Goal: Task Accomplishment & Management: Complete application form

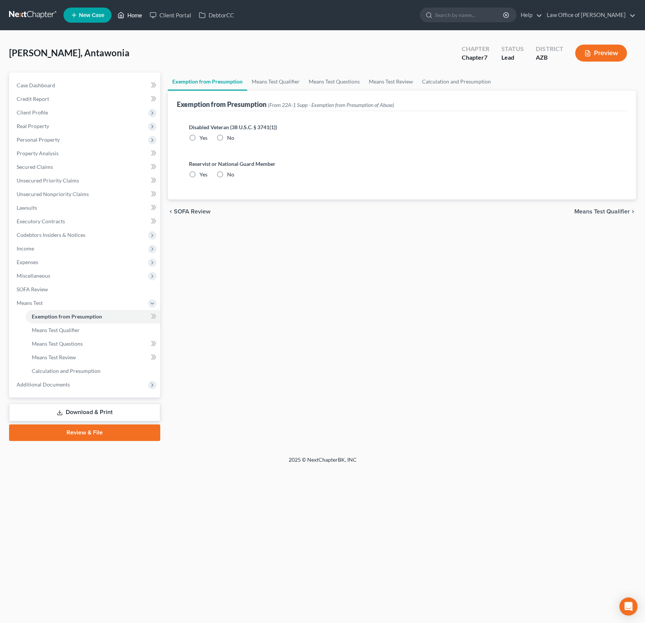
click at [133, 12] on link "Home" at bounding box center [130, 15] width 32 height 14
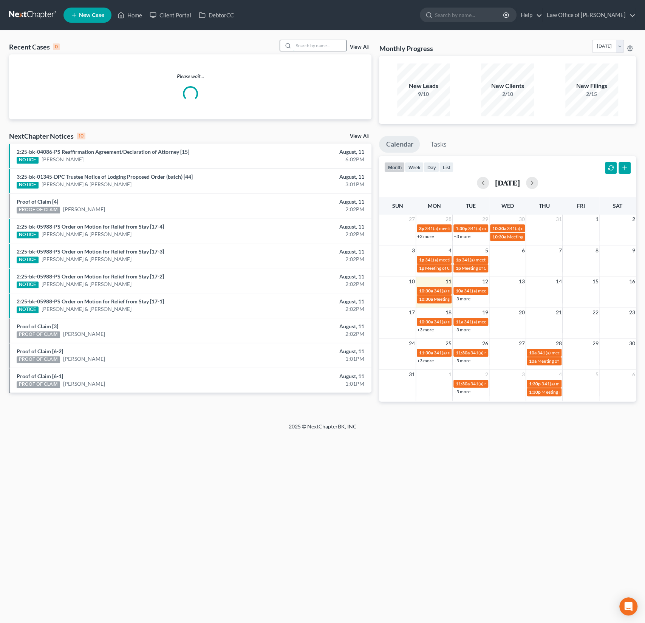
click at [307, 45] on input "search" at bounding box center [319, 45] width 53 height 11
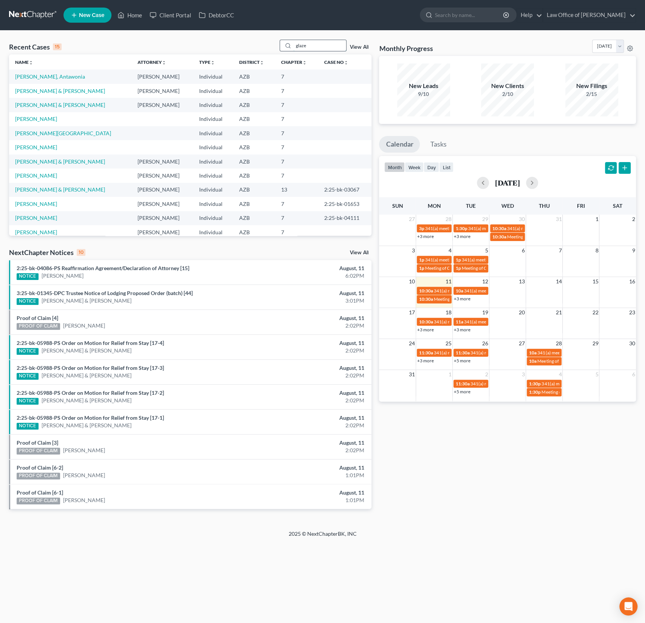
type input "glaze"
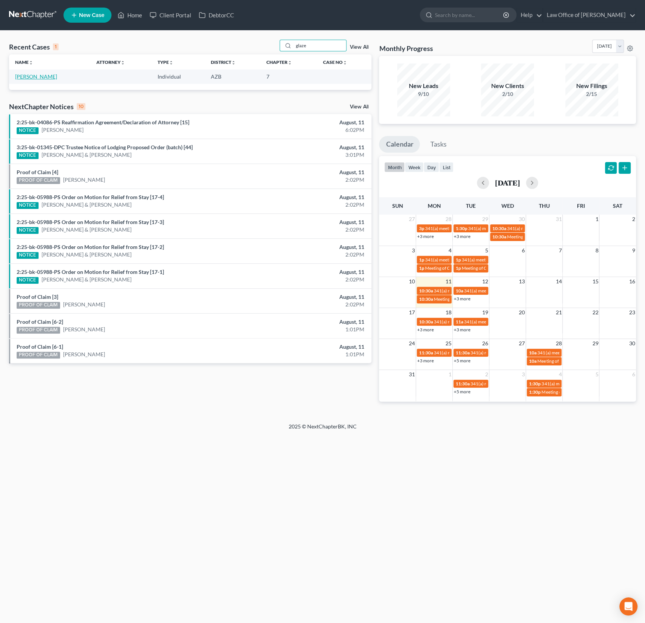
click at [31, 74] on link "Glaze, Patrick" at bounding box center [36, 76] width 42 height 6
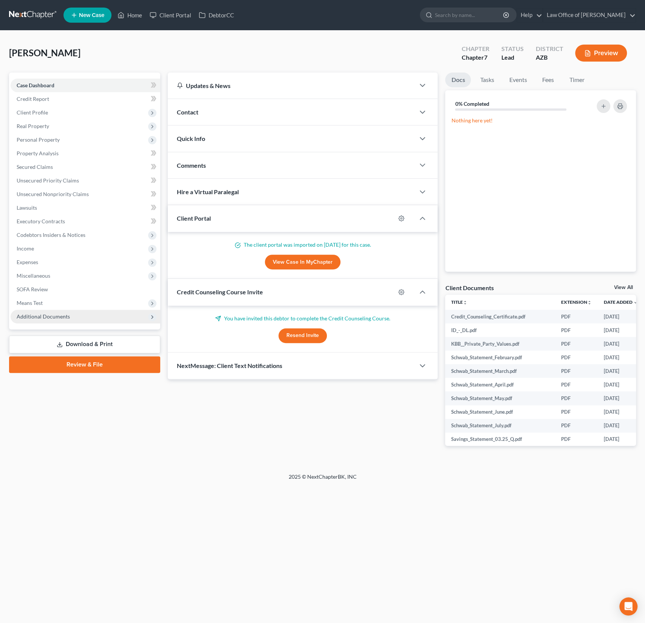
click at [45, 316] on span "Additional Documents" at bounding box center [43, 316] width 53 height 6
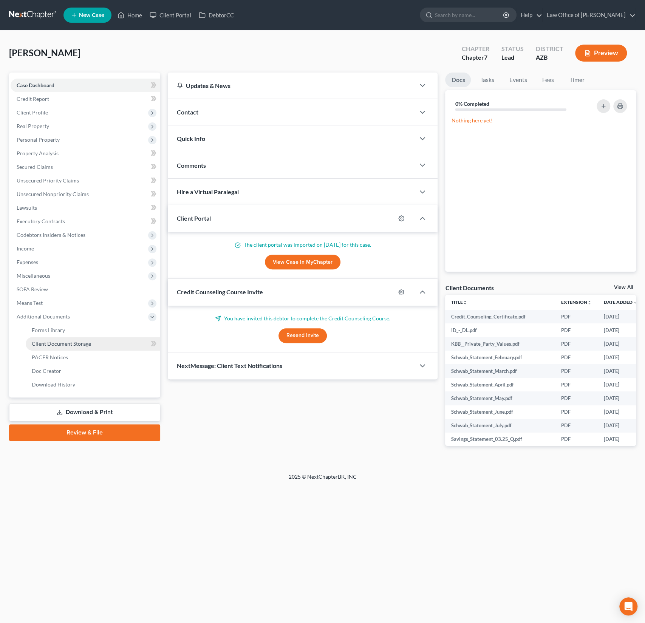
click at [54, 345] on span "Client Document Storage" at bounding box center [61, 344] width 59 height 6
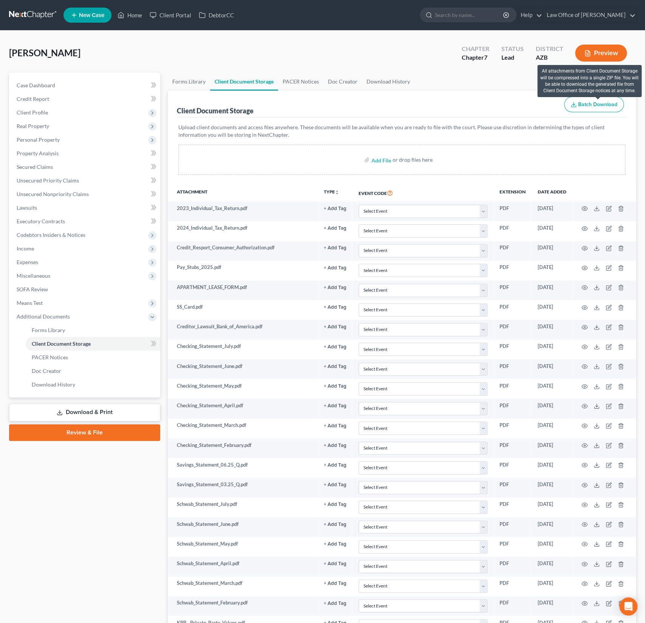
click at [597, 105] on span "Batch Download" at bounding box center [597, 104] width 39 height 6
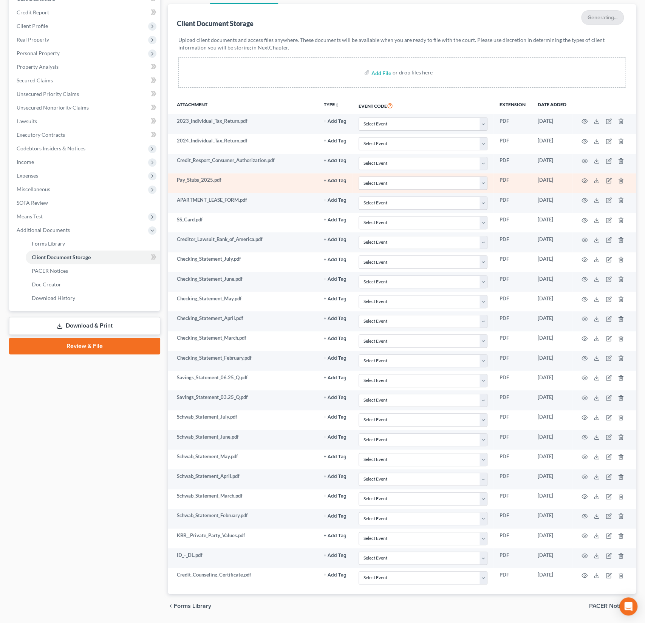
scroll to position [104, 0]
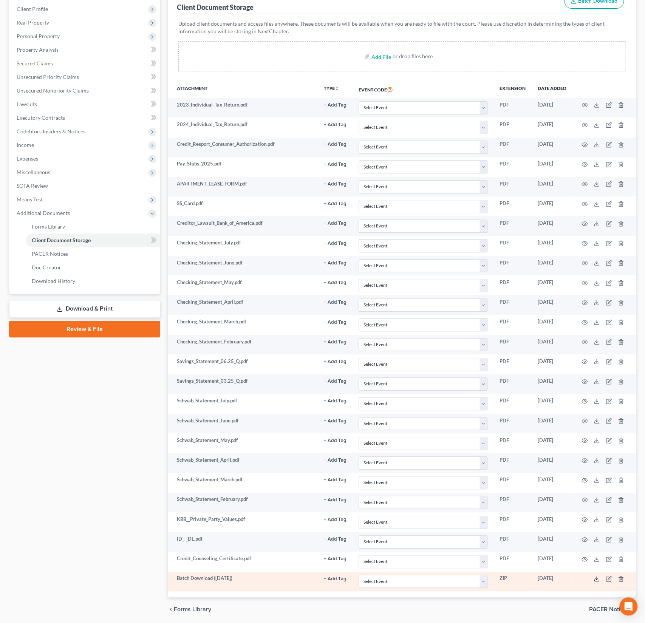
click at [597, 580] on icon at bounding box center [597, 581] width 5 height 2
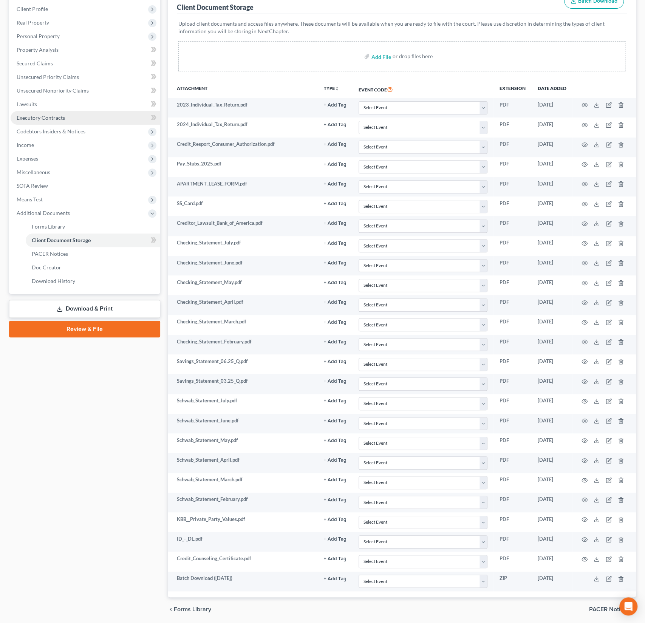
scroll to position [0, 0]
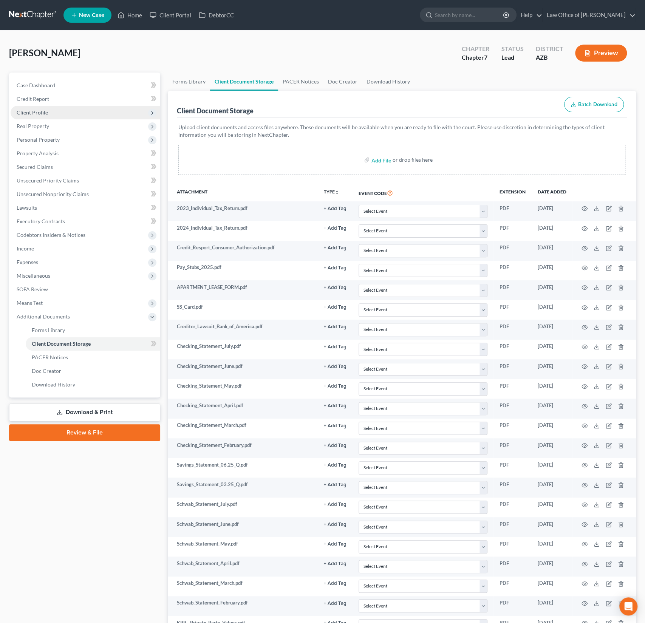
click at [40, 112] on span "Client Profile" at bounding box center [32, 112] width 31 height 6
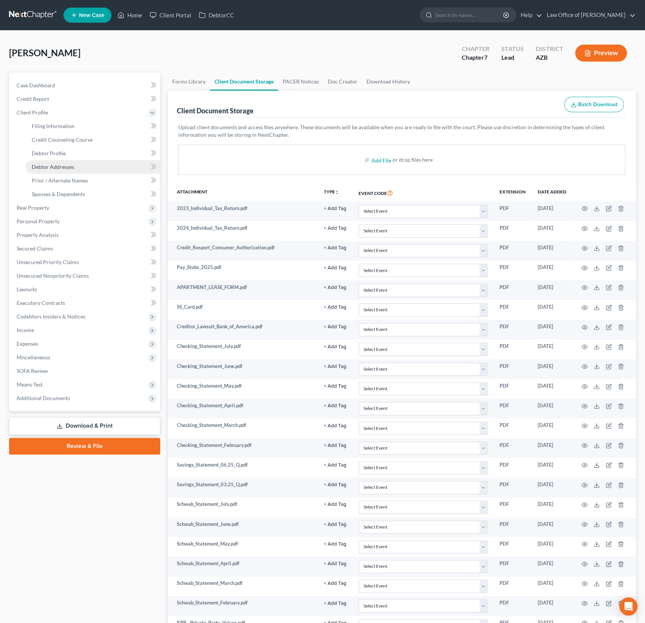
click at [58, 164] on span "Debtor Addresses" at bounding box center [53, 167] width 42 height 6
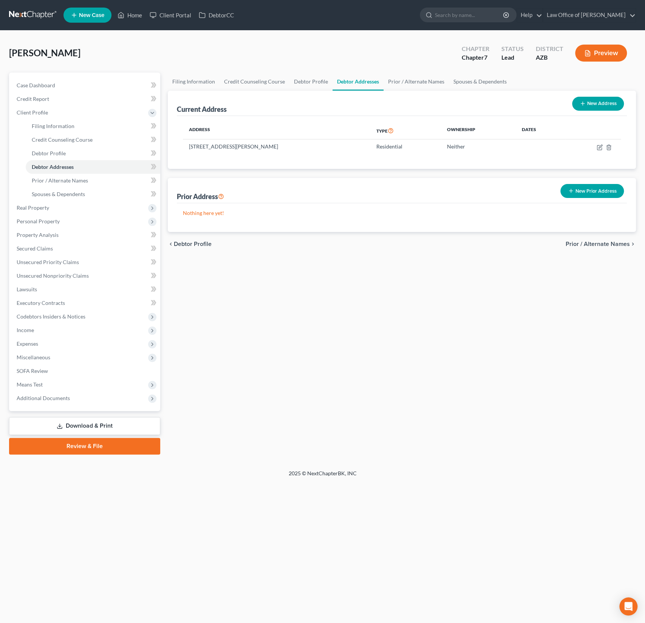
click at [582, 184] on button "New Prior Address" at bounding box center [593, 191] width 64 height 14
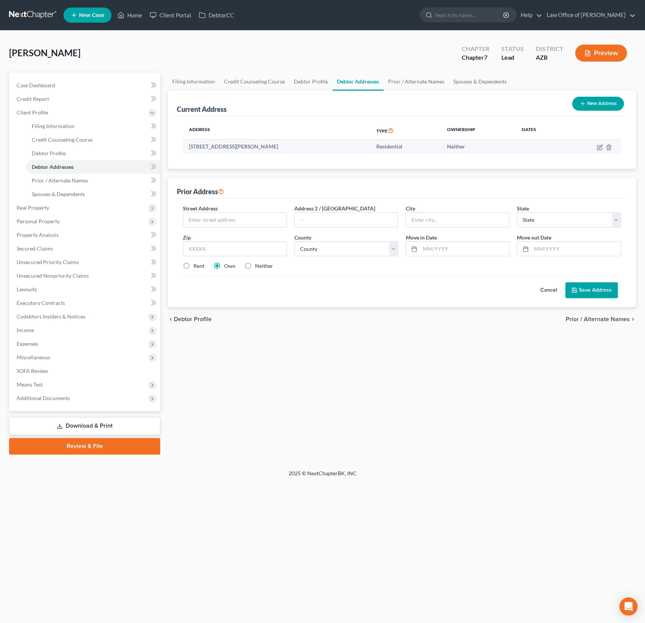
drag, startPoint x: 302, startPoint y: 148, endPoint x: 188, endPoint y: 147, distance: 114.2
click at [188, 147] on td "6712 E Barwick Dr, #2062, Phoenix, AZ 85054" at bounding box center [276, 146] width 187 height 14
copy td "6712 E Barwick Dr, #2062, Phoenix, AZ 85054"
click at [218, 218] on input "text" at bounding box center [234, 220] width 103 height 14
paste input "6712 E Barwick Dr, #2062, Phoenix, AZ 85"
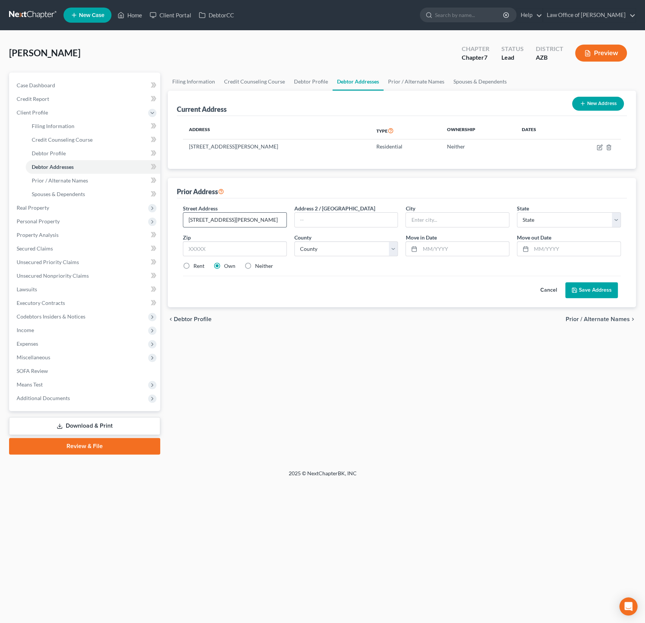
scroll to position [0, 5]
type input "6712 E Barwick Dr, #2062, Phoenix, AZ 85"
click at [208, 258] on div "Street Address * 6712 E Barwick Dr, #2062, Phoenix, AZ 85 Address 2 / PO Box Ci…" at bounding box center [402, 240] width 446 height 72
click at [206, 250] on input "text" at bounding box center [235, 249] width 104 height 15
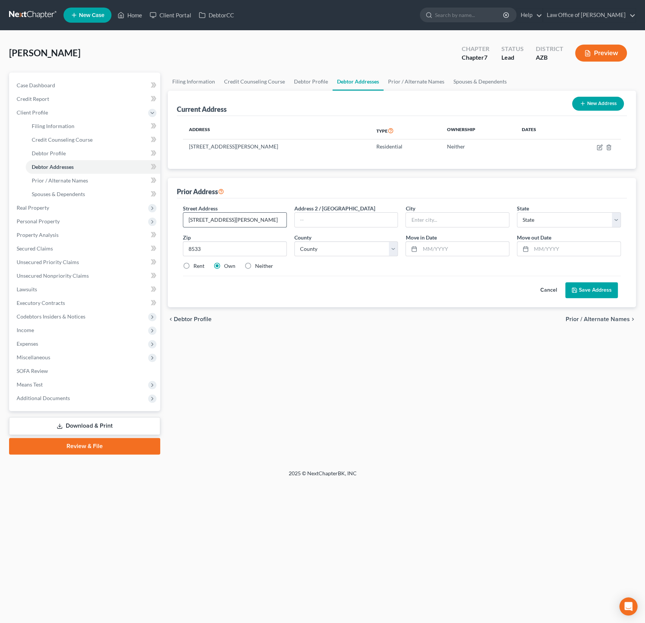
click at [221, 216] on input "6712 E Barwick Dr, #2062, Phoenix, AZ 85" at bounding box center [234, 220] width 103 height 14
drag, startPoint x: 232, startPoint y: 219, endPoint x: 146, endPoint y: 219, distance: 86.6
click at [146, 219] on div "Petition Navigation Case Dashboard Payments Invoices Payments Payments Credit R…" at bounding box center [322, 264] width 635 height 382
click at [235, 242] on input "8533" at bounding box center [235, 249] width 104 height 15
drag, startPoint x: 229, startPoint y: 242, endPoint x: 193, endPoint y: 250, distance: 37.1
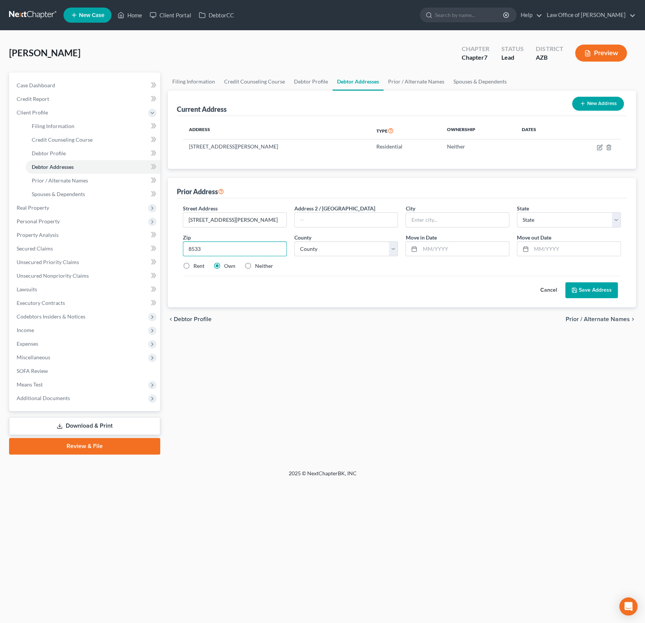
click at [193, 250] on input "8533" at bounding box center [235, 249] width 104 height 15
click at [217, 250] on input "8533" at bounding box center [235, 249] width 104 height 15
type input "85331"
type input "Cave Creek"
select select "3"
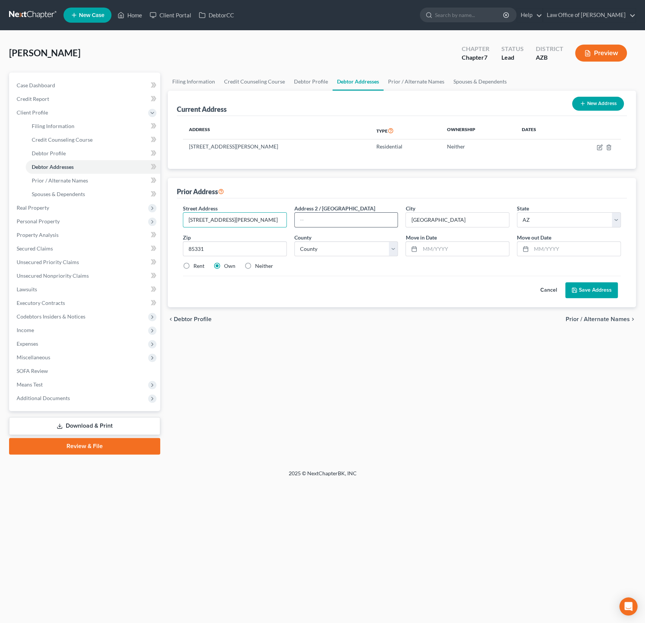
scroll to position [0, 5]
drag, startPoint x: 251, startPoint y: 221, endPoint x: 382, endPoint y: 225, distance: 131.2
click at [382, 225] on div "Street Address * 6712 E Barwick Dr, #2062, Phoenix, AZ 85 Address 2 / PO Box Ci…" at bounding box center [402, 240] width 446 height 72
type input "6712 E Barwick Dr, #2062,"
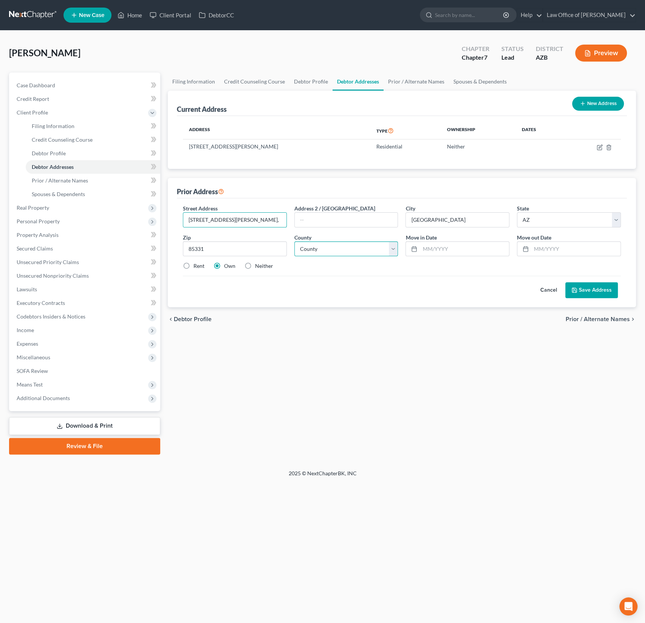
click at [319, 251] on select "County Apache County Cochise County Coconino County Gila County Graham County G…" at bounding box center [346, 249] width 104 height 15
select select "11"
click at [449, 252] on input "text" at bounding box center [464, 249] width 89 height 14
type input "08/2024"
type input "10/2024"
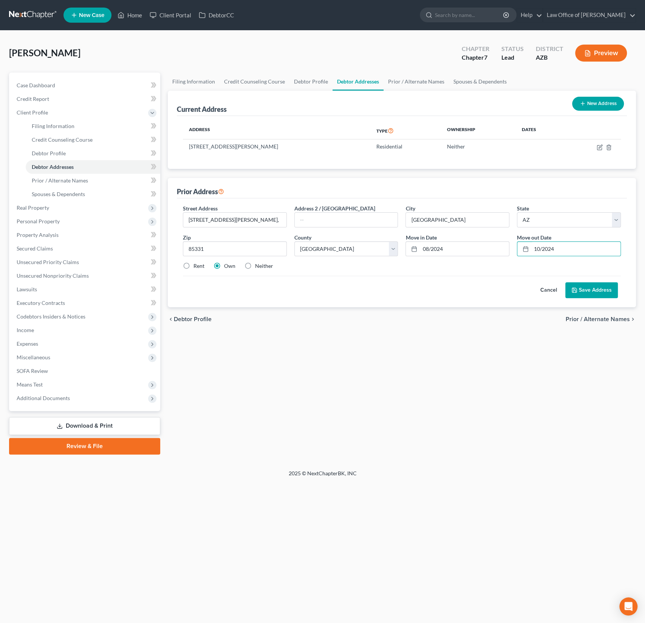
click at [255, 266] on label "Neither" at bounding box center [264, 266] width 18 height 8
click at [258, 266] on input "Neither" at bounding box center [260, 264] width 5 height 5
radio input "true"
click at [179, 256] on div "Street Address * 6712 E Barwick Dr, #2062, Address 2 / PO Box City * Cave Creek…" at bounding box center [402, 240] width 446 height 72
click at [194, 264] on label "Rent" at bounding box center [199, 266] width 11 height 8
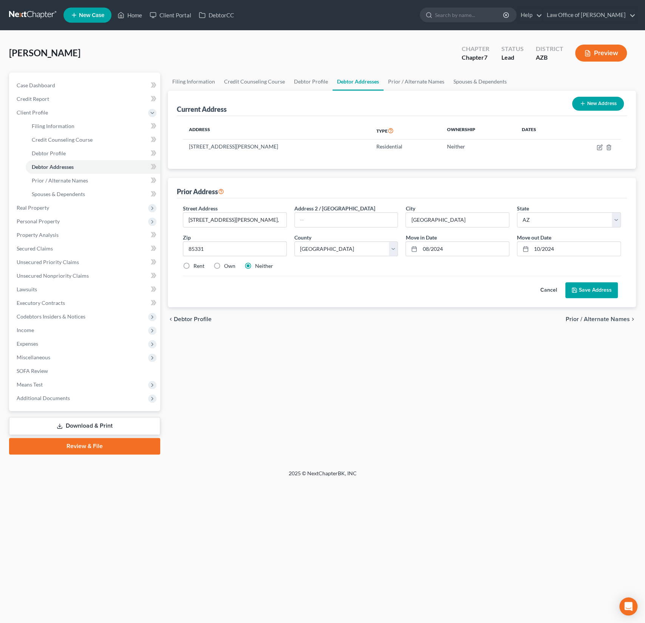
click at [197, 264] on input "Rent" at bounding box center [199, 264] width 5 height 5
radio input "true"
click at [594, 289] on button "Save Address" at bounding box center [591, 290] width 53 height 16
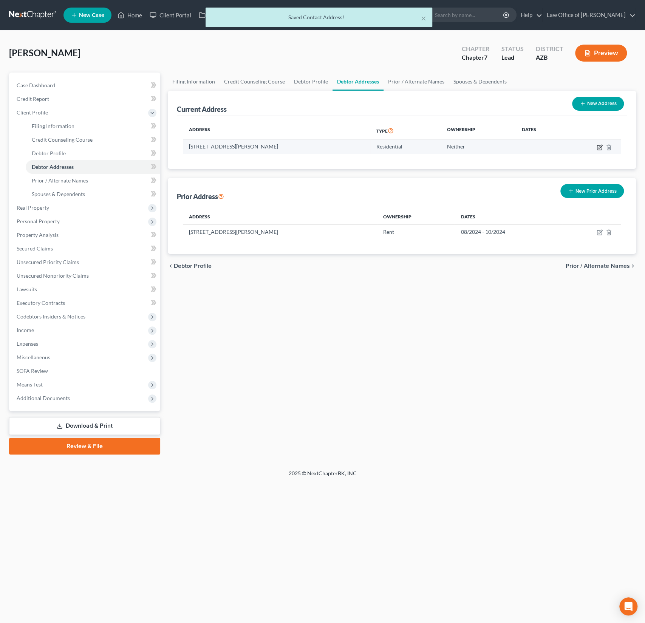
click at [598, 146] on icon "button" at bounding box center [600, 147] width 6 height 6
select select "3"
select select "0"
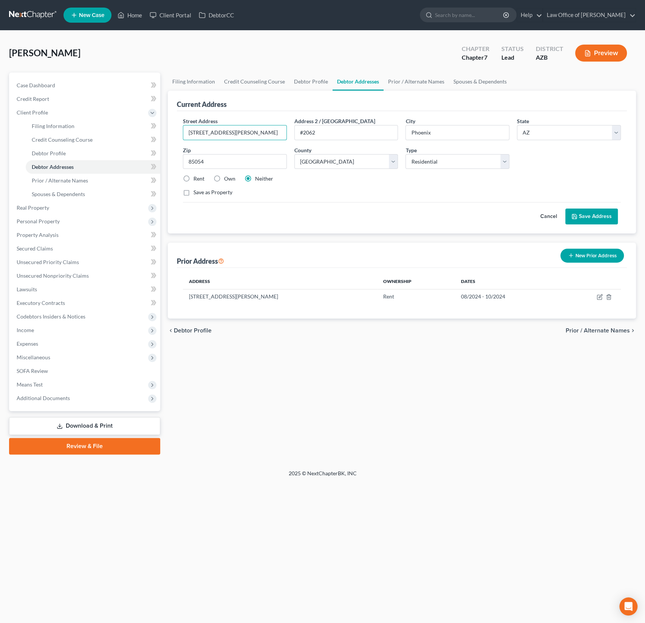
drag, startPoint x: 249, startPoint y: 132, endPoint x: 181, endPoint y: 131, distance: 68.0
click at [181, 131] on div "Street Address * 6712 E Barwick Dr" at bounding box center [235, 128] width 112 height 23
paste input "18440 N 68th St #2062"
type input "18440 N 68th St #2062"
drag, startPoint x: 336, startPoint y: 135, endPoint x: 271, endPoint y: 124, distance: 65.5
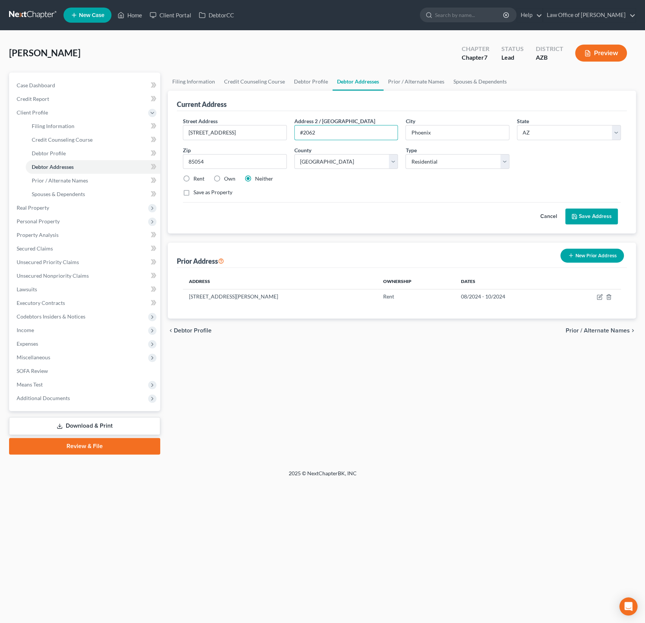
click at [271, 124] on div "Street Address * 18440 N 68th St #2062 Address 2 / PO Box #2062 City * Phoenix …" at bounding box center [402, 159] width 446 height 85
click at [335, 164] on select "County Apache County Cochise County Coconino County Gila County Graham County G…" at bounding box center [346, 161] width 104 height 15
select select "7"
click at [192, 180] on div "Rent" at bounding box center [194, 179] width 22 height 8
click at [194, 178] on label "Rent" at bounding box center [199, 179] width 11 height 8
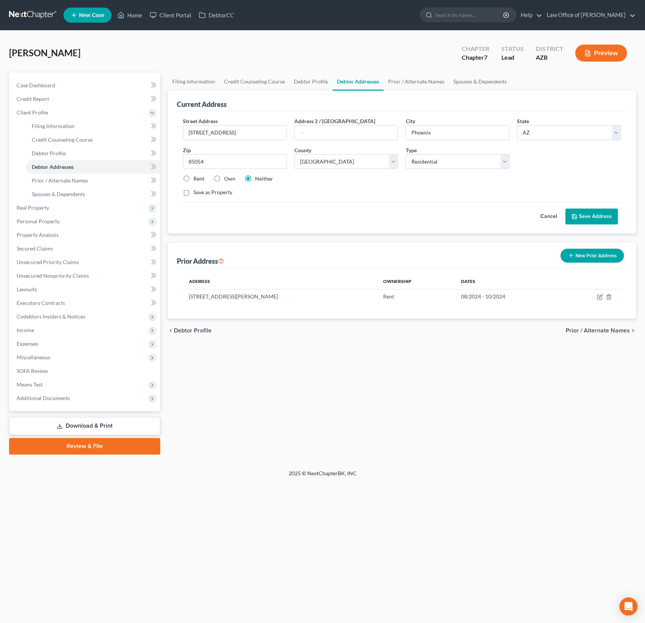
click at [197, 178] on input "Rent" at bounding box center [199, 177] width 5 height 5
radio input "true"
click at [606, 214] on button "Save Address" at bounding box center [591, 217] width 53 height 16
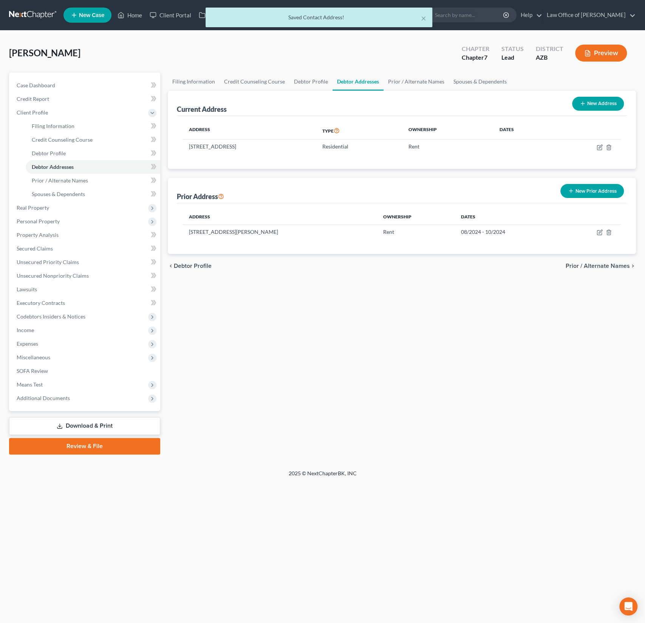
click at [595, 109] on button "New Address" at bounding box center [598, 104] width 52 height 14
select select "0"
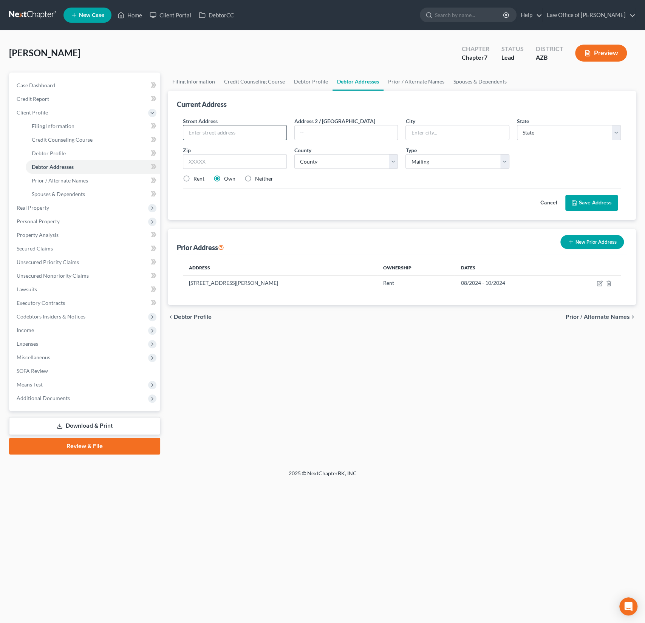
click at [249, 134] on input "text" at bounding box center [234, 132] width 103 height 14
type input "8310 E McDonald Dr"
click at [553, 201] on button "Cancel" at bounding box center [548, 202] width 33 height 15
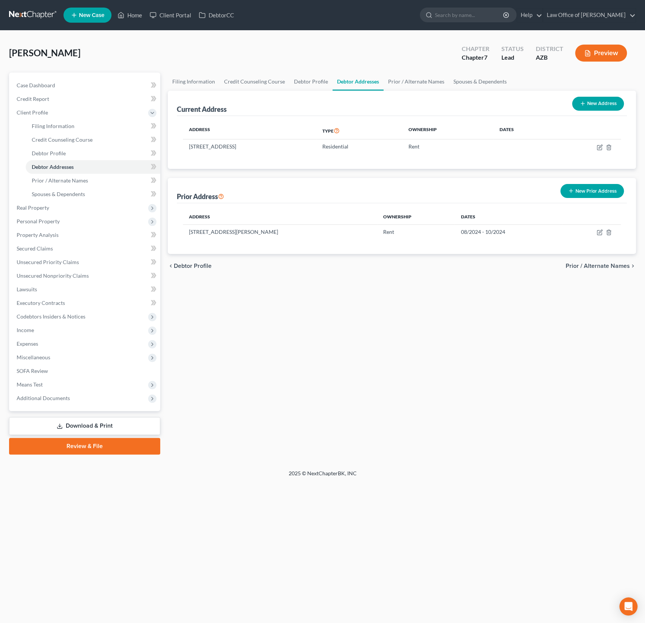
click at [585, 189] on button "New Prior Address" at bounding box center [593, 191] width 64 height 14
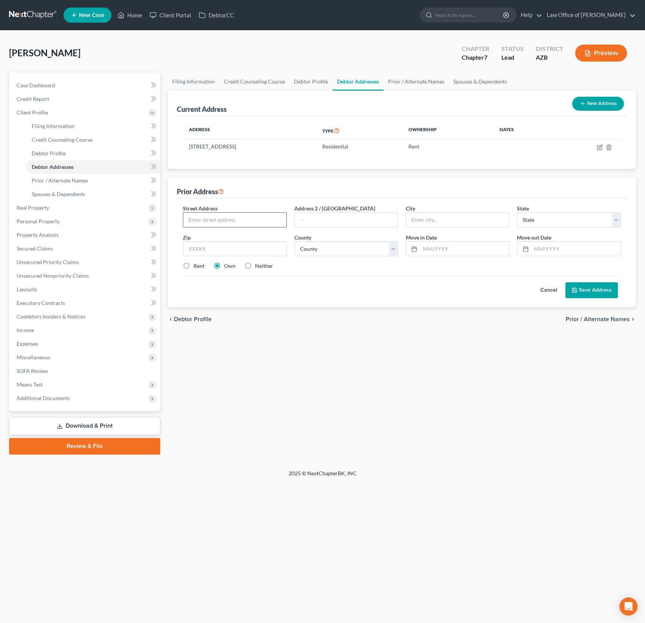
click at [209, 221] on input "text" at bounding box center [234, 220] width 103 height 14
paste input "8310 E McDonald Dr #2107"
type input "8310 E McDonald Dr #2107"
click at [211, 246] on input "text" at bounding box center [235, 249] width 104 height 15
type input "85250"
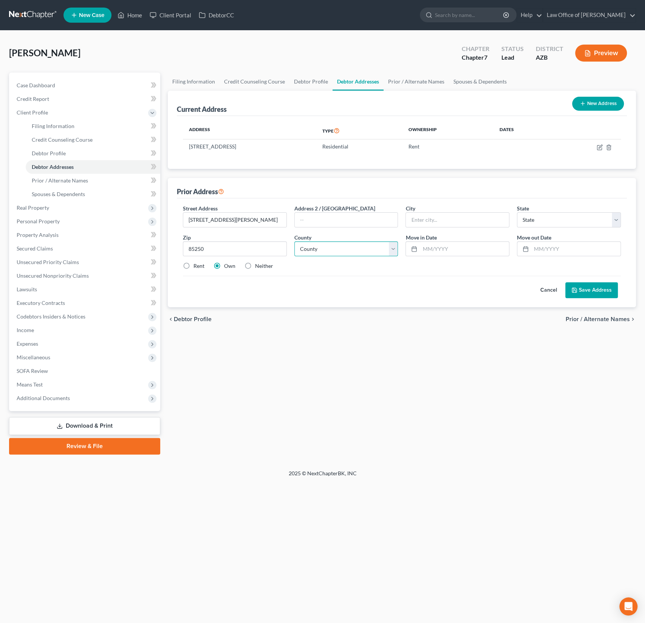
type input "Scottsdale"
select select "3"
click at [368, 258] on div "Street Address * 8310 E McDonald Dr #2107 Address 2 / PO Box City * Scottsdale …" at bounding box center [402, 240] width 446 height 72
click at [338, 245] on select "County" at bounding box center [346, 249] width 104 height 15
select select "7"
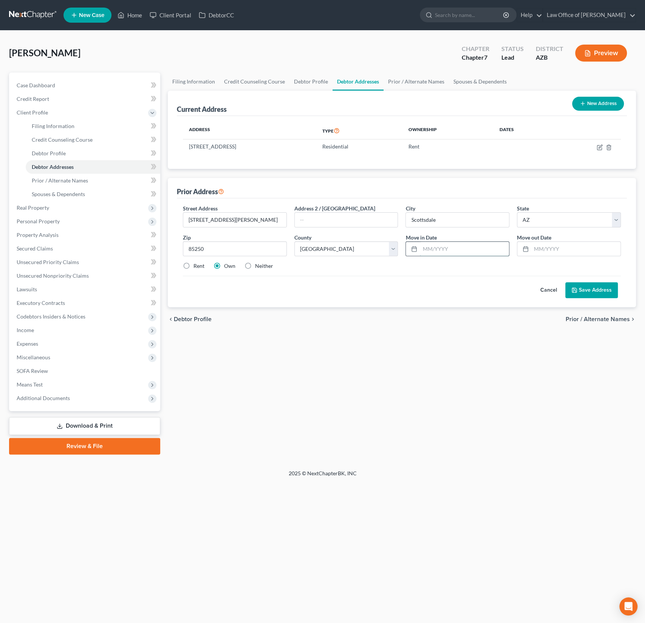
click at [440, 252] on input "text" at bounding box center [464, 249] width 89 height 14
type input "10/2022"
type input "05/2024"
click at [197, 268] on label "Rent" at bounding box center [199, 266] width 11 height 8
click at [197, 267] on input "Rent" at bounding box center [199, 264] width 5 height 5
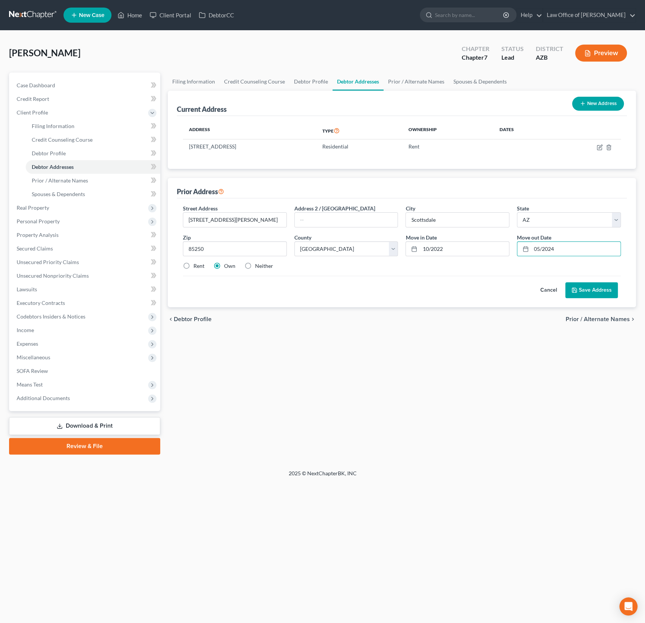
radio input "true"
click at [197, 268] on label "Rent" at bounding box center [199, 266] width 11 height 8
click at [197, 267] on input "Rent" at bounding box center [199, 264] width 5 height 5
click at [591, 288] on button "Save Address" at bounding box center [591, 290] width 53 height 16
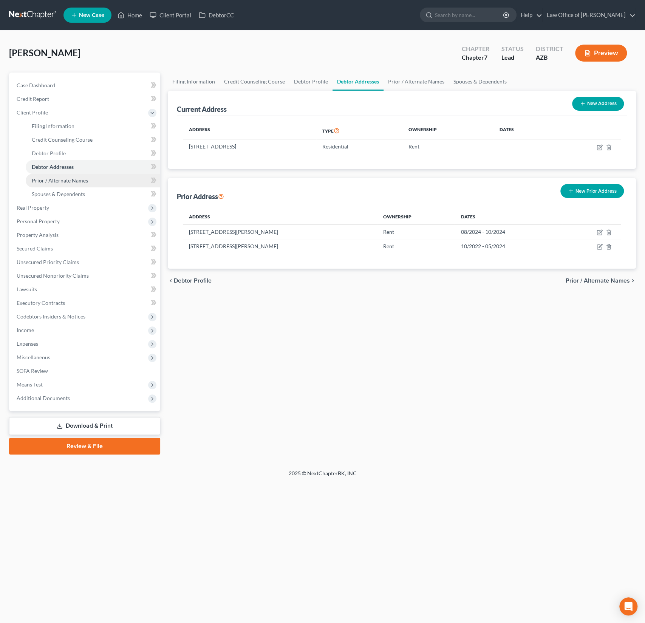
click at [72, 179] on span "Prior / Alternate Names" at bounding box center [60, 180] width 56 height 6
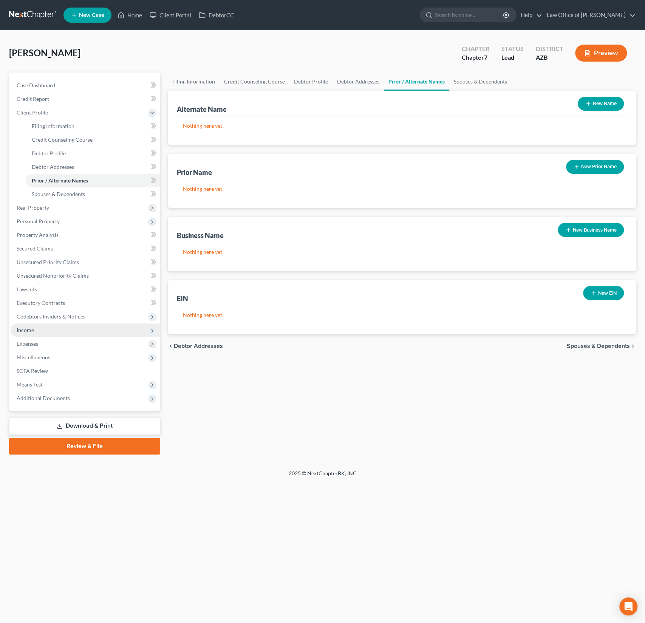
click at [30, 336] on span "Income" at bounding box center [86, 331] width 150 height 14
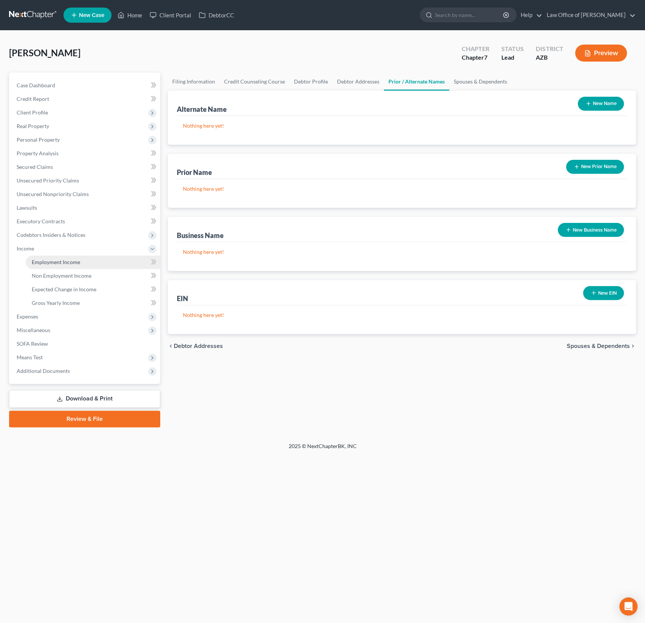
click at [61, 260] on span "Employment Income" at bounding box center [56, 262] width 48 height 6
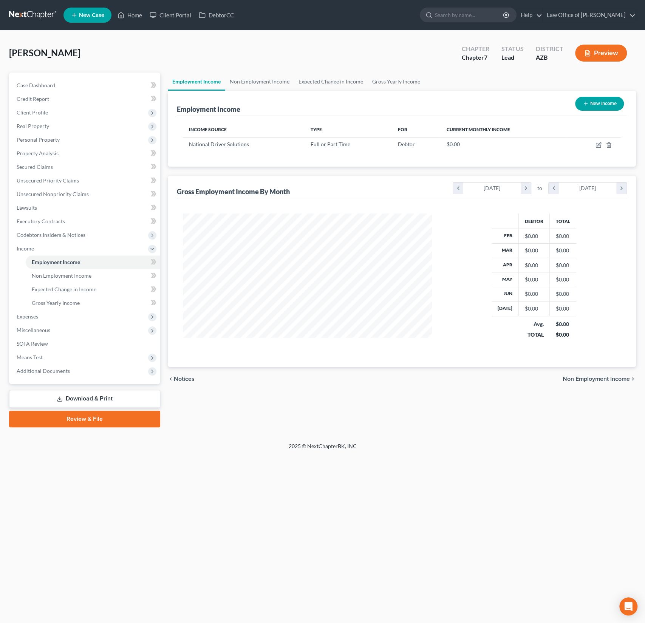
scroll to position [135, 264]
click at [599, 145] on icon "button" at bounding box center [599, 144] width 3 height 3
select select "0"
select select "3"
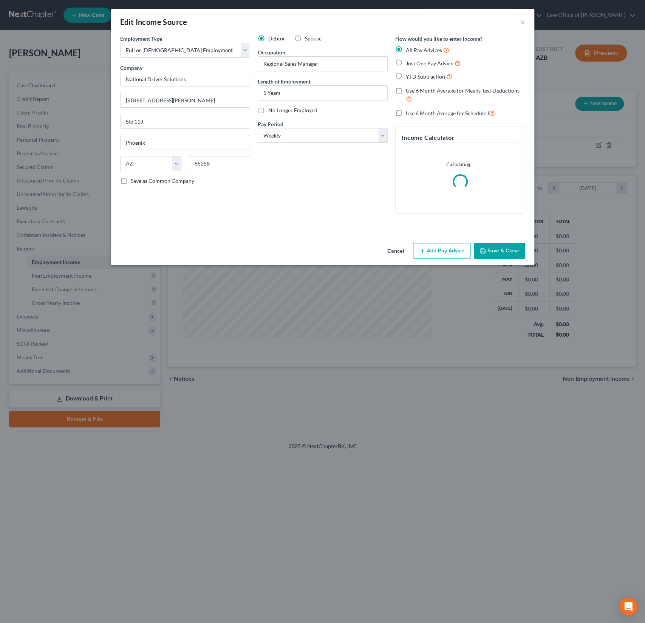
click at [426, 77] on span "YTD Subtraction" at bounding box center [425, 76] width 39 height 6
click at [414, 77] on input "YTD Subtraction" at bounding box center [411, 74] width 5 height 5
radio input "true"
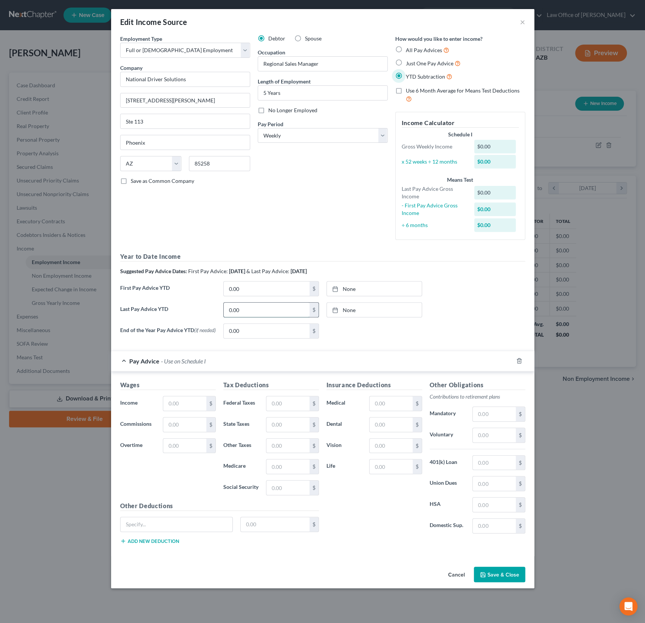
click at [257, 311] on input "0.00" at bounding box center [267, 310] width 86 height 14
type input "41,058.12"
click at [353, 308] on link "None" at bounding box center [374, 310] width 95 height 14
type input "8/11/2025"
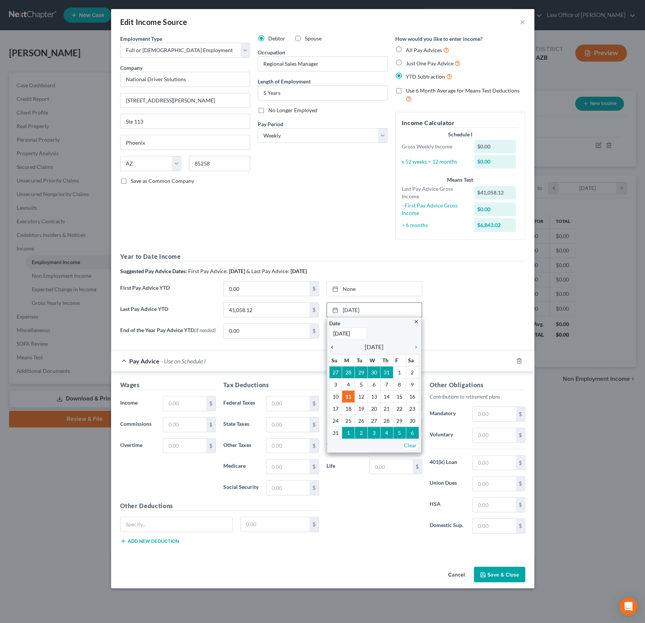
click at [334, 346] on icon "chevron_left" at bounding box center [334, 347] width 10 height 6
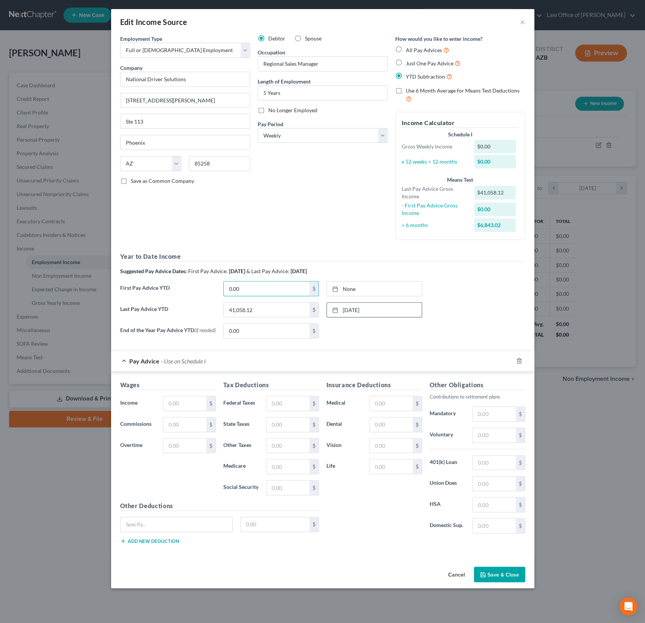
drag, startPoint x: 265, startPoint y: 293, endPoint x: 212, endPoint y: 283, distance: 53.3
click at [212, 283] on div "First Pay Advice YTD 0.00 $ None close Date Time chevron_left August 2025 chevr…" at bounding box center [322, 291] width 413 height 21
drag, startPoint x: 250, startPoint y: 287, endPoint x: 213, endPoint y: 287, distance: 37.4
click at [213, 287] on div "First Pay Advice YTD 0.00 $ None close Date Time chevron_left August 2025 chevr…" at bounding box center [322, 291] width 413 height 21
type input "5,534.08"
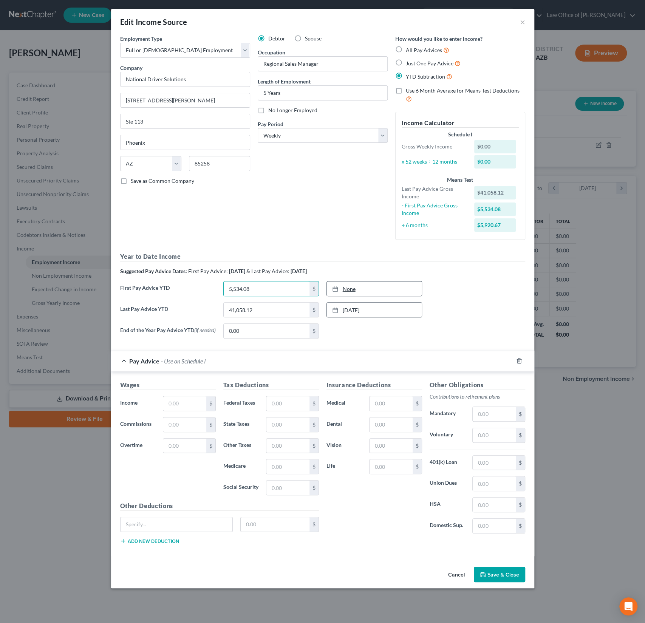
click at [347, 285] on link "None" at bounding box center [374, 289] width 95 height 14
type input "8/11/2025"
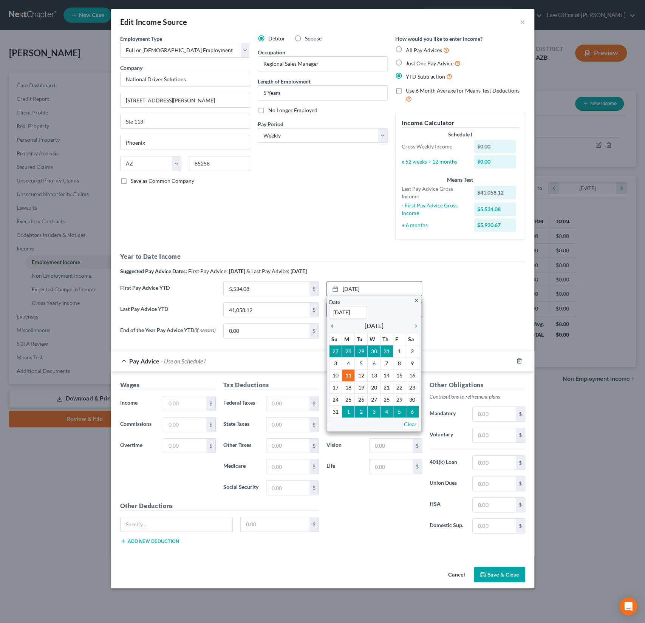
click at [332, 328] on icon "chevron_left" at bounding box center [334, 326] width 10 height 6
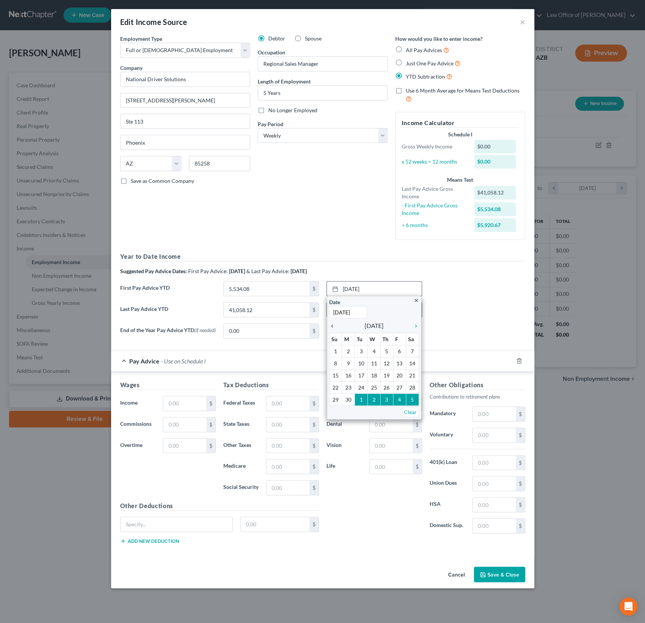
click at [332, 328] on icon "chevron_left" at bounding box center [334, 326] width 10 height 6
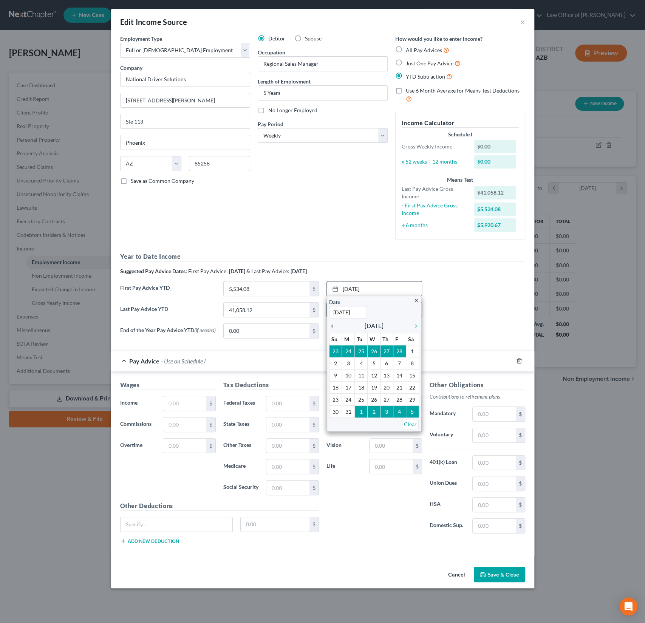
click at [332, 328] on icon "chevron_left" at bounding box center [334, 326] width 10 height 6
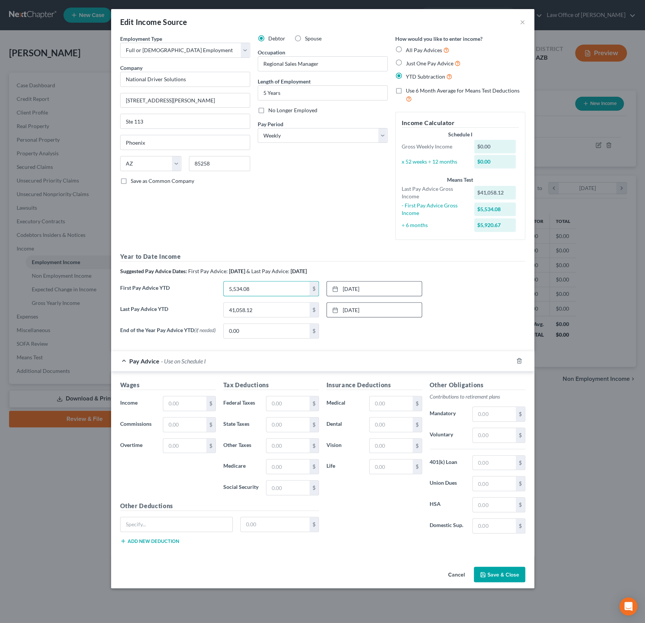
drag, startPoint x: 255, startPoint y: 290, endPoint x: 213, endPoint y: 280, distance: 43.4
click at [213, 280] on div "Year to Date Income Suggested Pay Advice Dates: First Pay Advice: February 2025…" at bounding box center [322, 298] width 405 height 92
drag, startPoint x: 263, startPoint y: 293, endPoint x: 215, endPoint y: 281, distance: 48.6
click at [215, 281] on div "First Pay Advice YTD 5,534.08 $ 1/31/2025 close Date 1/31/2025 Time 12:00 AM ch…" at bounding box center [322, 291] width 413 height 21
type input "6,991.85"
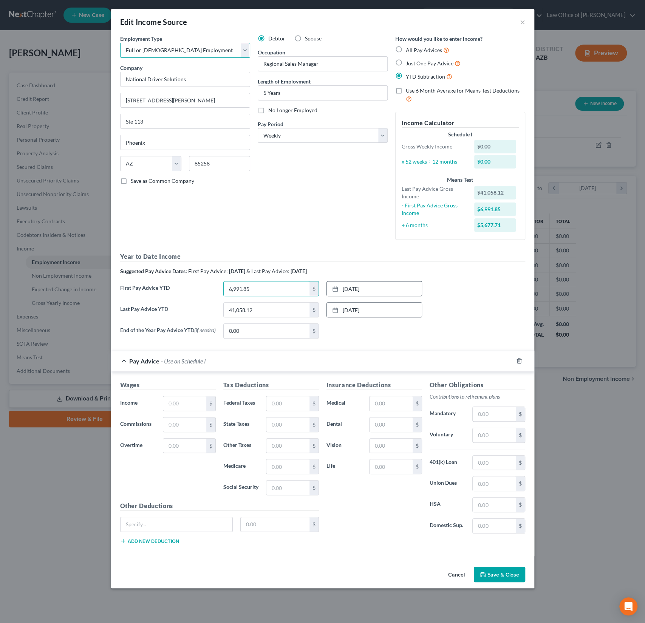
click at [161, 45] on select "Select Full or Part Time Employment Self Employment" at bounding box center [185, 50] width 130 height 15
click at [168, 51] on select "Select Full or Part Time Employment Self Employment" at bounding box center [185, 50] width 130 height 15
select select "1"
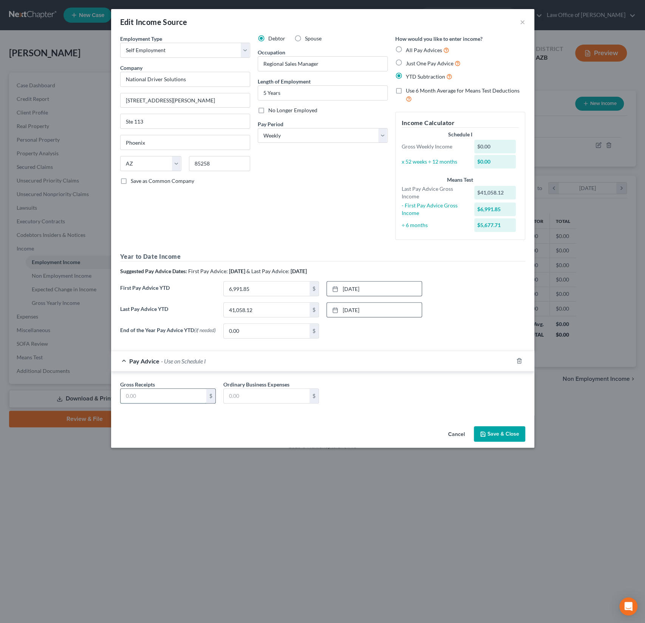
click at [177, 398] on input "text" at bounding box center [164, 396] width 86 height 14
type input "1,358.77"
click at [247, 392] on input "text" at bounding box center [267, 396] width 86 height 14
type input "25.85"
click at [330, 66] on input "Regional Sales Manager" at bounding box center [322, 64] width 129 height 14
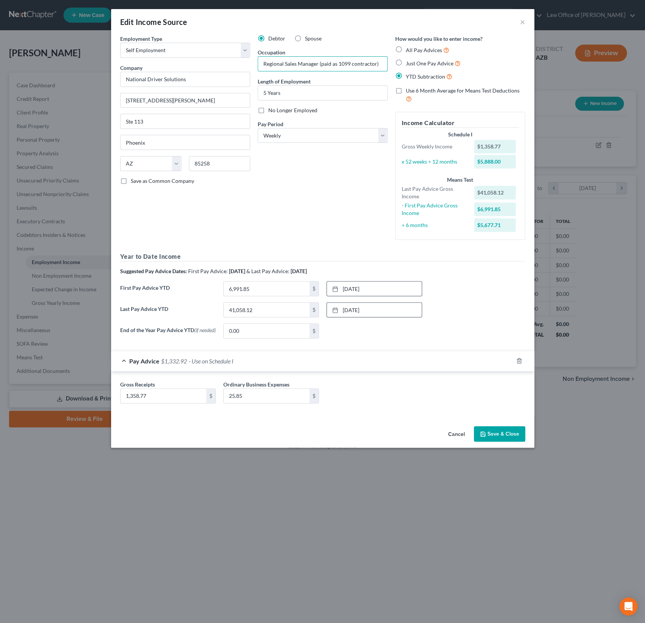
type input "Regional Sales Manager (paid as 1099 contractor)"
click at [497, 431] on button "Save & Close" at bounding box center [499, 434] width 51 height 16
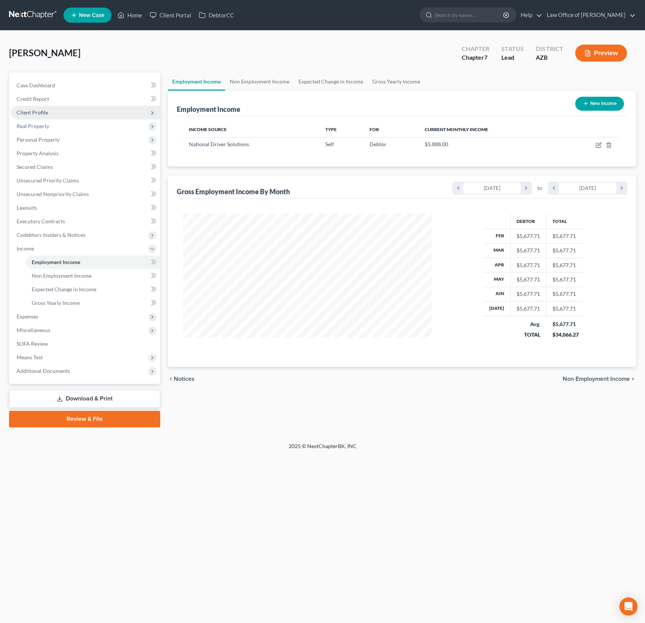
click at [41, 111] on span "Client Profile" at bounding box center [32, 112] width 31 height 6
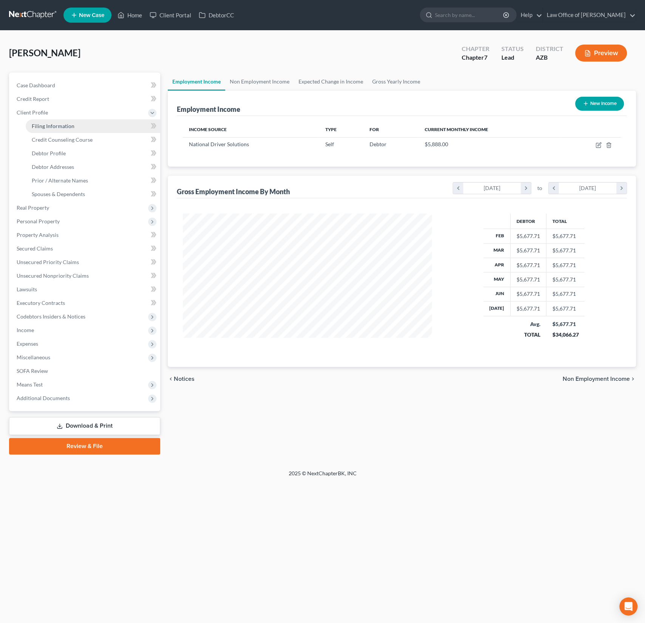
click at [51, 128] on span "Filing Information" at bounding box center [53, 126] width 43 height 6
select select "1"
select select "0"
select select "4"
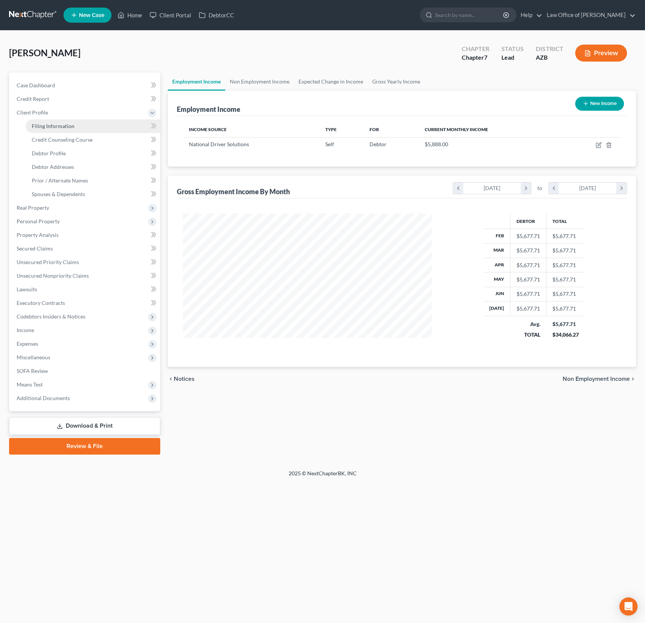
select select "3"
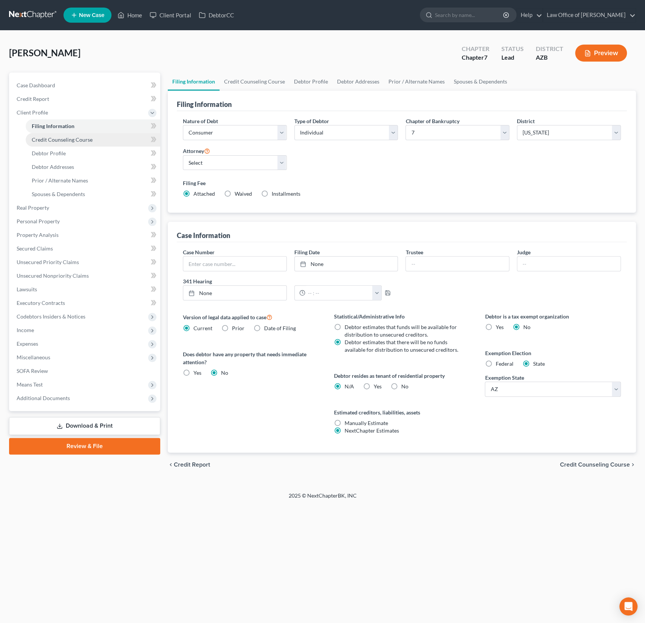
click at [62, 146] on link "Credit Counseling Course" at bounding box center [93, 140] width 135 height 14
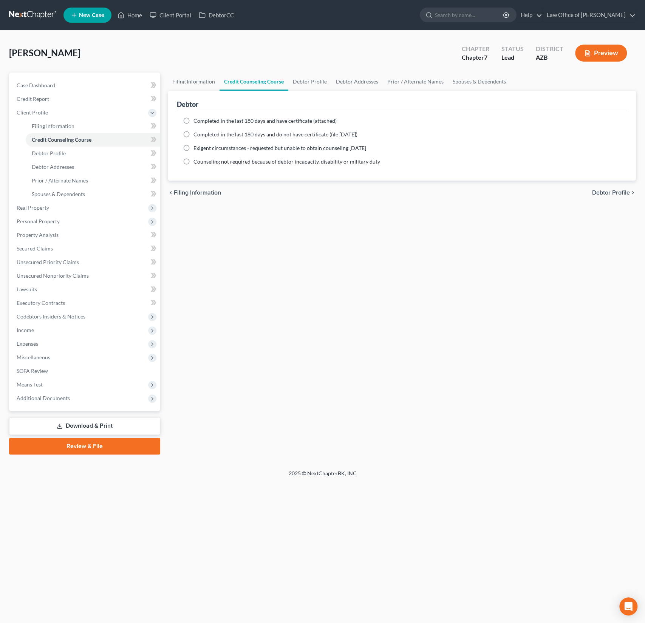
click at [216, 121] on span "Completed in the last 180 days and have certificate (attached)" at bounding box center [265, 121] width 143 height 6
click at [201, 121] on input "Completed in the last 180 days and have certificate (attached)" at bounding box center [199, 119] width 5 height 5
radio input "true"
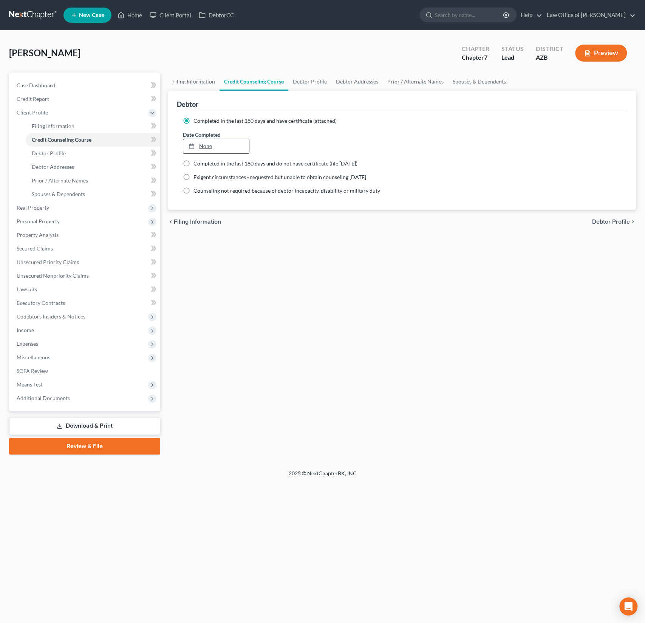
click at [217, 147] on link "None" at bounding box center [216, 146] width 66 height 14
click at [48, 154] on span "Debtor Profile" at bounding box center [49, 153] width 34 height 6
select select "0"
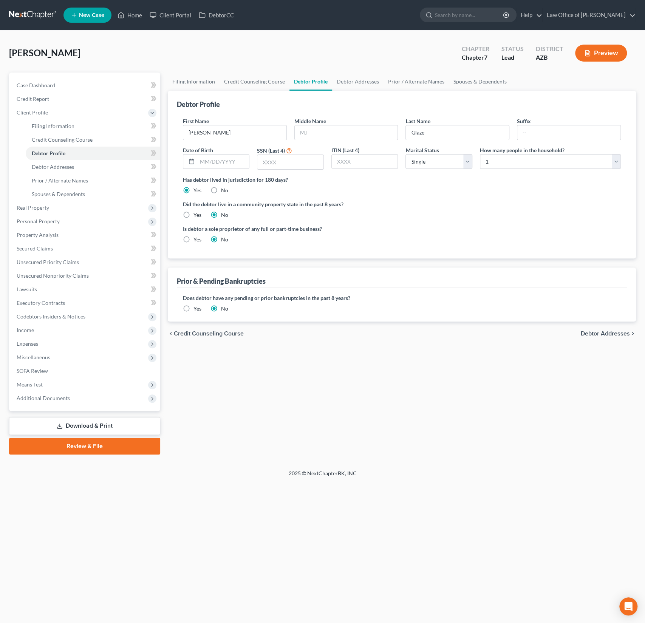
click at [194, 215] on label "Yes" at bounding box center [198, 215] width 8 height 8
click at [197, 215] on input "Yes" at bounding box center [199, 213] width 5 height 5
radio input "true"
radio input "false"
click at [321, 135] on input "text" at bounding box center [346, 132] width 103 height 14
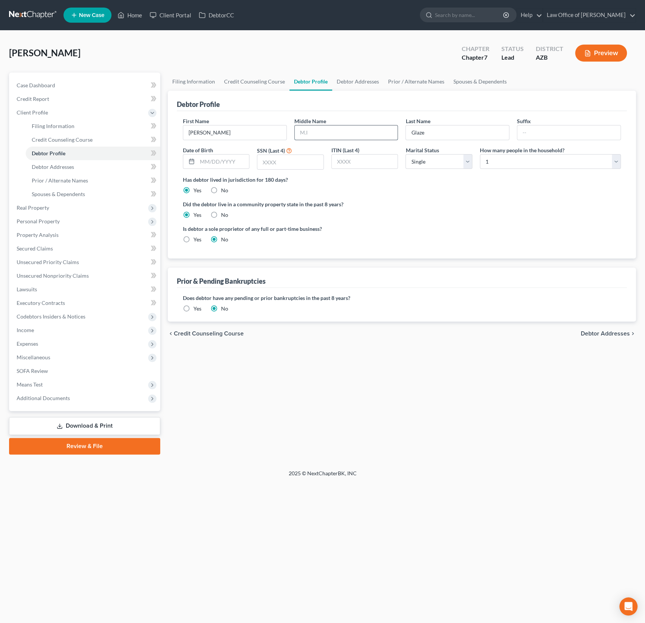
click at [321, 135] on input "text" at bounding box center [346, 132] width 103 height 14
type input "Rohr"
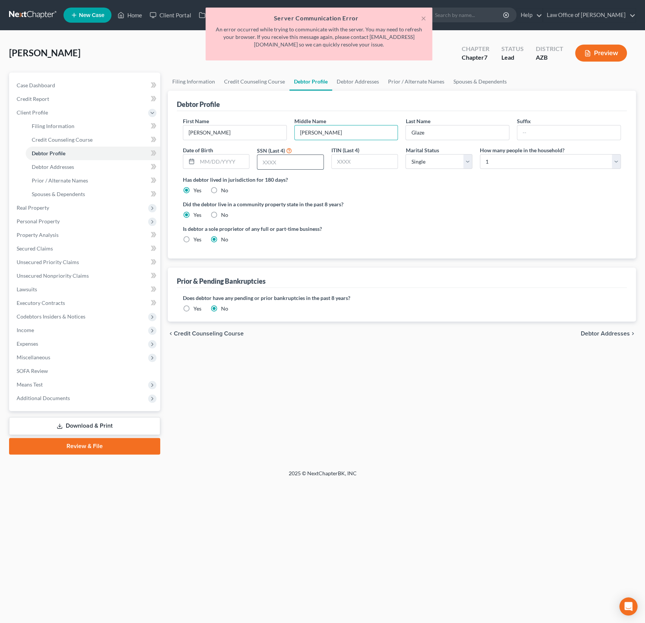
click at [292, 161] on input "text" at bounding box center [290, 162] width 66 height 14
type input "3768"
click at [223, 166] on input "text" at bounding box center [223, 162] width 52 height 14
click at [216, 163] on input "text" at bounding box center [223, 162] width 52 height 14
type input "05/18/1988"
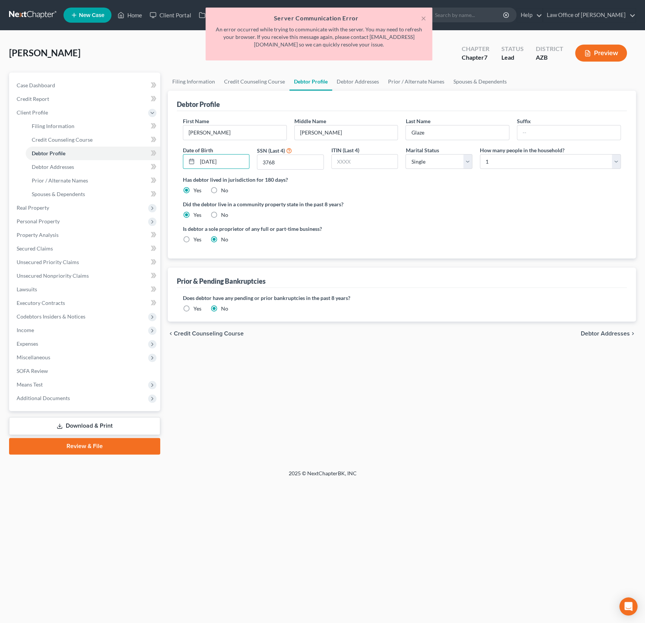
click at [435, 229] on div "Is debtor a sole proprietor of any full or part-time business? Yes No" at bounding box center [402, 237] width 446 height 25
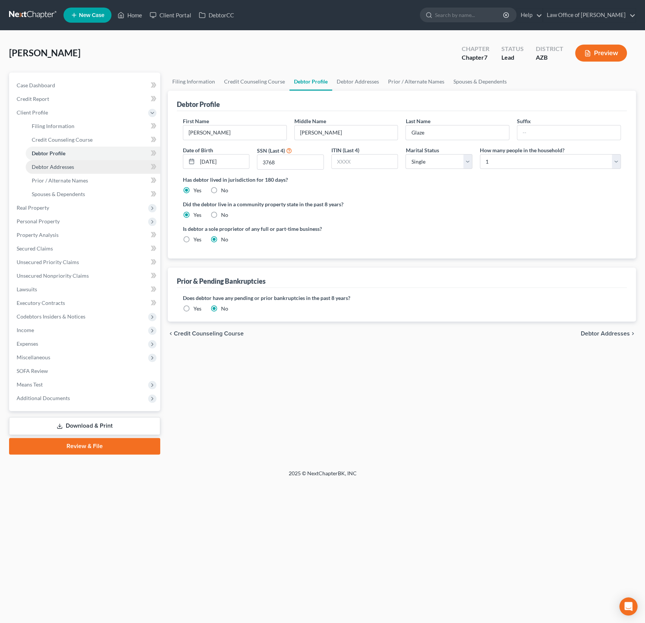
click at [67, 168] on span "Debtor Addresses" at bounding box center [53, 167] width 42 height 6
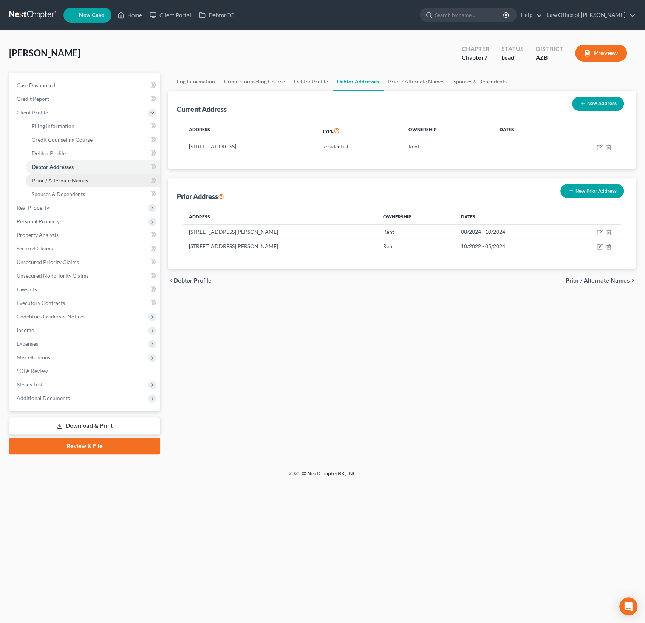
click at [67, 179] on span "Prior / Alternate Names" at bounding box center [60, 180] width 56 height 6
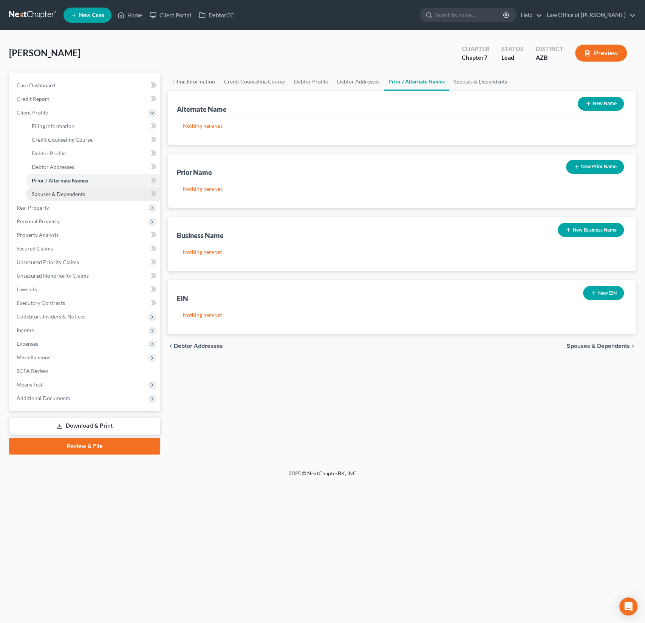
click at [67, 191] on span "Spouses & Dependents" at bounding box center [58, 194] width 53 height 6
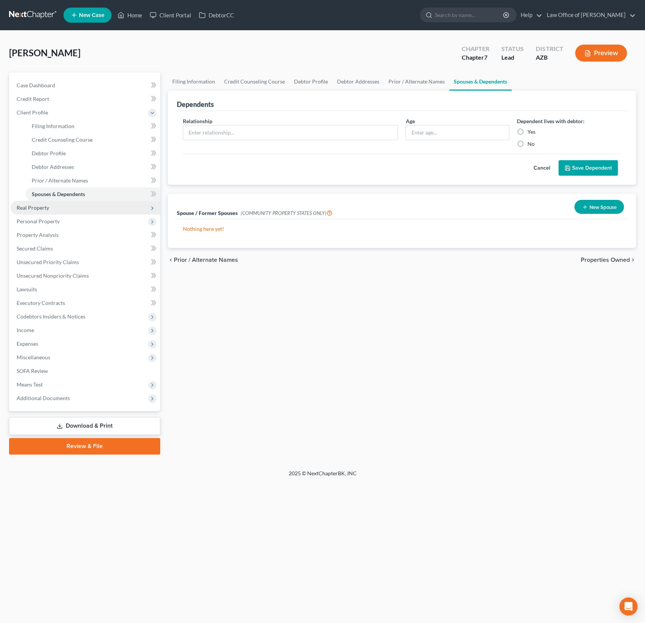
click at [55, 204] on span "Real Property" at bounding box center [86, 208] width 150 height 14
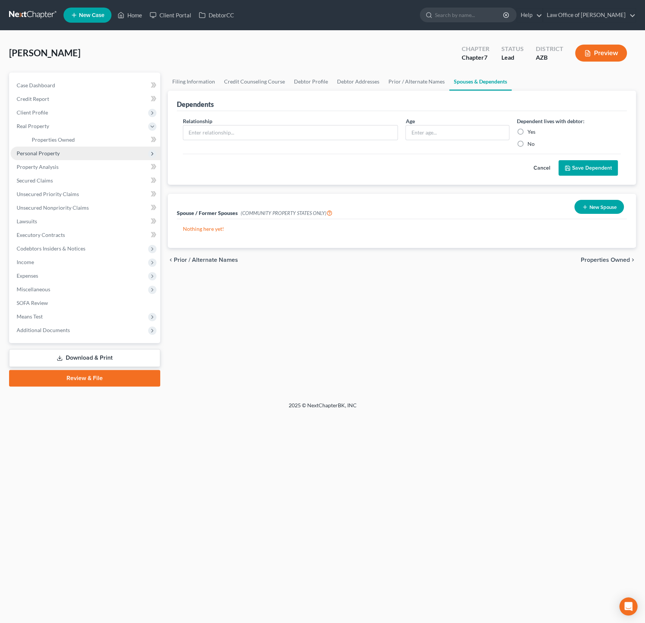
click at [52, 150] on span "Personal Property" at bounding box center [38, 153] width 43 height 6
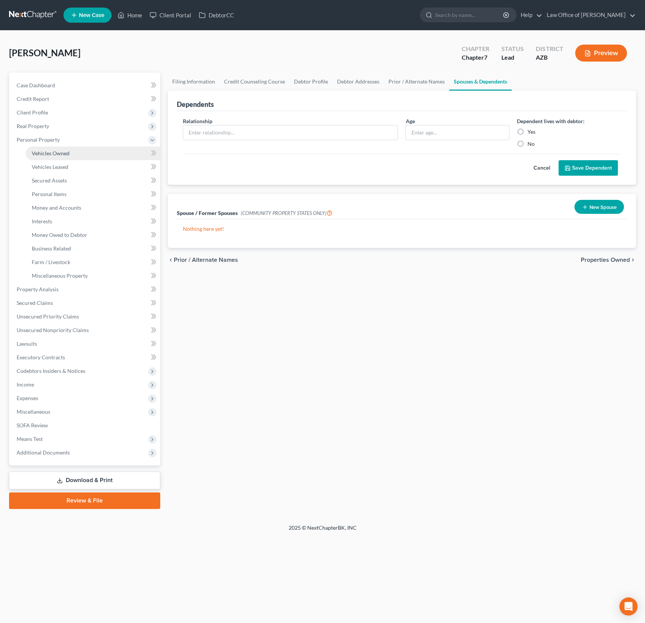
click at [53, 150] on span "Vehicles Owned" at bounding box center [51, 153] width 38 height 6
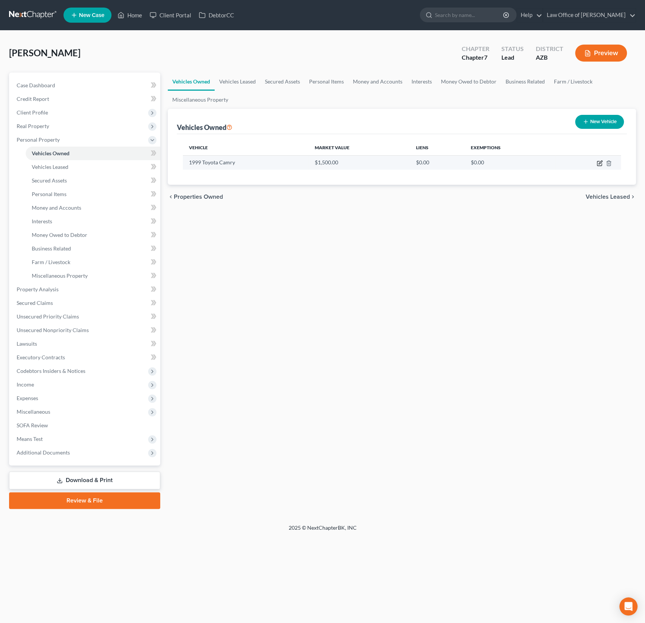
click at [599, 163] on icon "button" at bounding box center [600, 163] width 6 height 6
select select "0"
select select "27"
select select "2"
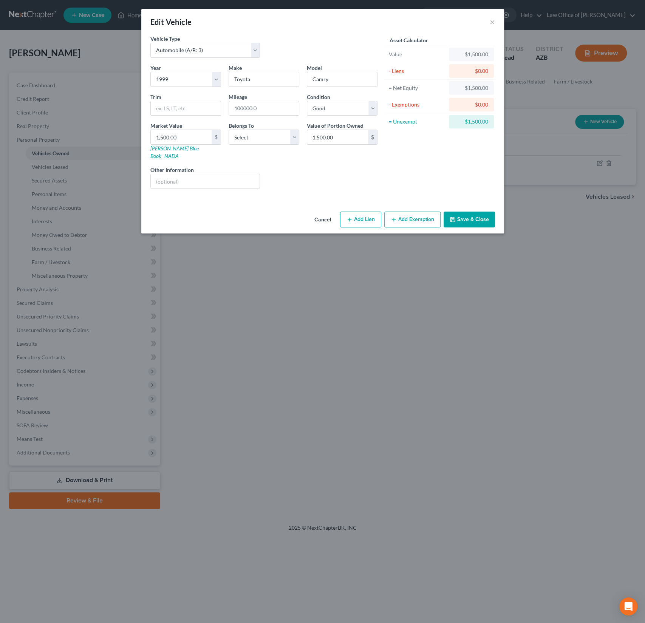
click at [422, 213] on button "Add Exemption" at bounding box center [412, 220] width 56 height 16
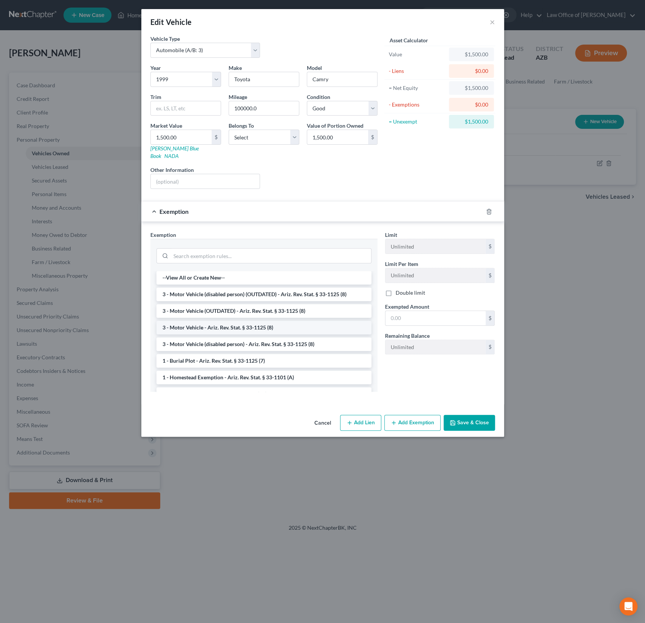
click at [220, 321] on li "3 - Motor Vehicle - Ariz. Rev. Stat. § 33-1125 (8)" at bounding box center [263, 328] width 215 height 14
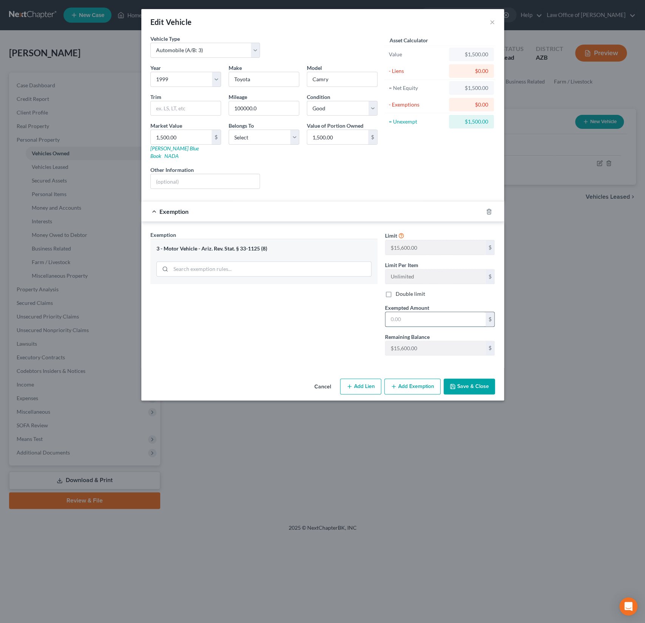
click at [428, 312] on input "text" at bounding box center [436, 319] width 100 height 14
type input "15,600"
click at [481, 385] on div "Cancel Add Lien Add Lease Add Exemption Save & Close" at bounding box center [322, 388] width 363 height 25
click at [477, 379] on button "Save & Close" at bounding box center [469, 387] width 51 height 16
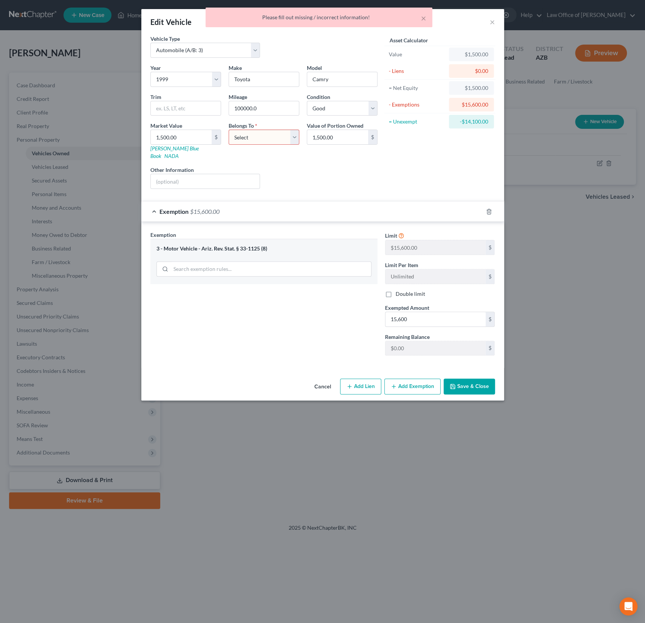
click at [263, 143] on select "Select Debtor 1 Only Debtor 2 Only Debtor 1 And Debtor 2 Only At Least One Of T…" at bounding box center [264, 137] width 71 height 15
select select "0"
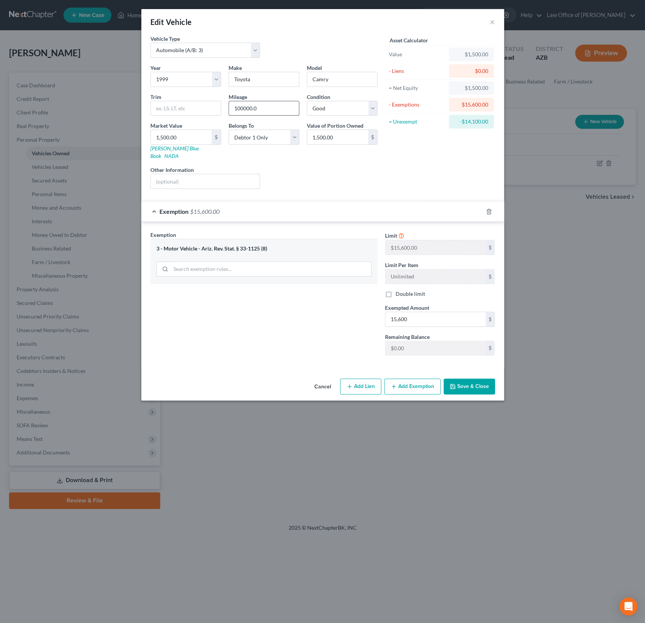
click at [245, 108] on input "100000.0" at bounding box center [264, 108] width 70 height 14
click at [244, 107] on input "100000.0" at bounding box center [264, 108] width 70 height 14
click at [261, 104] on input "100000.0" at bounding box center [264, 108] width 70 height 14
click at [238, 107] on input "100000." at bounding box center [264, 108] width 70 height 14
click at [245, 107] on input "100000." at bounding box center [264, 108] width 70 height 14
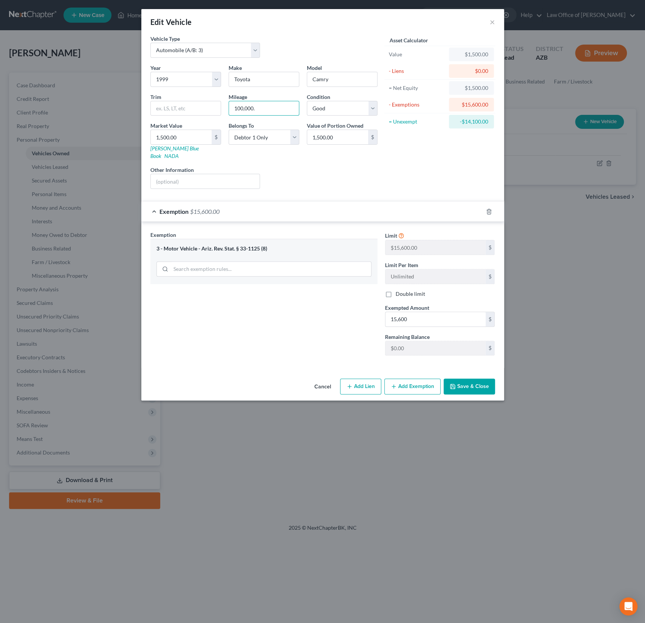
type input "100,000."
click at [471, 379] on button "Save & Close" at bounding box center [469, 387] width 51 height 16
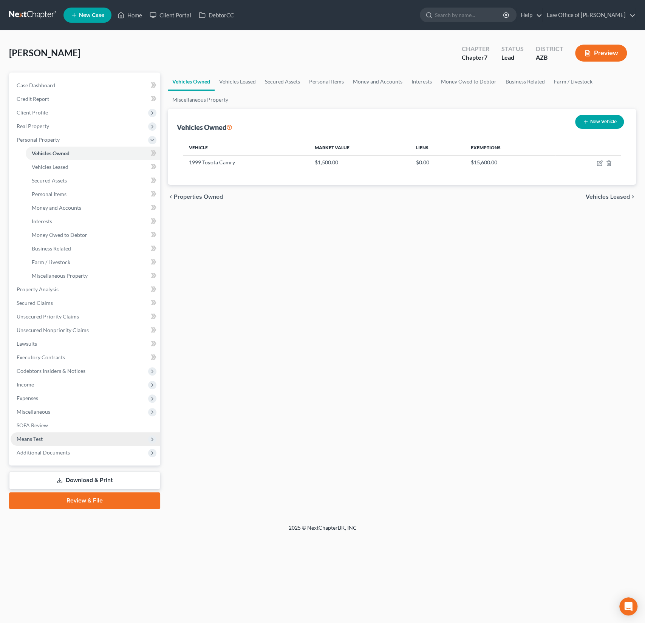
click at [39, 438] on span "Means Test" at bounding box center [30, 439] width 26 height 6
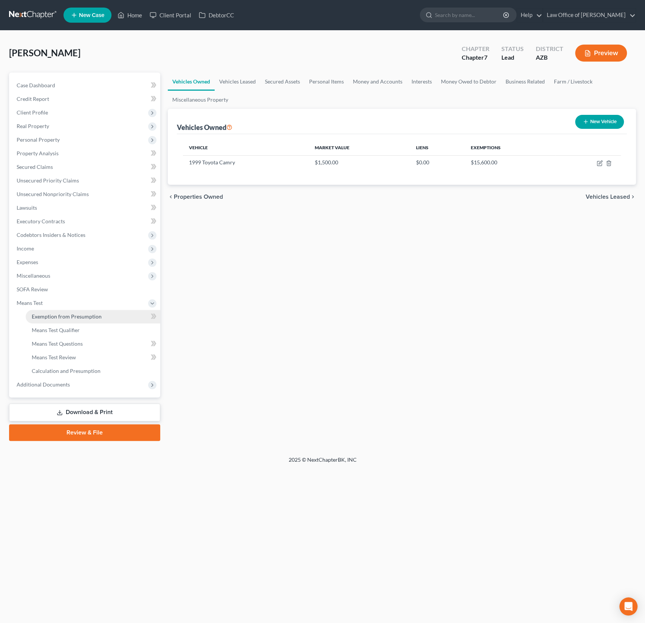
click at [67, 313] on link "Exemption from Presumption" at bounding box center [93, 317] width 135 height 14
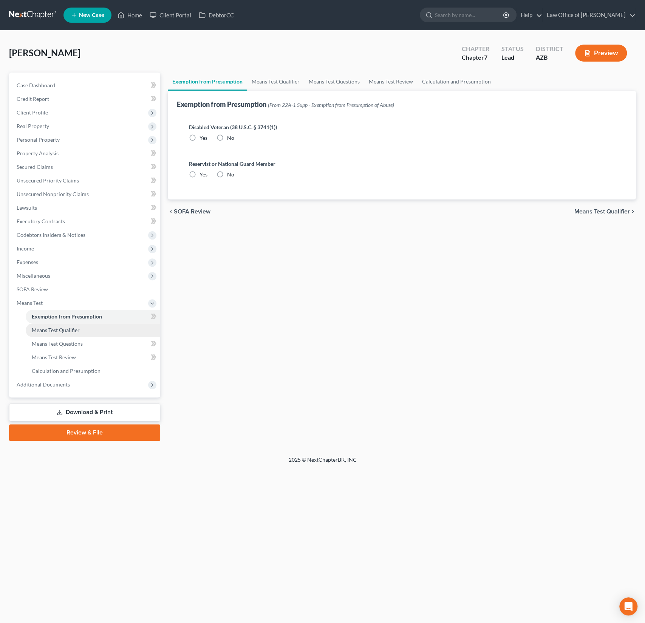
click at [59, 327] on span "Means Test Qualifier" at bounding box center [56, 330] width 48 height 6
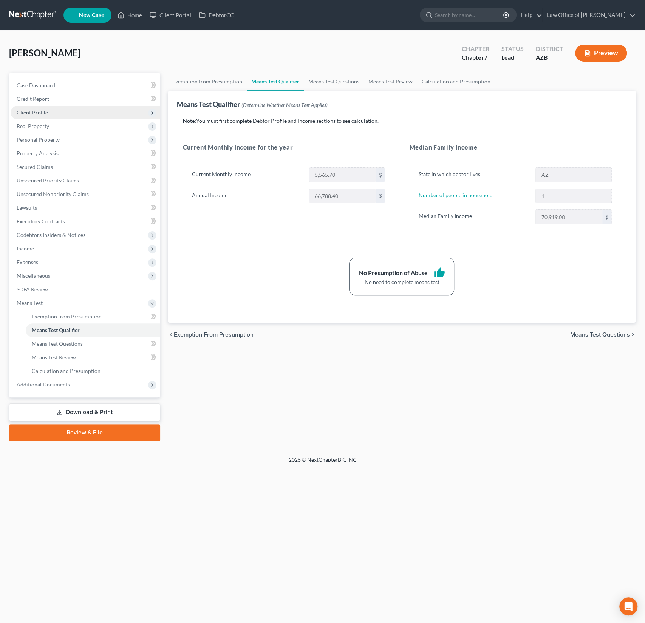
click at [41, 110] on span "Client Profile" at bounding box center [32, 112] width 31 height 6
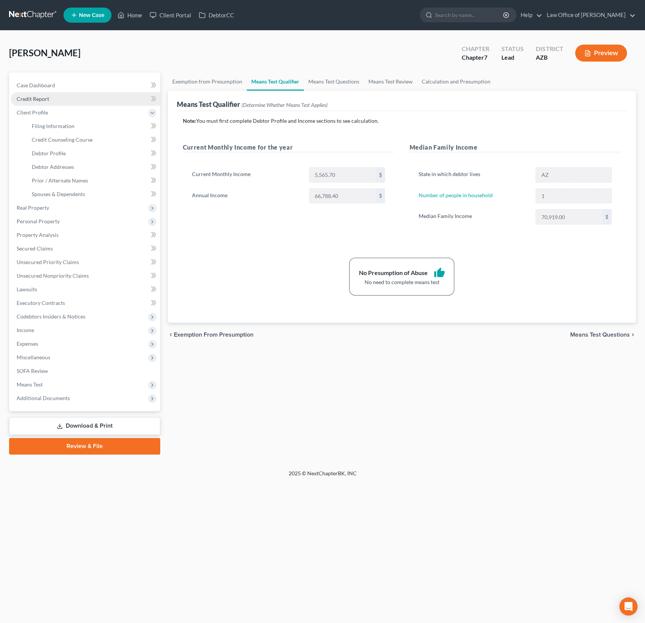
click at [42, 98] on span "Credit Report" at bounding box center [33, 99] width 33 height 6
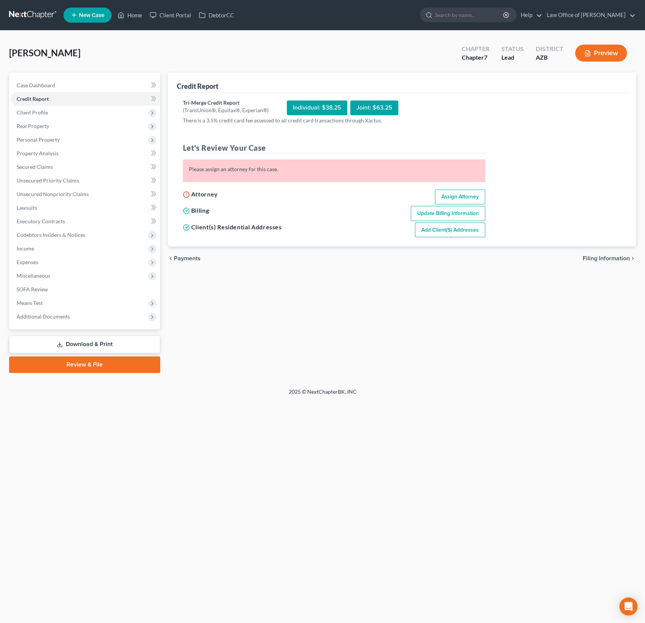
click at [453, 195] on link "Assign Attorney" at bounding box center [460, 197] width 50 height 15
select select "1"
select select "0"
select select "4"
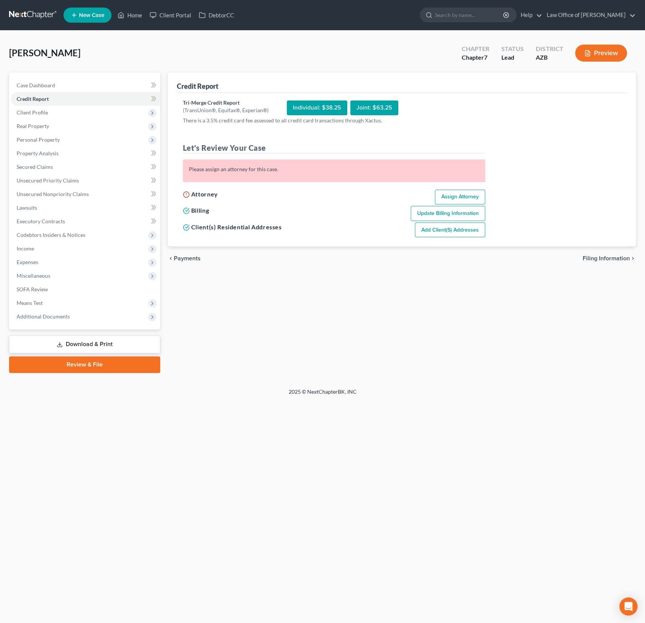
select select "3"
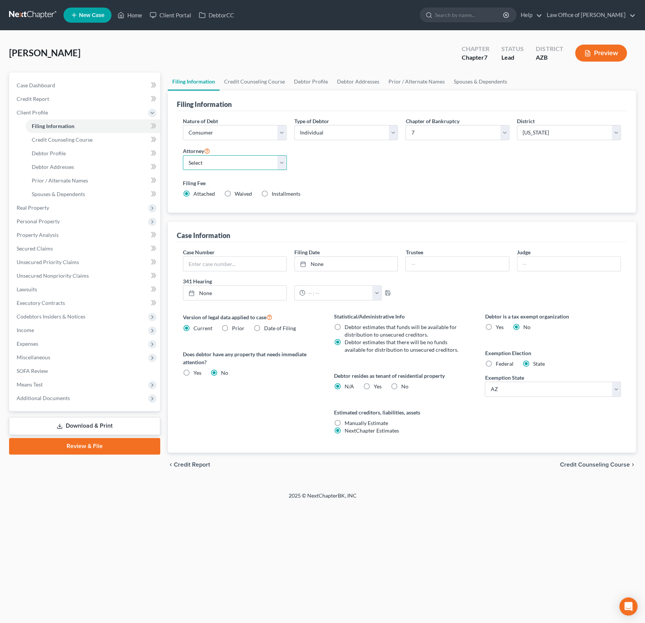
click at [213, 165] on select "Select Alexander Sanchez - AZB" at bounding box center [235, 162] width 104 height 15
select select "0"
click at [374, 383] on label "Yes Yes" at bounding box center [378, 387] width 8 height 8
click at [377, 383] on input "Yes Yes" at bounding box center [379, 385] width 5 height 5
radio input "true"
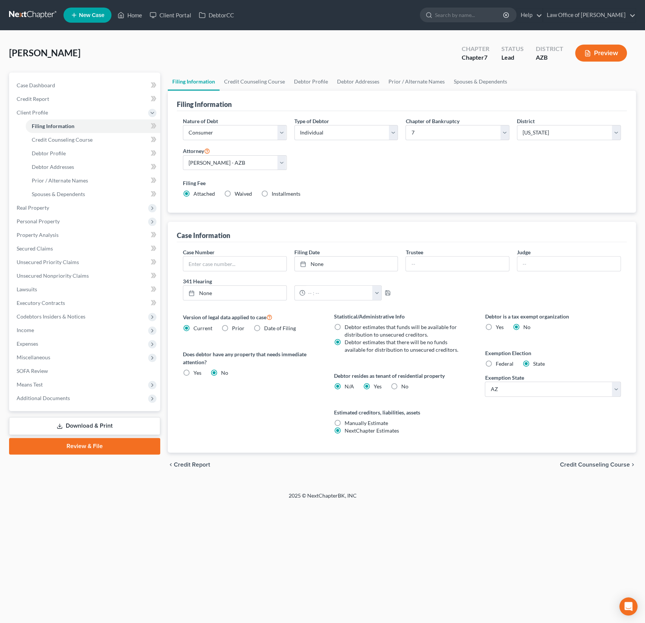
radio input "false"
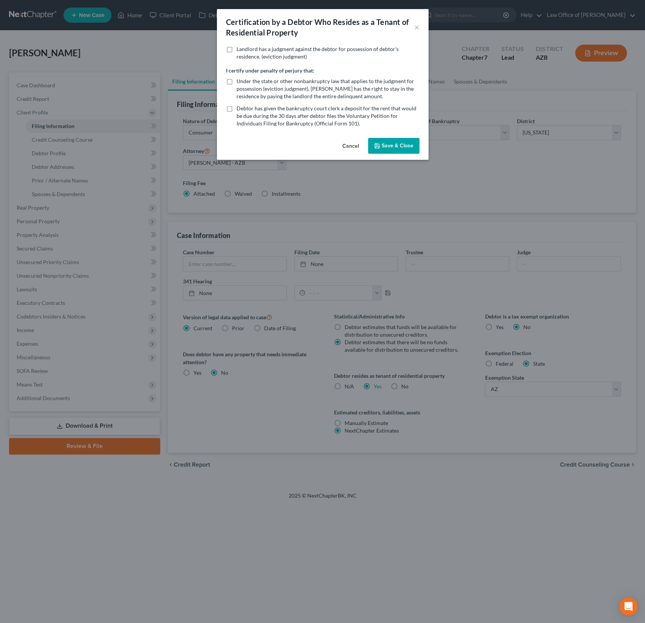
click at [389, 148] on button "Save & Close" at bounding box center [393, 146] width 51 height 16
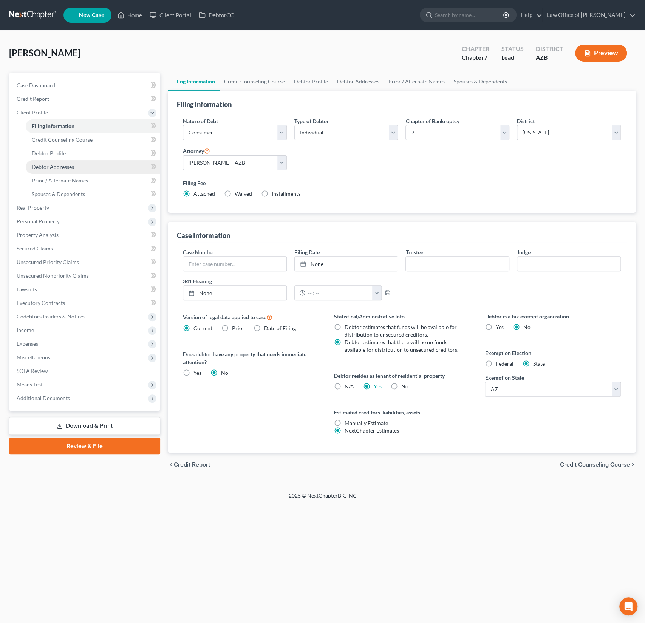
click at [57, 168] on span "Debtor Addresses" at bounding box center [53, 167] width 42 height 6
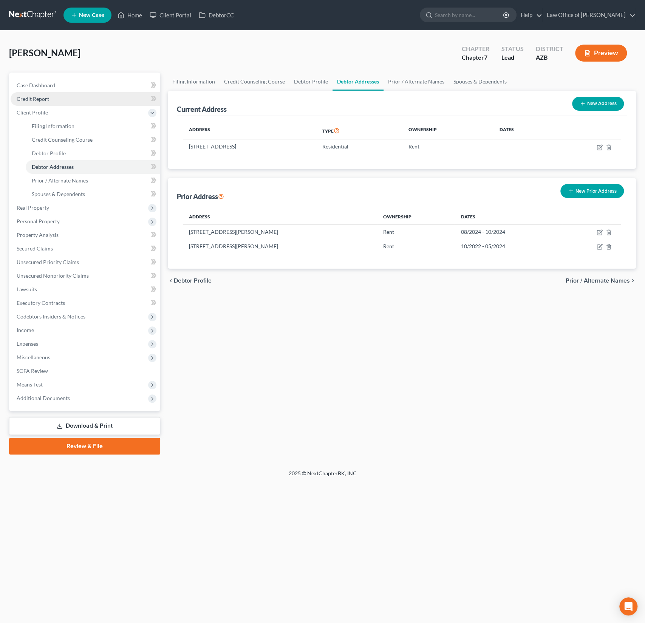
click at [37, 101] on span "Credit Report" at bounding box center [33, 99] width 33 height 6
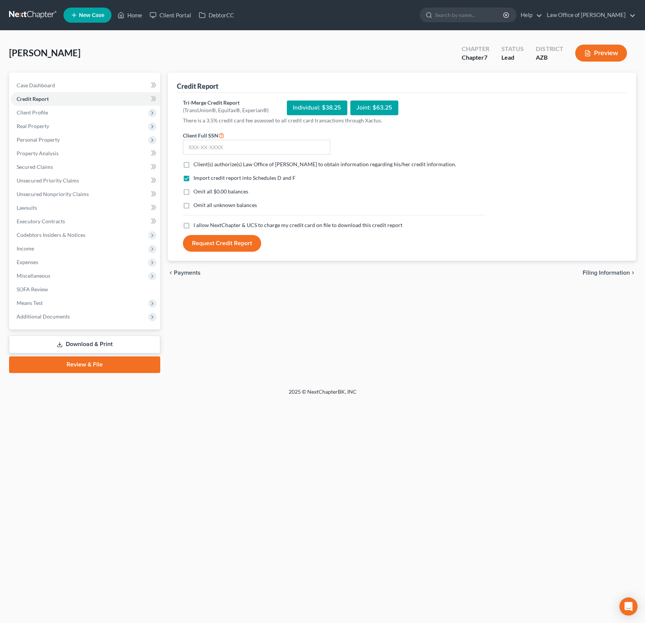
click at [208, 166] on span "Client(s) authorize(s) Law Office of Alexander D. Sanchez to obtain information…" at bounding box center [325, 164] width 263 height 6
click at [201, 166] on input "Client(s) authorize(s) Law Office of Alexander D. Sanchez to obtain information…" at bounding box center [199, 163] width 5 height 5
checkbox input "true"
click at [194, 223] on label "I allow NextChapter & UCS to charge my credit card on file to download this cre…" at bounding box center [298, 225] width 209 height 8
click at [197, 223] on input "I allow NextChapter & UCS to charge my credit card on file to download this cre…" at bounding box center [199, 223] width 5 height 5
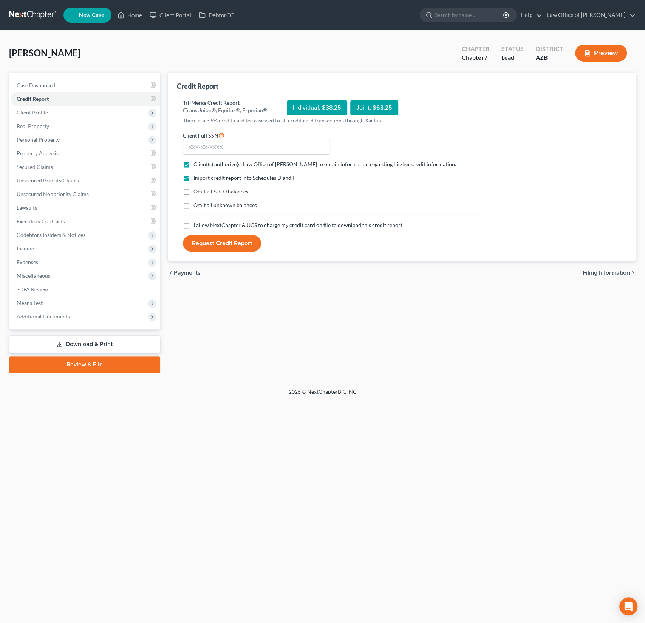
checkbox input "true"
click at [225, 144] on input "text" at bounding box center [256, 147] width 147 height 15
type input "613-16-3768"
click at [222, 242] on button "Request Credit Report" at bounding box center [222, 243] width 78 height 17
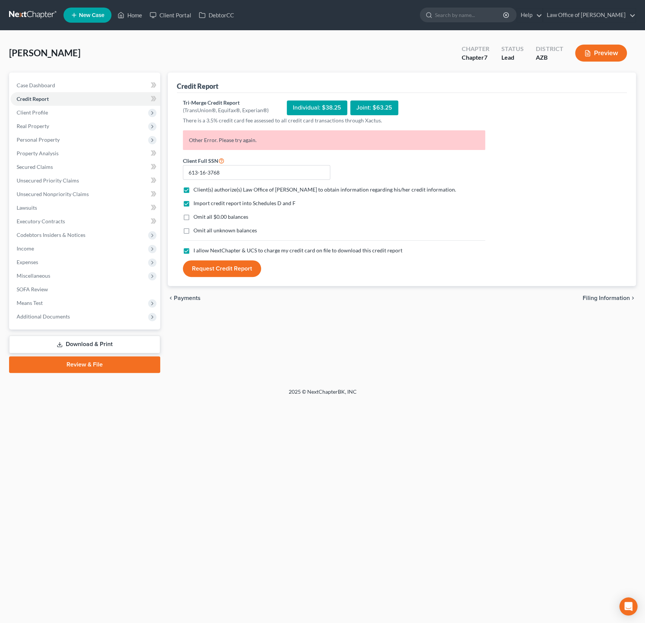
click at [367, 410] on div "Home New Case Client Portal DebtorCC Law Office of Alexander D. Sanchez alex@al…" at bounding box center [322, 311] width 645 height 623
click at [221, 271] on button "Request Credit Report" at bounding box center [222, 268] width 78 height 17
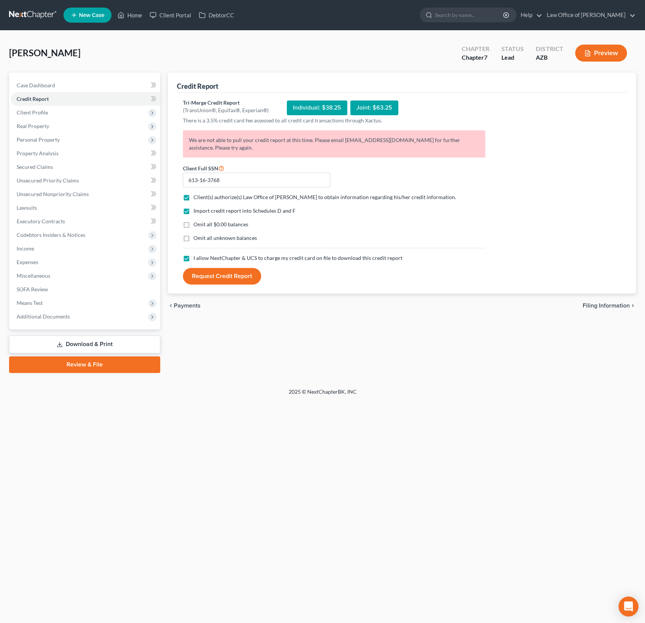
click at [636, 612] on div "Open Intercom Messenger" at bounding box center [629, 607] width 20 height 20
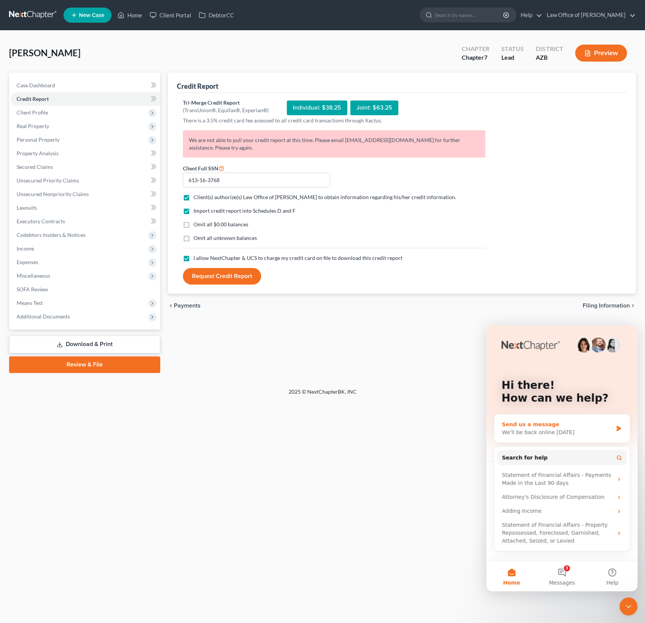
click at [566, 428] on div "Send us a message" at bounding box center [557, 425] width 111 height 8
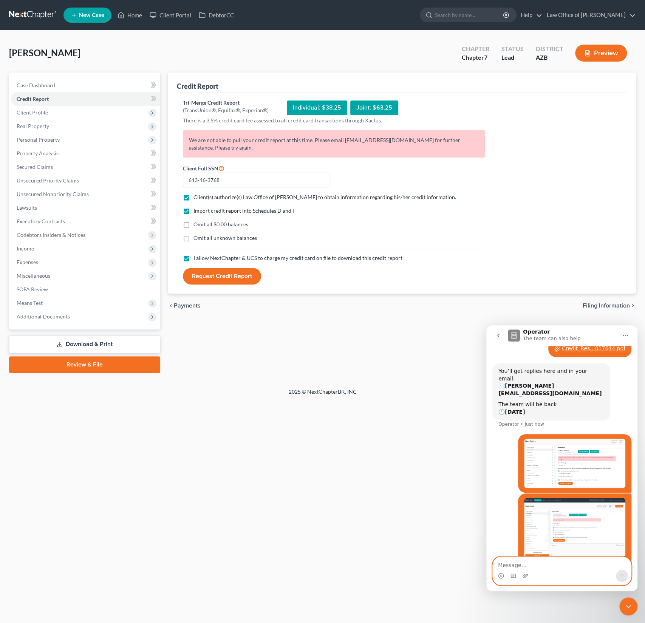
scroll to position [51, 0]
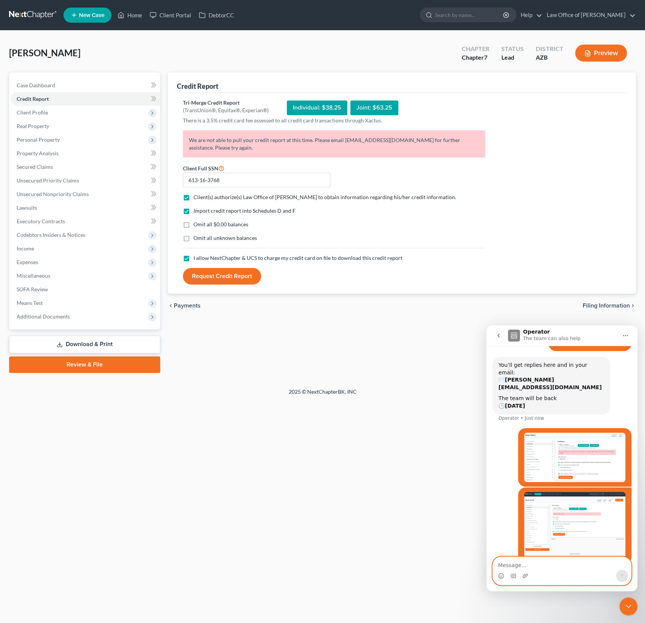
click at [536, 569] on textarea "Message…" at bounding box center [562, 563] width 138 height 13
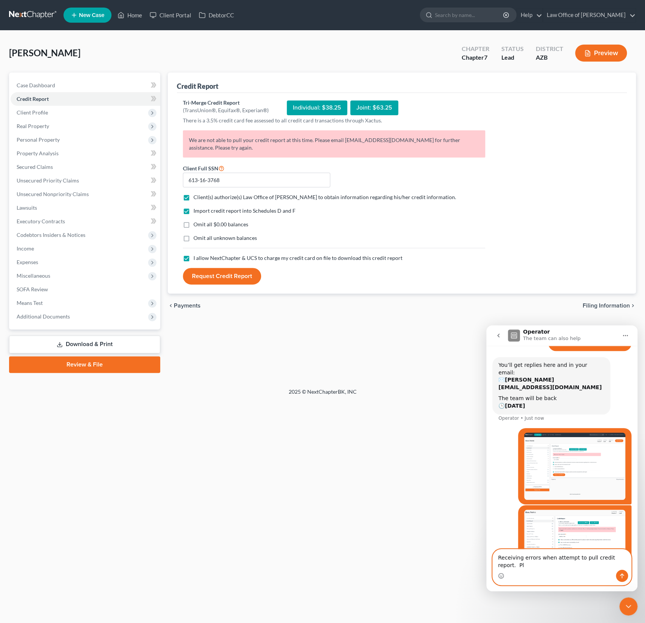
scroll to position [59, 0]
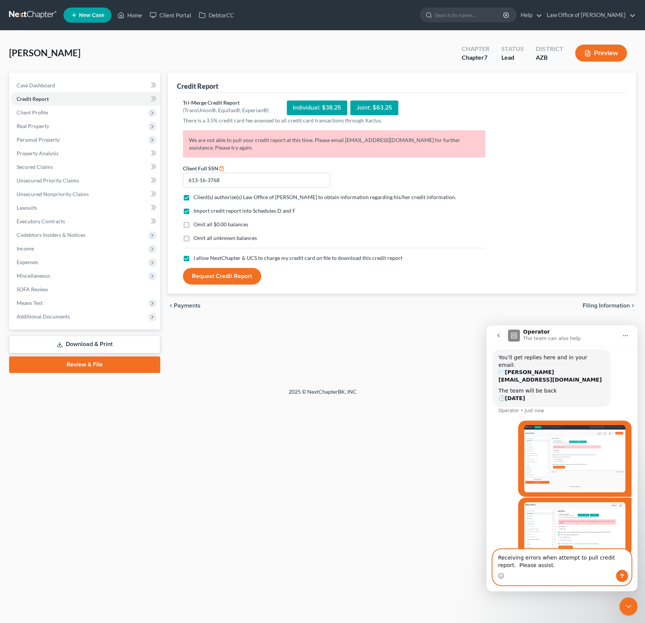
type textarea "Receiving errors when attempt to pull credit report. Please assist."
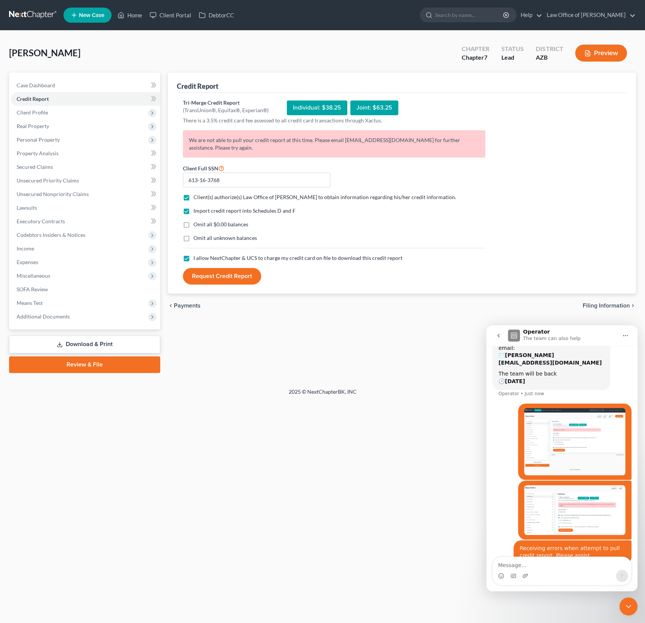
click at [249, 410] on div "Home New Case Client Portal DebtorCC Law Office of Alexander D. Sanchez alex@al…" at bounding box center [322, 311] width 645 height 623
click at [32, 115] on span "Client Profile" at bounding box center [32, 112] width 31 height 6
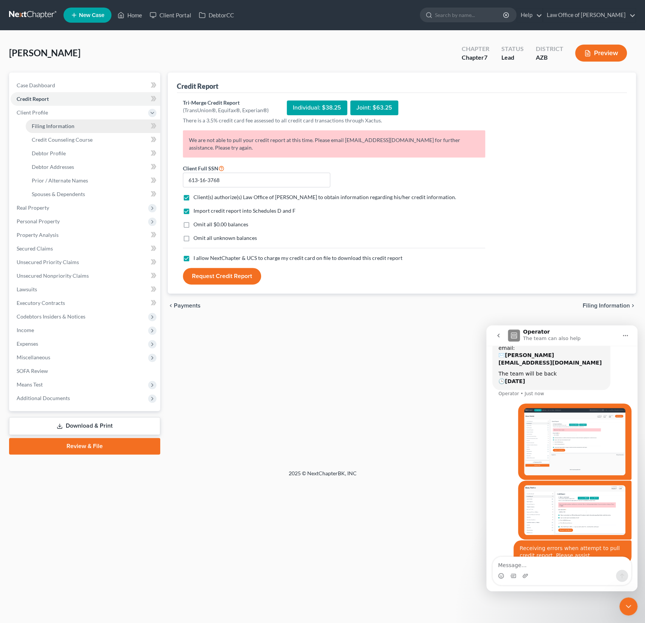
click at [55, 130] on link "Filing Information" at bounding box center [93, 126] width 135 height 14
select select "1"
select select "0"
select select "4"
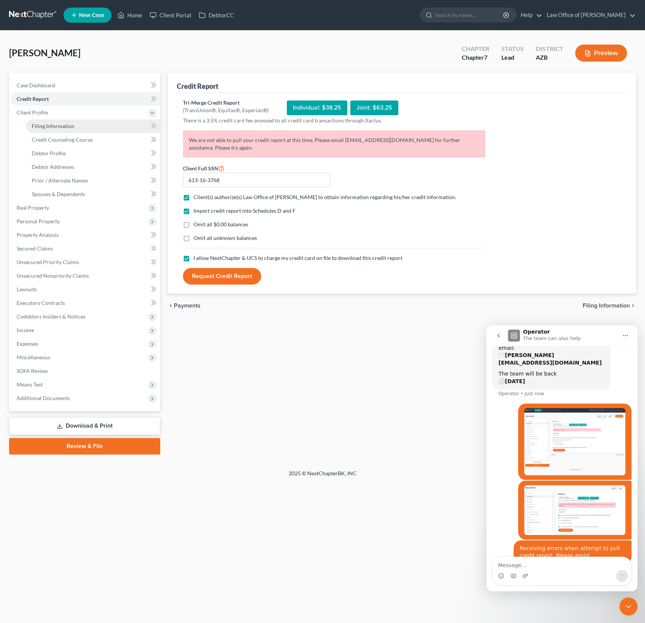
select select "0"
select select "3"
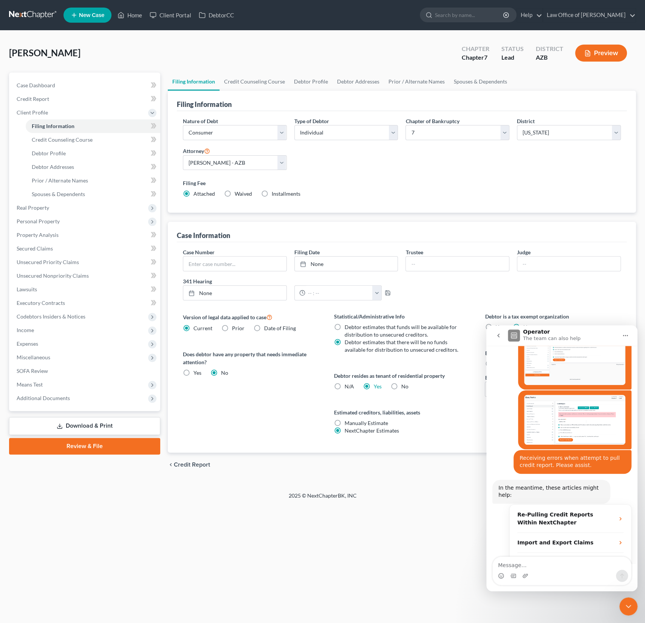
scroll to position [178, 0]
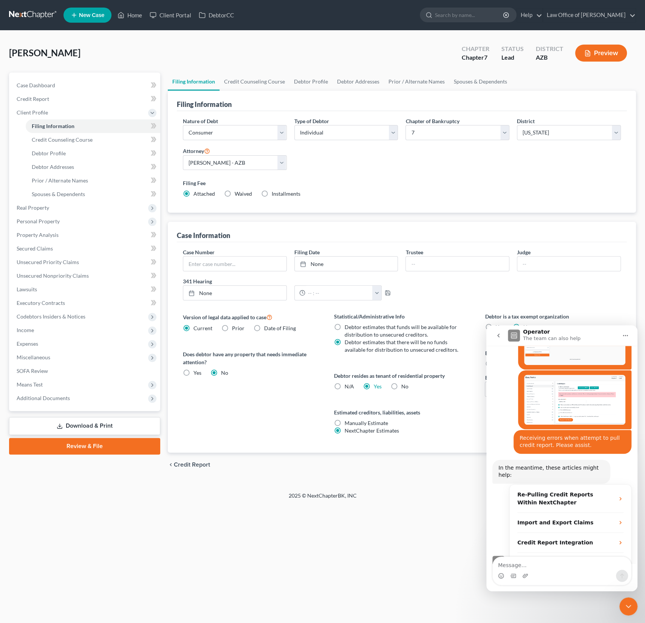
click at [630, 603] on icon "Close Intercom Messenger" at bounding box center [628, 606] width 9 height 9
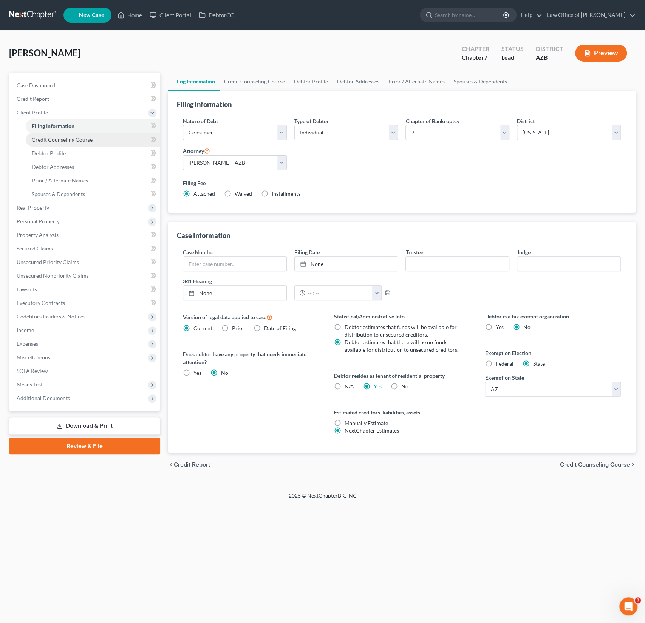
click at [53, 142] on span "Credit Counseling Course" at bounding box center [62, 139] width 61 height 6
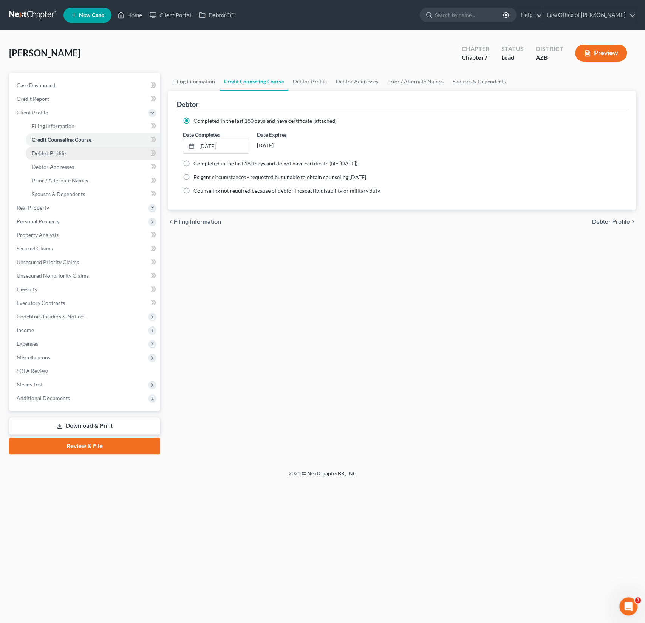
click at [51, 155] on span "Debtor Profile" at bounding box center [49, 153] width 34 height 6
select select "0"
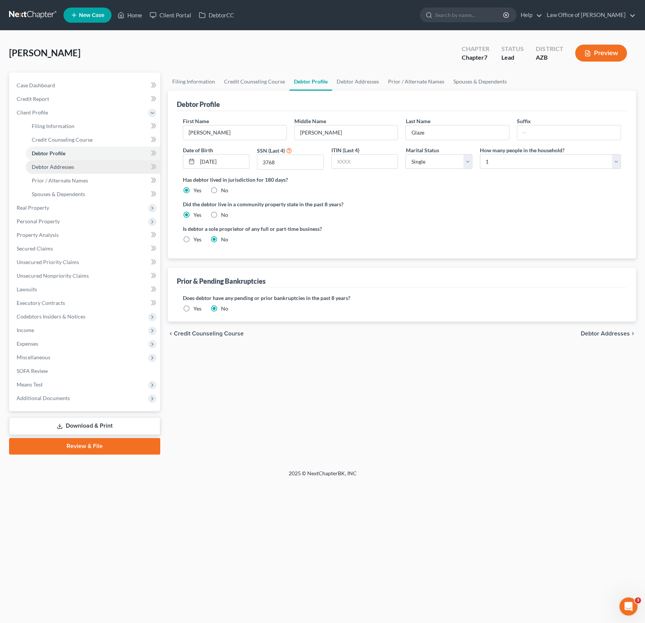
click at [39, 170] on link "Debtor Addresses" at bounding box center [93, 167] width 135 height 14
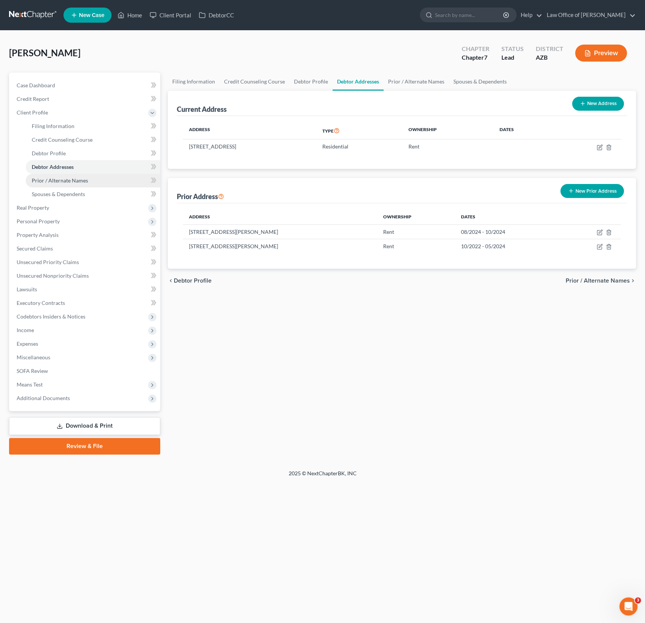
click at [51, 177] on span "Prior / Alternate Names" at bounding box center [60, 180] width 56 height 6
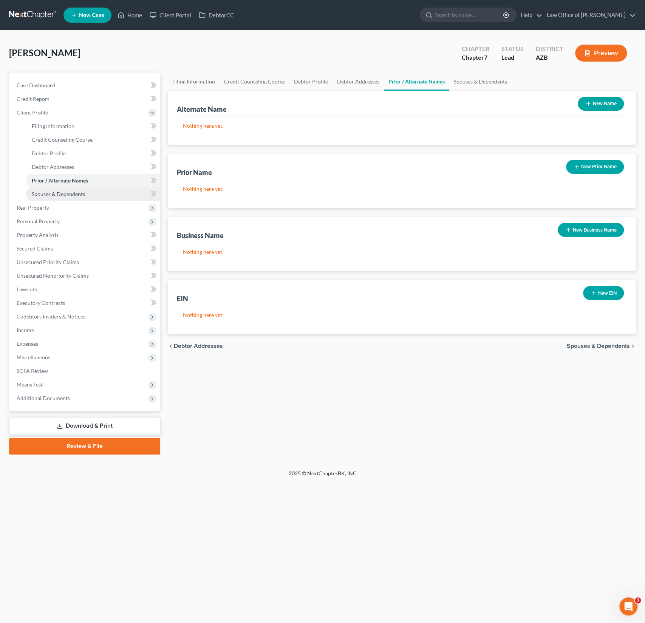
click at [55, 192] on span "Spouses & Dependents" at bounding box center [58, 194] width 53 height 6
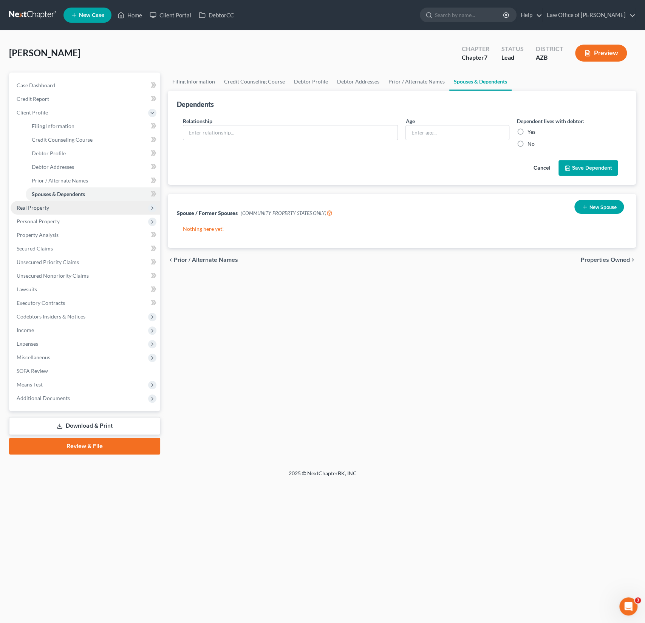
click at [46, 205] on span "Real Property" at bounding box center [33, 207] width 33 height 6
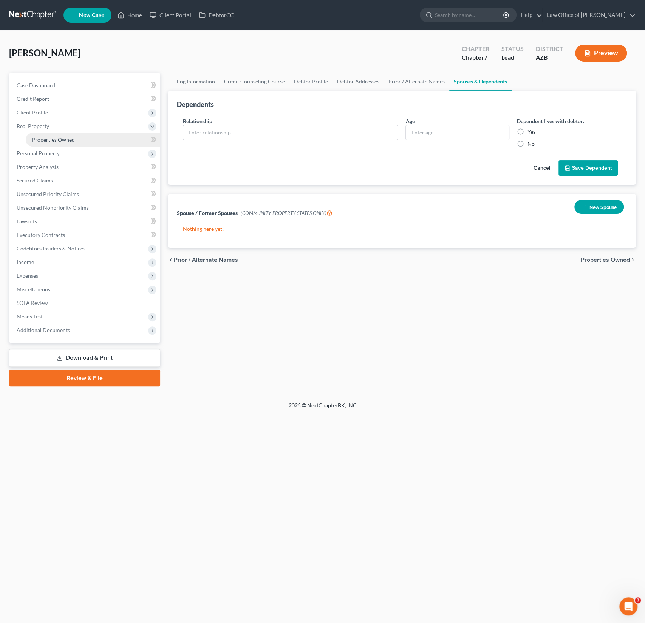
click at [47, 139] on span "Properties Owned" at bounding box center [53, 139] width 43 height 6
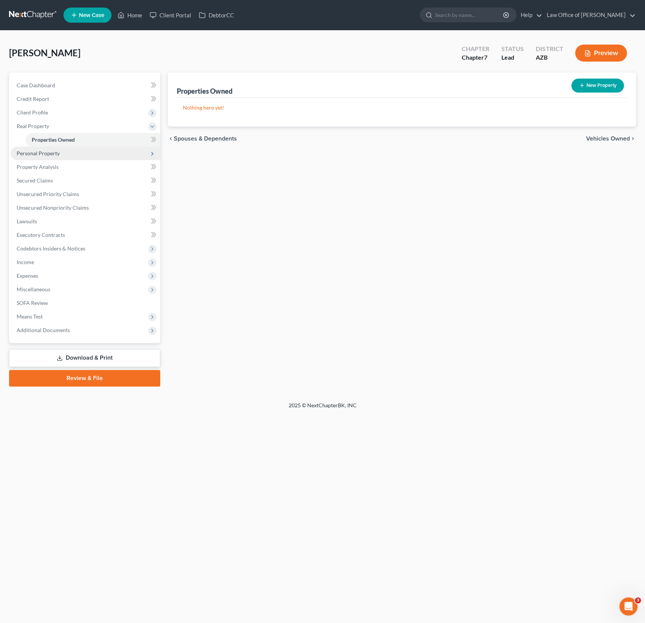
click at [47, 150] on span "Personal Property" at bounding box center [38, 153] width 43 height 6
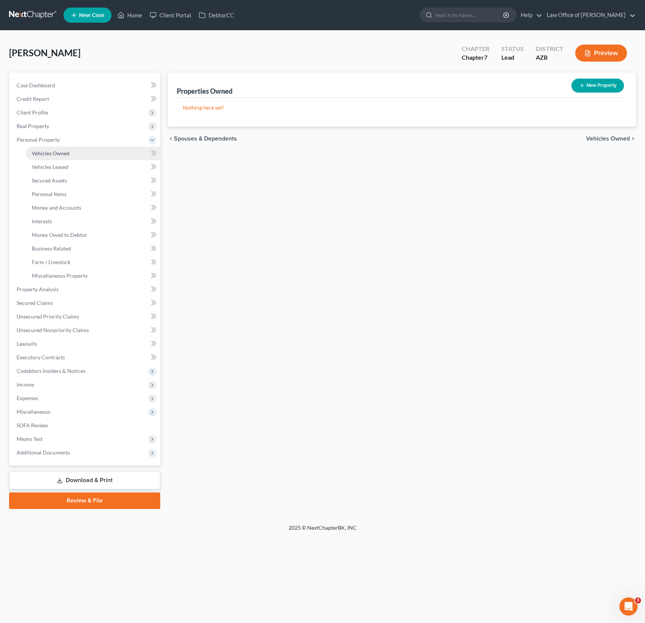
click at [56, 151] on span "Vehicles Owned" at bounding box center [51, 153] width 38 height 6
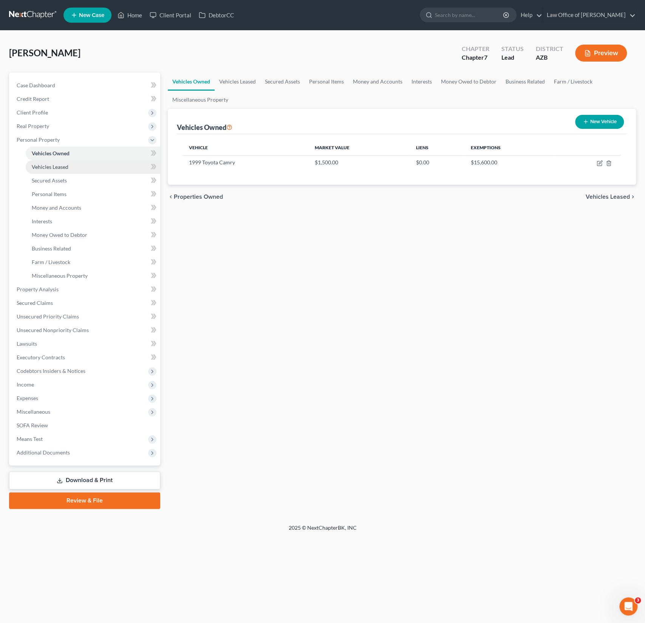
click at [37, 168] on span "Vehicles Leased" at bounding box center [50, 167] width 37 height 6
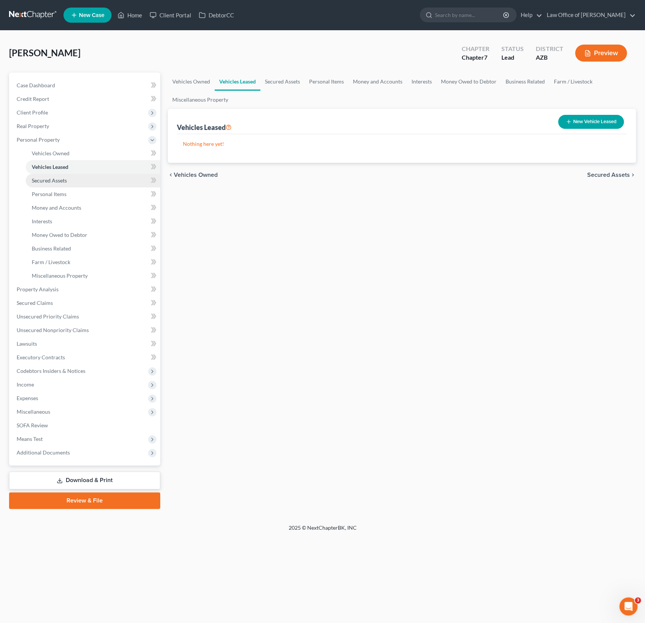
click at [50, 177] on link "Secured Assets" at bounding box center [93, 181] width 135 height 14
click at [53, 187] on link "Secured Assets" at bounding box center [93, 181] width 135 height 14
click at [53, 193] on span "Personal Items" at bounding box center [49, 194] width 35 height 6
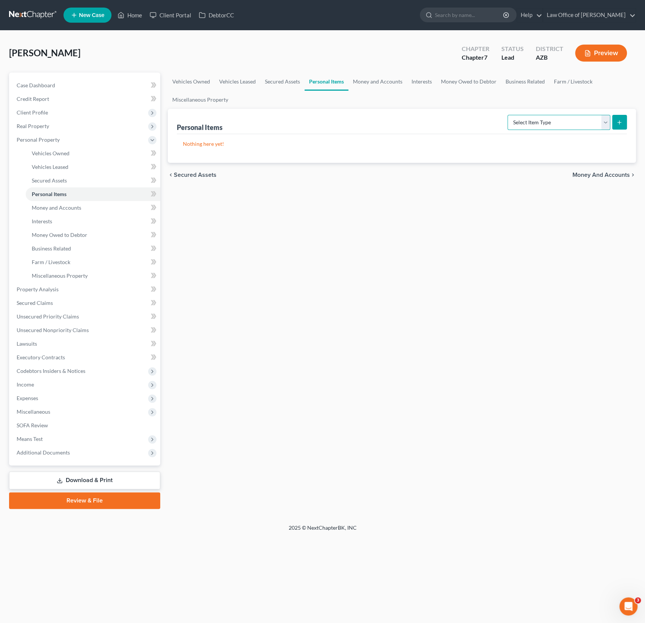
click at [541, 125] on select "Select Item Type Clothing (A/B: 11) Collectibles Of Value (A/B: 8) Electronics …" at bounding box center [559, 122] width 103 height 15
select select "household_goods"
click at [618, 126] on button "submit" at bounding box center [619, 122] width 15 height 15
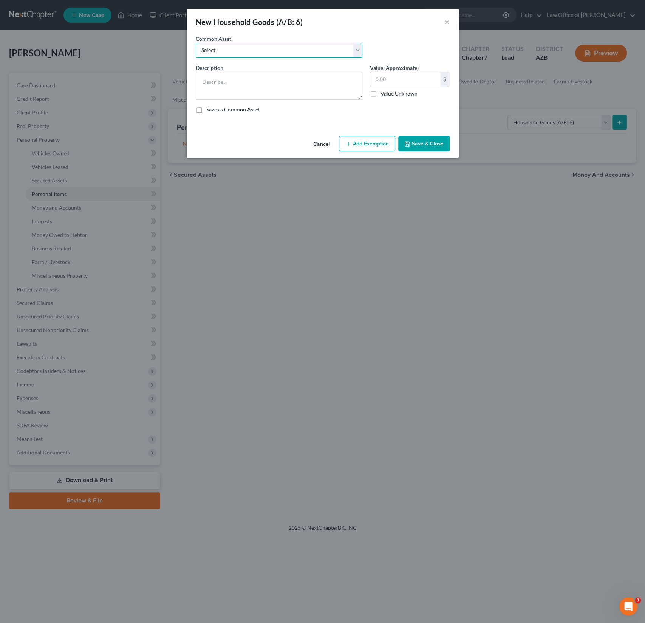
click at [233, 46] on select "Select Household goods, furnishings and electronics" at bounding box center [279, 50] width 167 height 15
select select "0"
type textarea "Household goods, furnishings and electronics"
type input "2,000.00"
click at [384, 152] on div "Cancel Add Exemption Save & Close" at bounding box center [323, 145] width 272 height 25
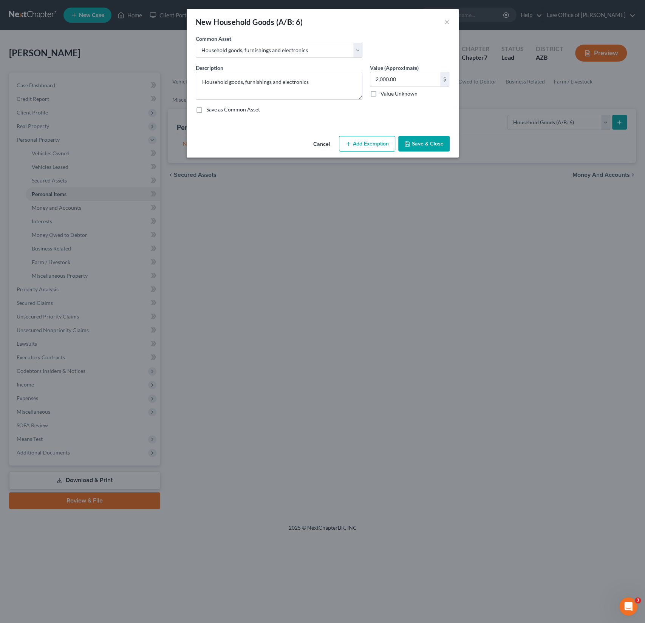
click at [364, 146] on button "Add Exemption" at bounding box center [367, 144] width 56 height 16
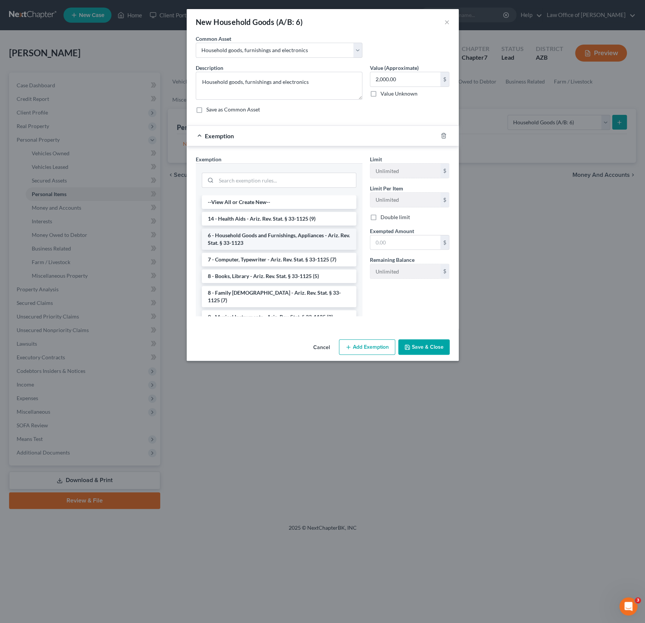
click at [249, 238] on li "6 - Household Goods and Furnishings, Appliances - Ariz. Rev. Stat. § 33-1123" at bounding box center [279, 239] width 155 height 21
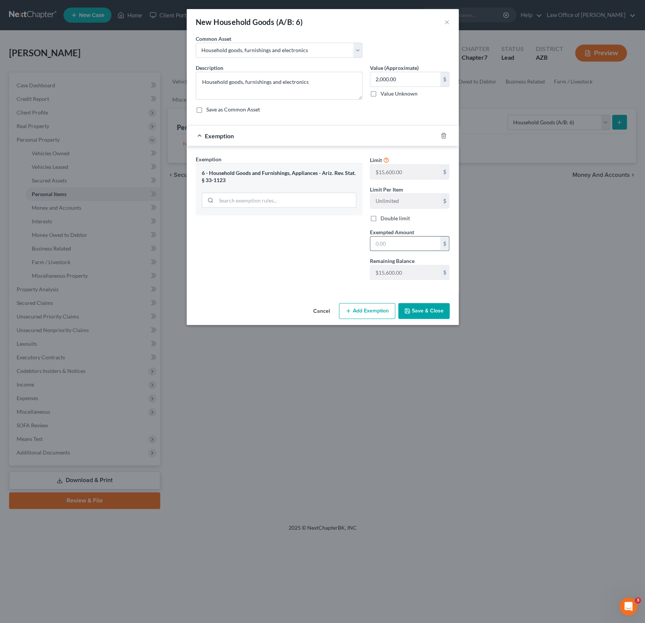
click at [382, 239] on input "text" at bounding box center [405, 244] width 70 height 14
type input "15,600"
click at [432, 314] on button "Save & Close" at bounding box center [423, 311] width 51 height 16
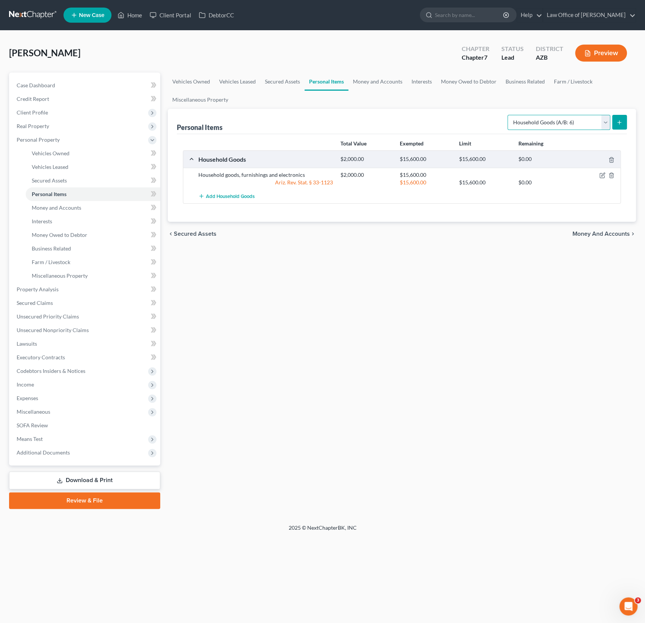
click at [559, 124] on select "Select Item Type Clothing (A/B: 11) Collectibles Of Value (A/B: 8) Electronics …" at bounding box center [559, 122] width 103 height 15
select select "clothing"
click at [621, 124] on icon "submit" at bounding box center [619, 122] width 6 height 6
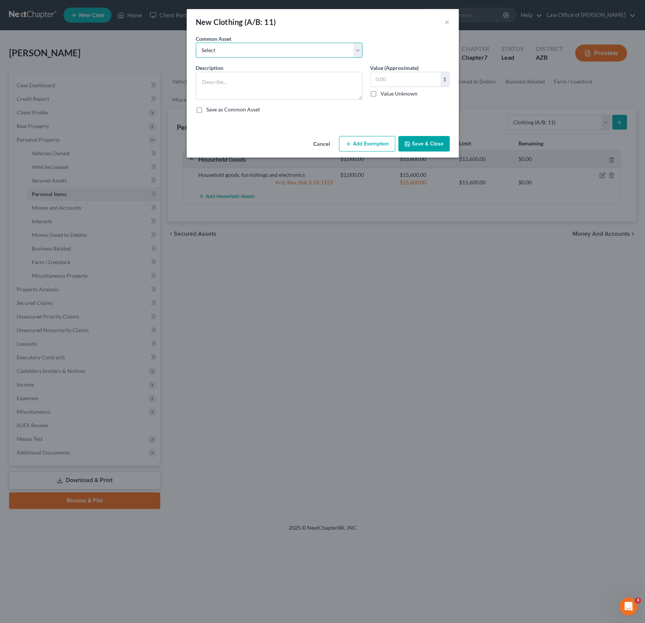
click at [274, 46] on select "Select Wearing apparel" at bounding box center [279, 50] width 167 height 15
select select "0"
type textarea "Wearing apparel"
type input "300.00"
click at [359, 153] on div "Cancel Add Exemption Save & Close" at bounding box center [323, 145] width 272 height 25
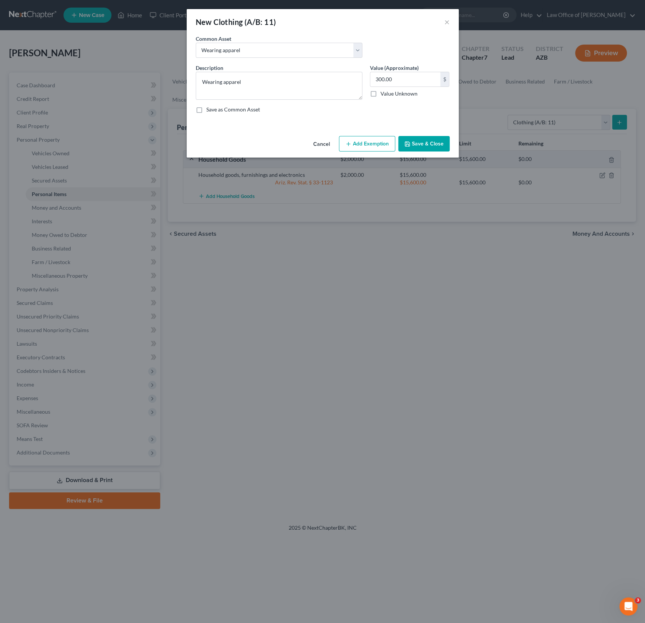
click at [361, 147] on button "Add Exemption" at bounding box center [367, 144] width 56 height 16
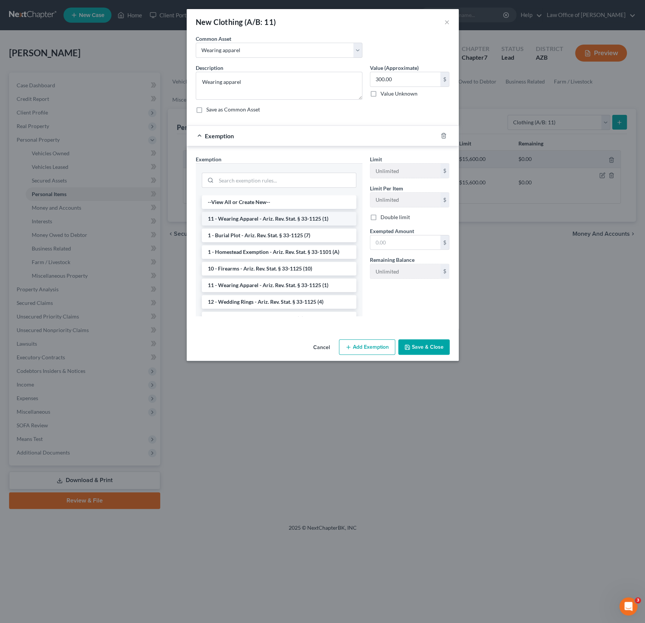
click at [245, 215] on li "11 - Wearing Apparel - Ariz. Rev. Stat. § 33-1125 (1)" at bounding box center [279, 219] width 155 height 14
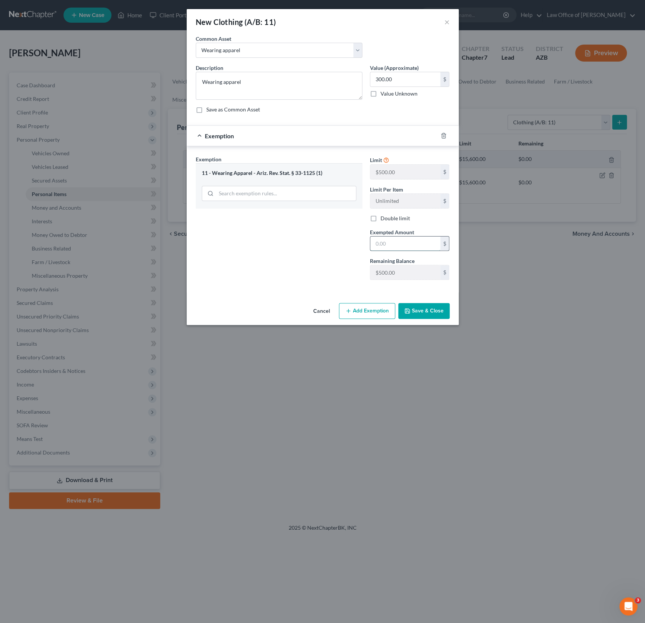
click at [392, 247] on input "text" at bounding box center [405, 244] width 70 height 14
type input "500"
click at [423, 316] on button "Save & Close" at bounding box center [423, 311] width 51 height 16
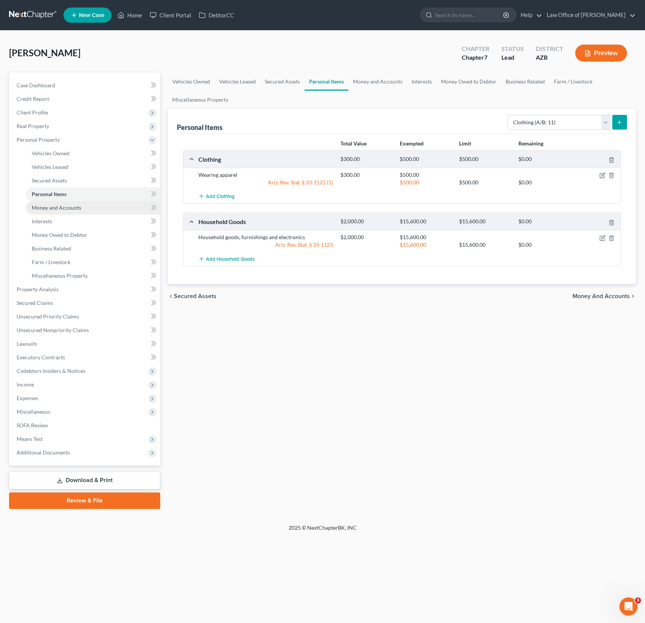
click at [50, 202] on link "Money and Accounts" at bounding box center [93, 208] width 135 height 14
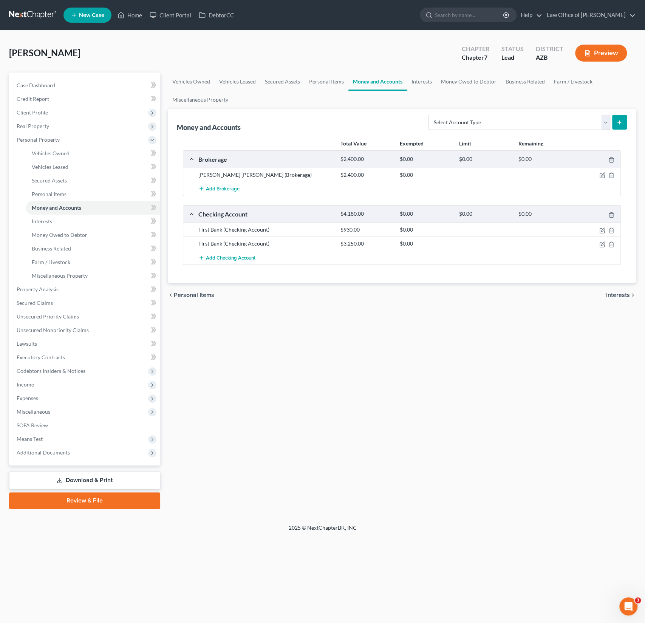
click at [548, 265] on div "Total Value Exempted Limit Remaining Brokerage $2,400.00 $0.00 $0.00 $0.00 Char…" at bounding box center [402, 208] width 450 height 149
click at [603, 242] on icon "button" at bounding box center [602, 245] width 6 height 6
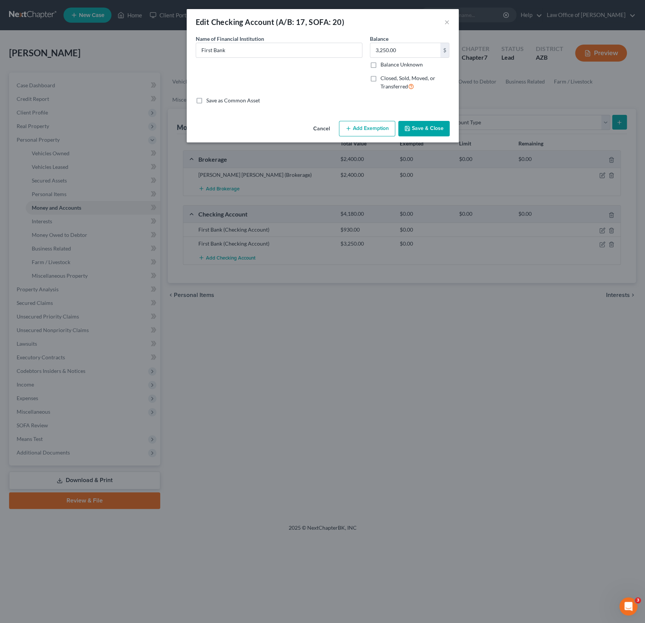
click at [393, 84] on span "Closed, Sold, Moved, or Transferred" at bounding box center [408, 82] width 55 height 15
click at [389, 79] on input "Closed, Sold, Moved, or Transferred" at bounding box center [386, 76] width 5 height 5
checkbox input "true"
select select "1"
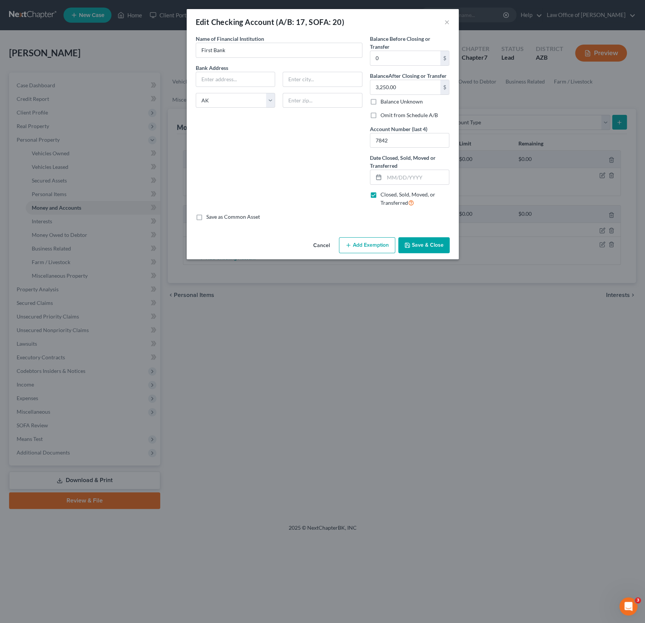
click at [381, 196] on label "Closed, Sold, Moved, or Transferred" at bounding box center [415, 199] width 69 height 16
click at [384, 196] on input "Closed, Sold, Moved, or Transferred" at bounding box center [386, 193] width 5 height 5
checkbox input "false"
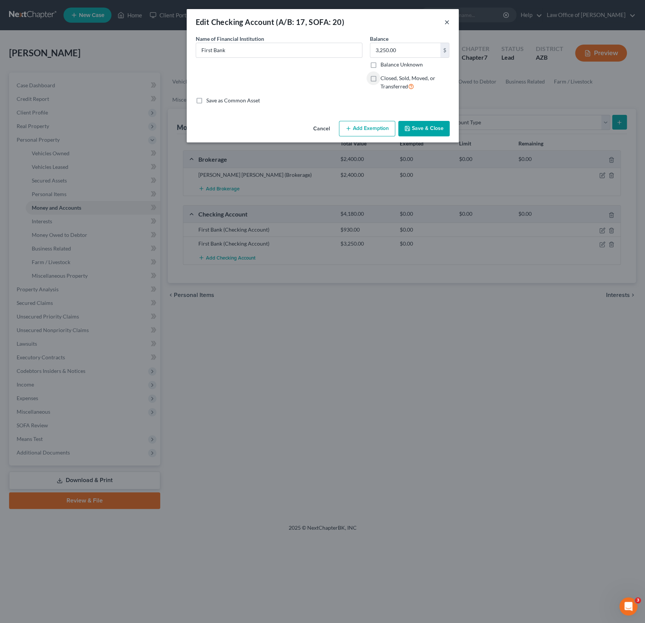
click at [446, 22] on button "×" at bounding box center [447, 21] width 5 height 9
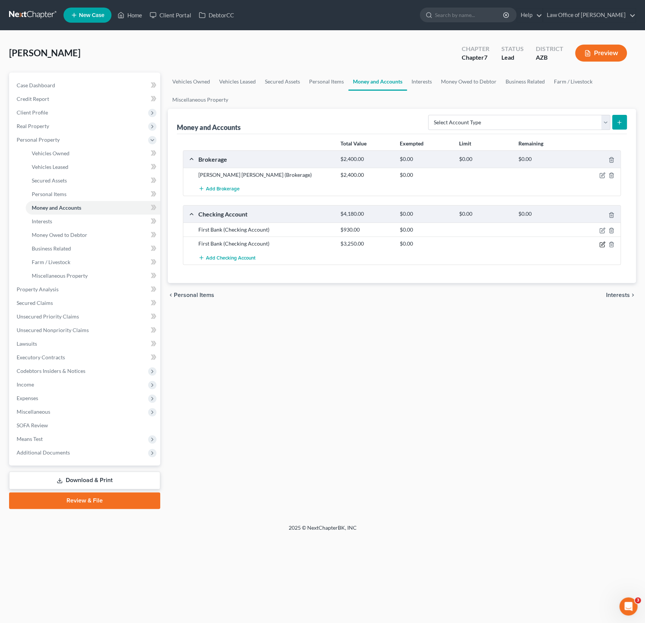
click at [603, 242] on icon "button" at bounding box center [602, 243] width 3 height 3
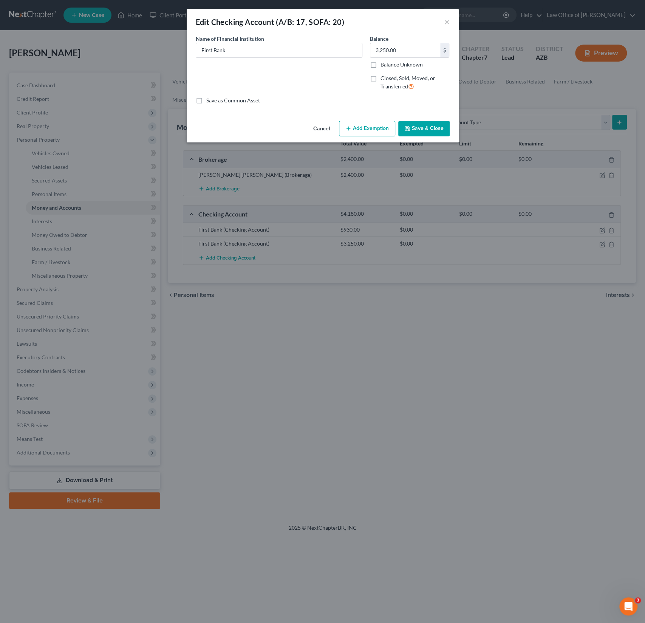
click at [381, 79] on span "Closed, Sold, Moved, or Transferred" at bounding box center [408, 82] width 55 height 15
click at [384, 79] on input "Closed, Sold, Moved, or Transferred" at bounding box center [386, 76] width 5 height 5
checkbox input "true"
select select "1"
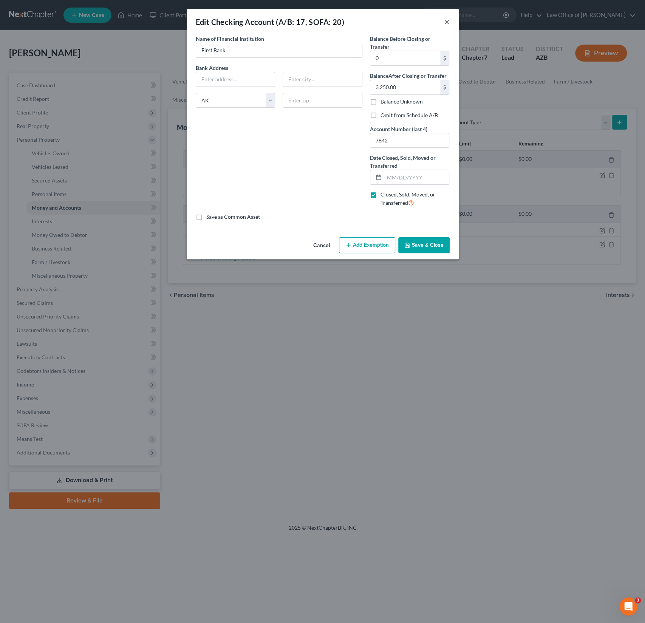
click at [445, 21] on button "×" at bounding box center [447, 21] width 5 height 9
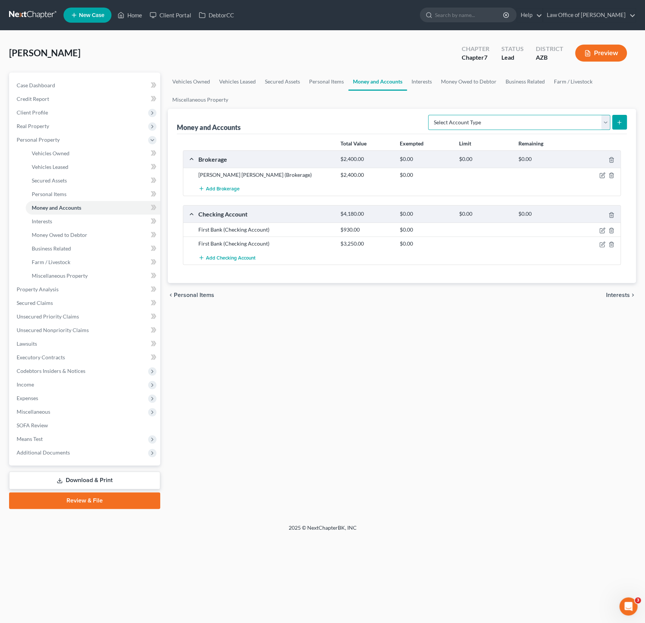
click at [483, 124] on select "Select Account Type Brokerage (A/B: 18, SOFA: 20) Cash on Hand (A/B: 16) Certif…" at bounding box center [519, 122] width 182 height 15
select select "savings"
click at [622, 124] on icon "submit" at bounding box center [619, 122] width 6 height 6
click at [623, 126] on button "submit" at bounding box center [619, 122] width 15 height 15
click at [603, 121] on select "Select Account Type Brokerage (A/B: 18, SOFA: 20) Cash on Hand (A/B: 16) Certif…" at bounding box center [519, 122] width 182 height 15
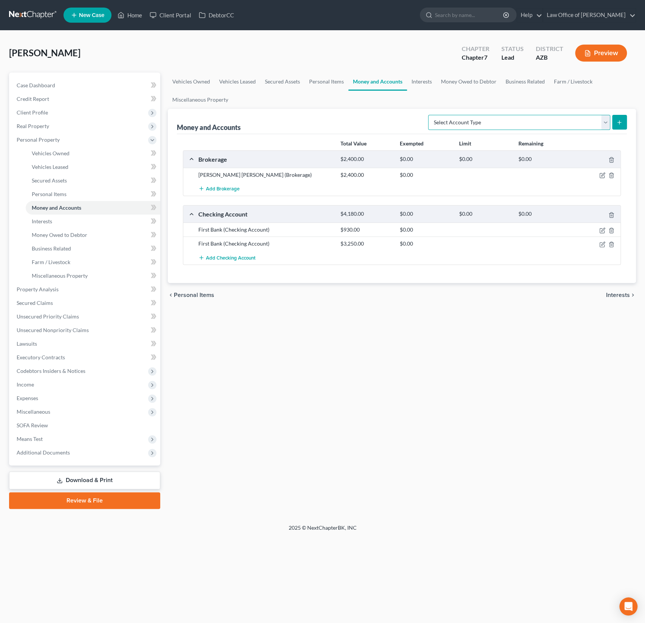
select select "savings"
click at [619, 122] on icon "submit" at bounding box center [619, 122] width 6 height 6
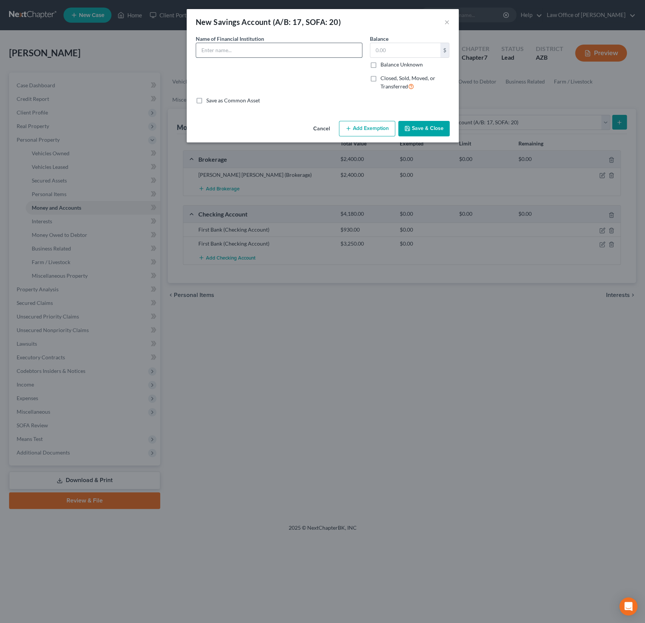
click at [237, 53] on input "text" at bounding box center [279, 50] width 166 height 14
type input "First Bank"
type input "3,250"
click at [425, 127] on button "Save & Close" at bounding box center [423, 129] width 51 height 16
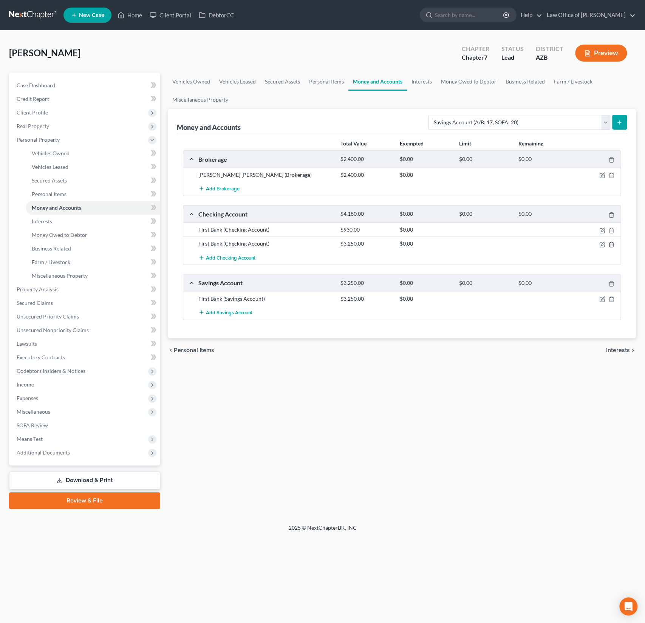
click at [614, 242] on icon "button" at bounding box center [612, 245] width 6 height 6
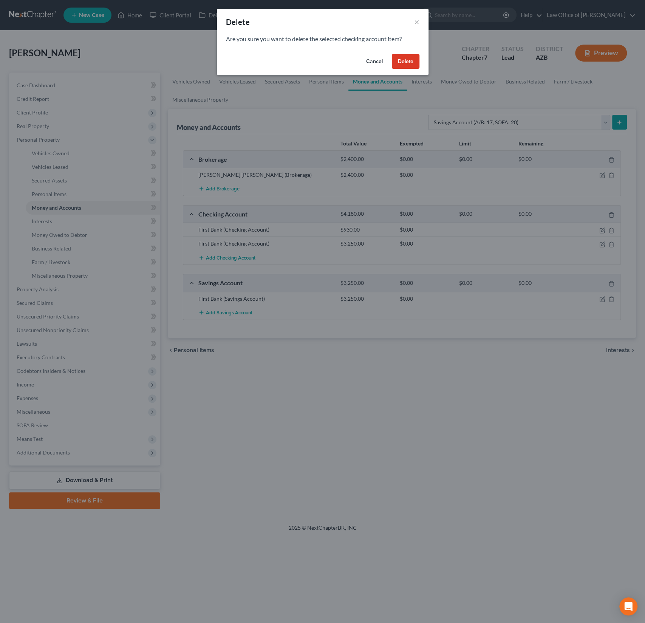
click at [410, 64] on button "Delete" at bounding box center [406, 61] width 28 height 15
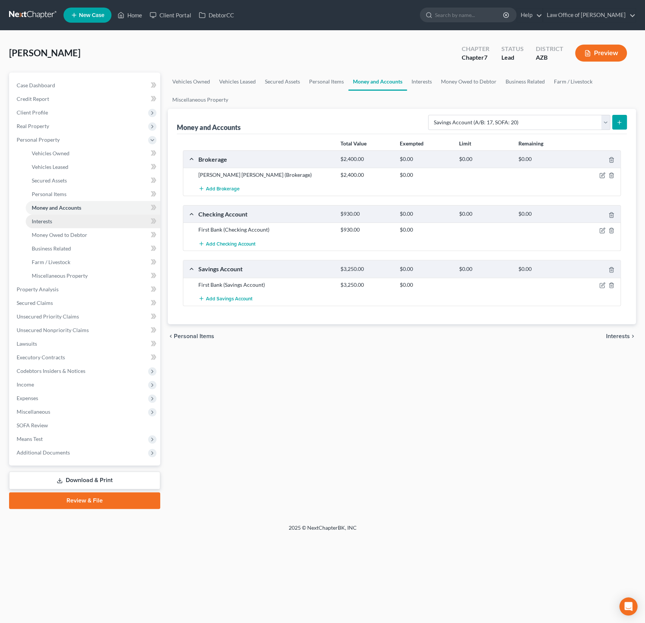
click at [43, 225] on link "Interests" at bounding box center [93, 222] width 135 height 14
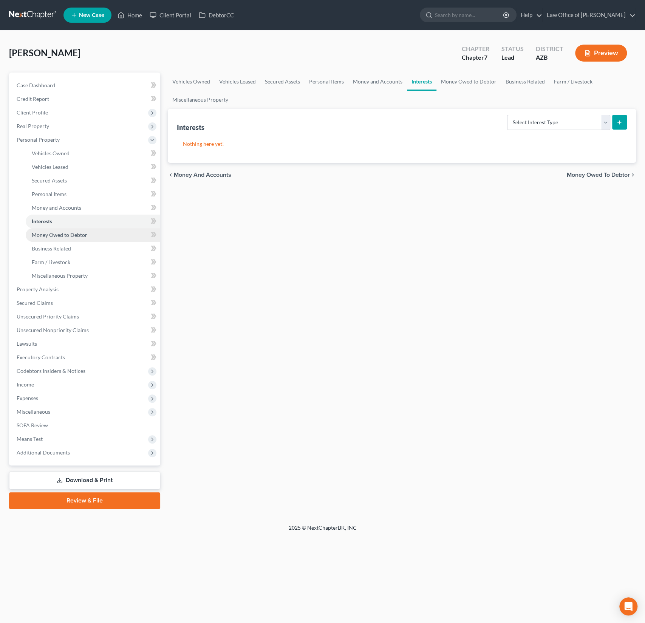
click at [58, 236] on span "Money Owed to Debtor" at bounding box center [60, 235] width 56 height 6
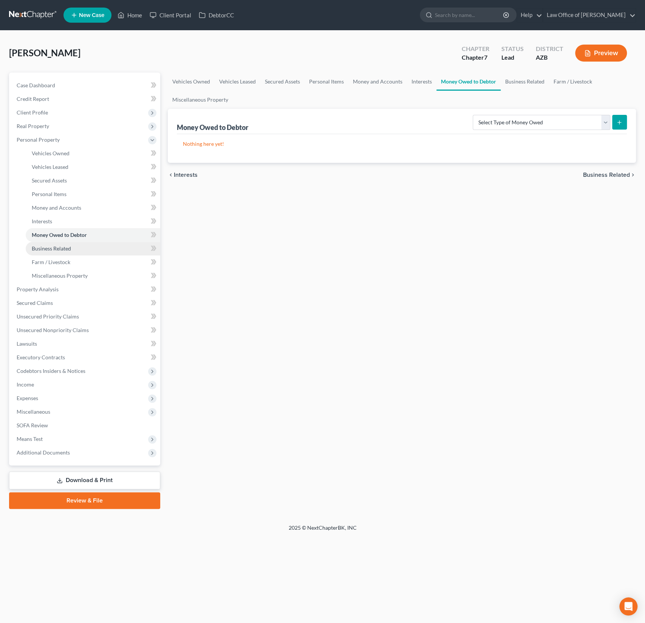
click at [58, 248] on span "Business Related" at bounding box center [51, 248] width 39 height 6
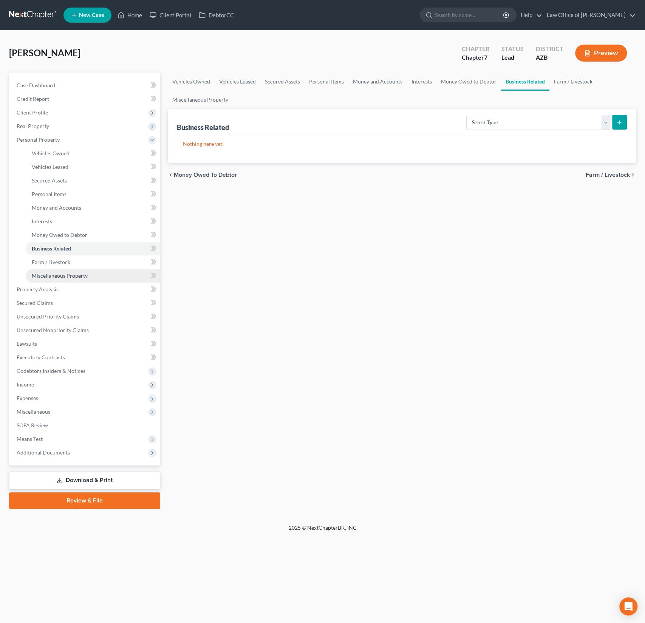
click at [59, 270] on link "Miscellaneous Property" at bounding box center [93, 276] width 135 height 14
click at [60, 270] on link "Miscellaneous Property" at bounding box center [93, 276] width 135 height 14
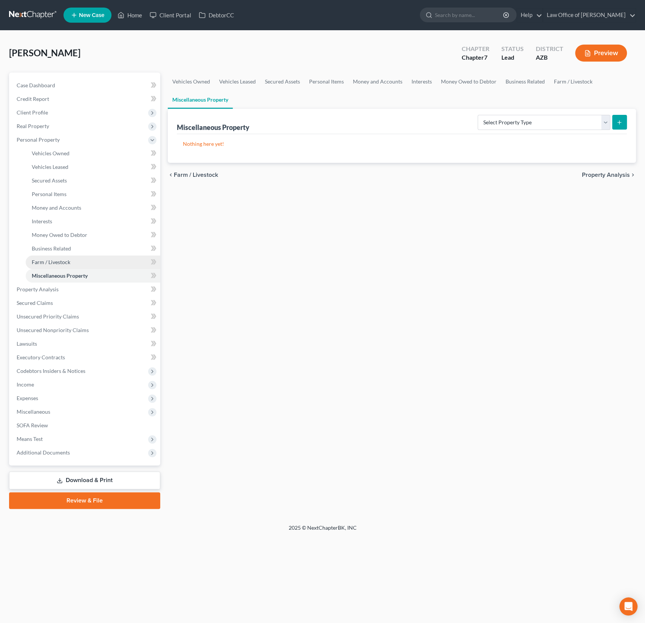
click at [57, 263] on span "Farm / Livestock" at bounding box center [51, 262] width 39 height 6
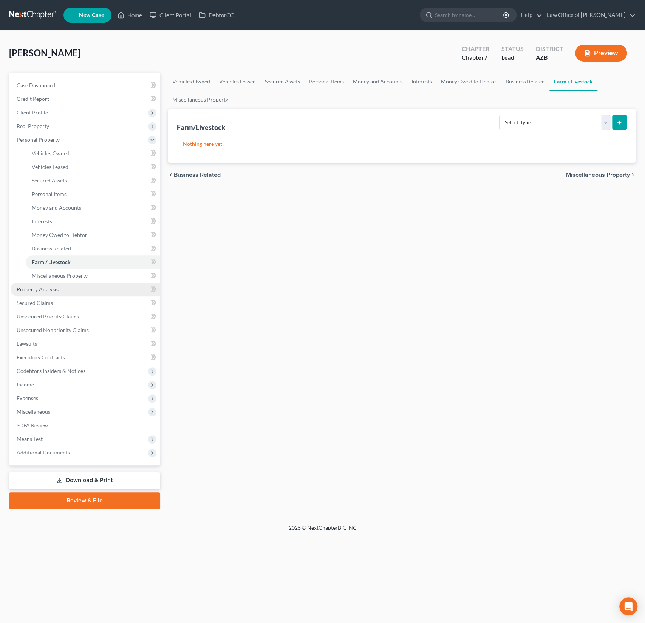
click at [58, 288] on link "Property Analysis" at bounding box center [86, 290] width 150 height 14
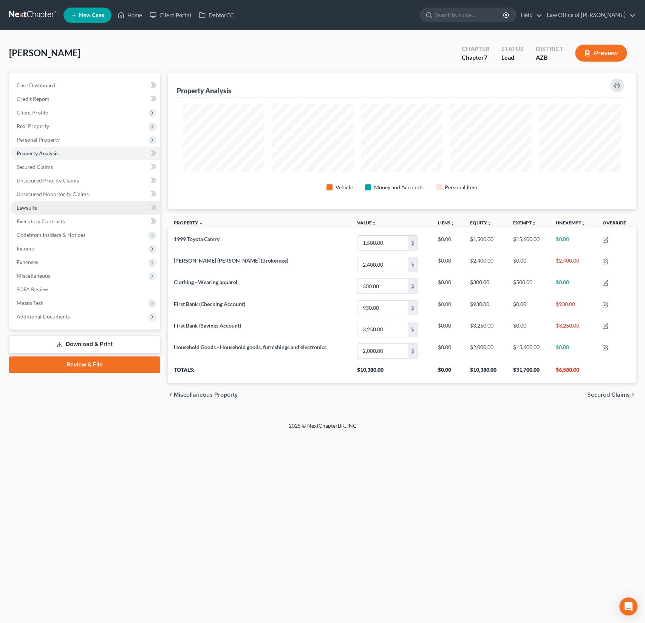
scroll to position [136, 468]
click at [43, 165] on span "Secured Claims" at bounding box center [35, 167] width 36 height 6
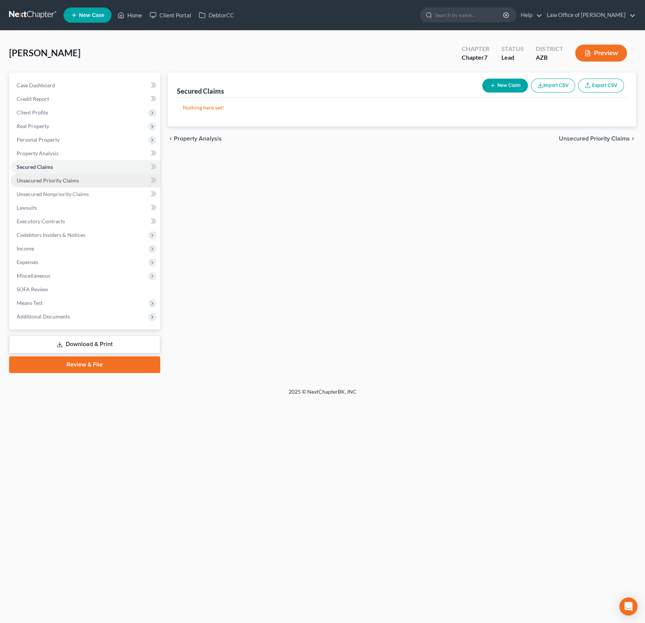
click at [54, 178] on span "Unsecured Priority Claims" at bounding box center [48, 180] width 62 height 6
click at [56, 186] on link "Unsecured Priority Claims" at bounding box center [86, 181] width 150 height 14
click at [54, 189] on link "Unsecured Nonpriority Claims" at bounding box center [86, 194] width 150 height 14
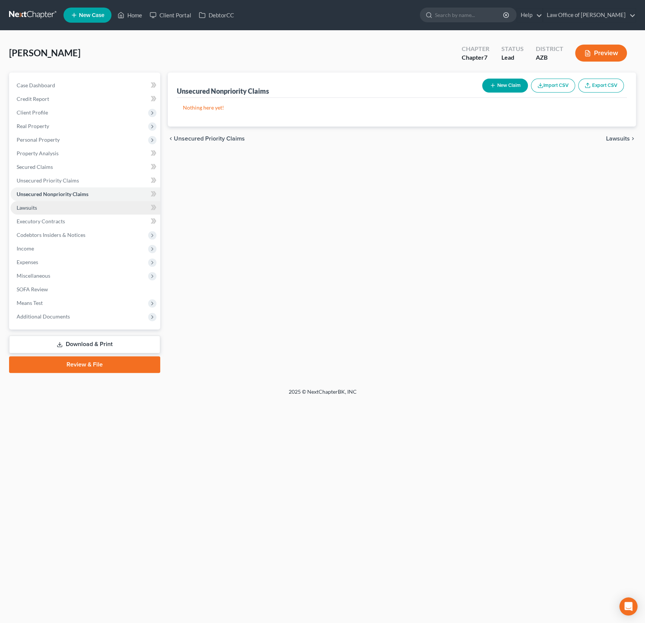
click at [40, 204] on link "Lawsuits" at bounding box center [86, 208] width 150 height 14
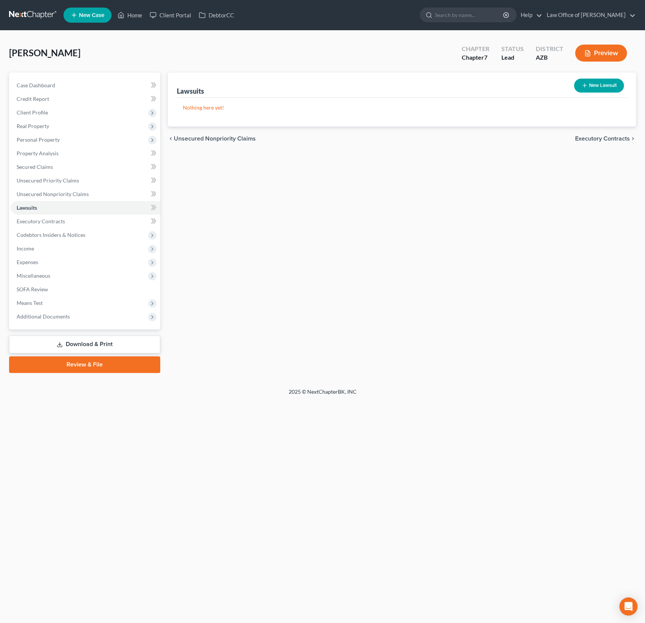
click at [591, 93] on div "New Lawsuit" at bounding box center [599, 86] width 56 height 20
click at [588, 86] on button "New Lawsuit" at bounding box center [599, 86] width 50 height 14
select select "0"
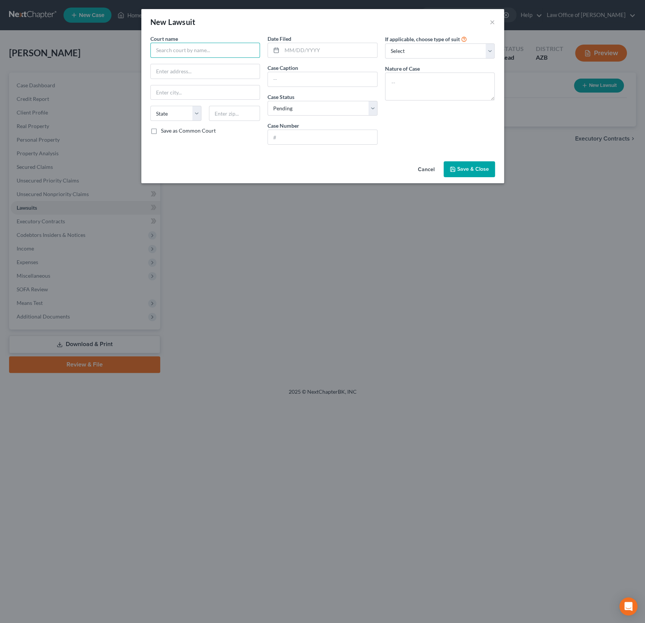
click at [178, 50] on input "text" at bounding box center [205, 50] width 110 height 15
type input "Downtown Justice Court"
type input "12/11/2020"
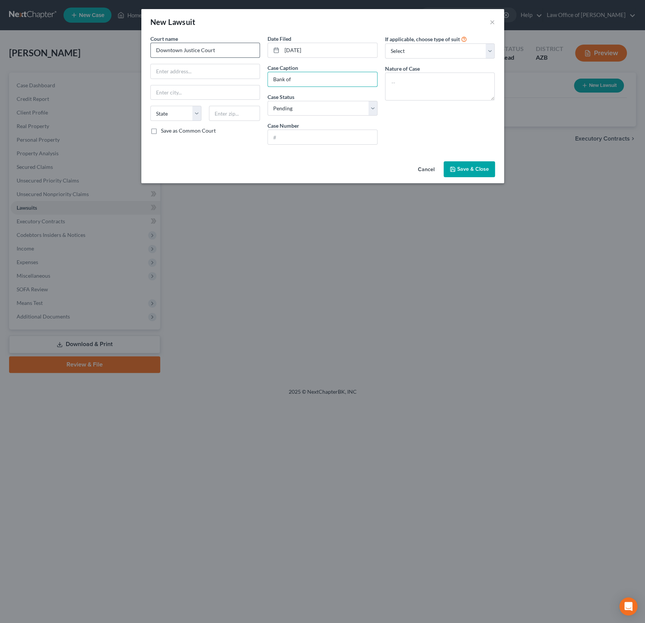
type input "Bank of America v. Debtor"
click at [312, 141] on input "text" at bounding box center [322, 137] width 109 height 14
type input "CV2020-016323"
click at [426, 118] on div "If applicable, choose type of suit Select Repossession Garnishment Foreclosure …" at bounding box center [440, 93] width 118 height 116
click at [431, 95] on textarea at bounding box center [440, 87] width 110 height 28
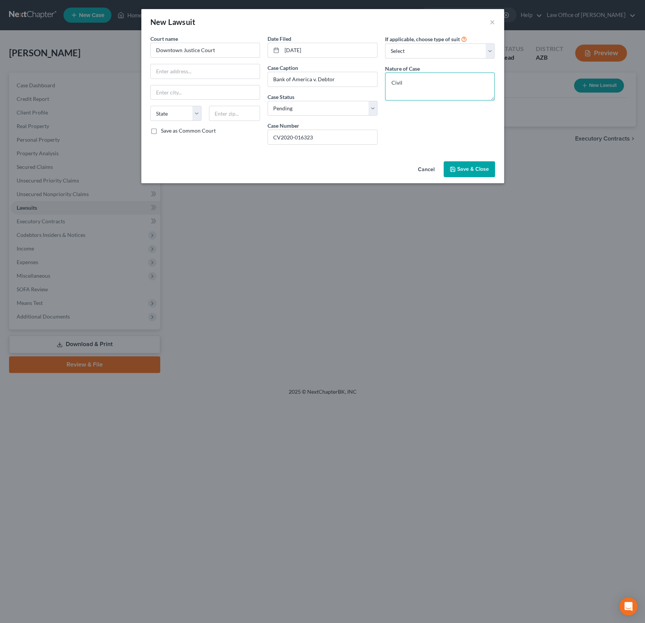
type textarea "Civil"
click at [480, 163] on button "Save & Close" at bounding box center [469, 169] width 51 height 16
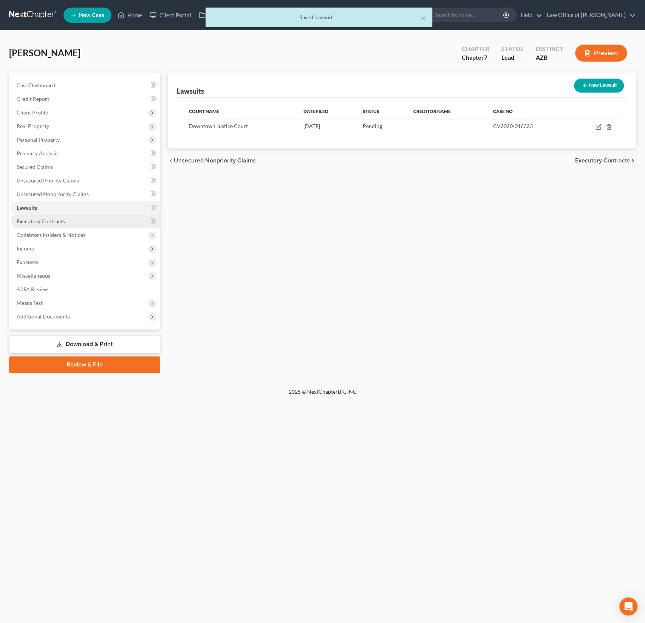
click at [48, 223] on span "Executory Contracts" at bounding box center [41, 221] width 48 height 6
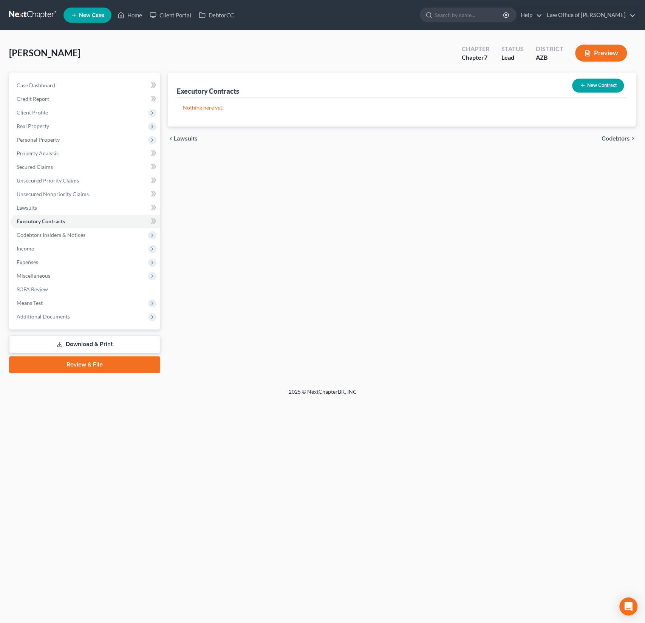
click at [598, 89] on button "New Contract" at bounding box center [598, 86] width 52 height 14
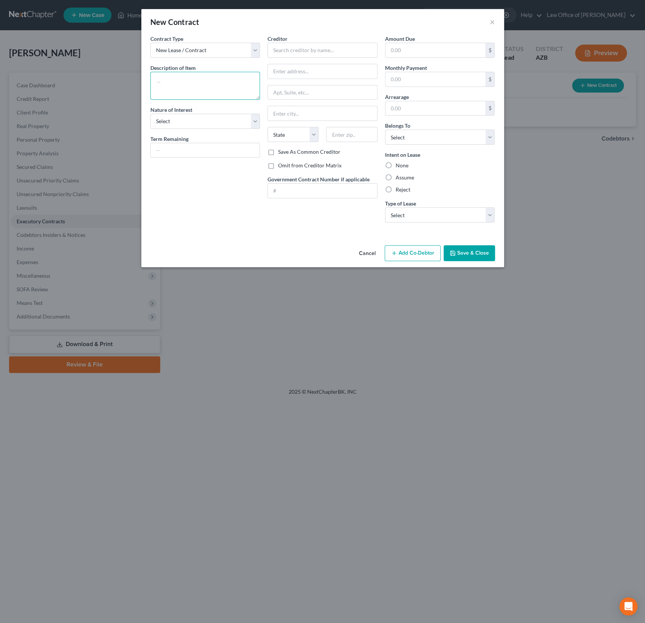
click at [193, 97] on textarea at bounding box center [205, 86] width 110 height 28
type textarea "Residential Lease"
click at [193, 125] on select "Select Purchaser Agent Lessor Lessee" at bounding box center [205, 121] width 110 height 15
select select "3"
click at [290, 54] on input "text" at bounding box center [323, 50] width 110 height 15
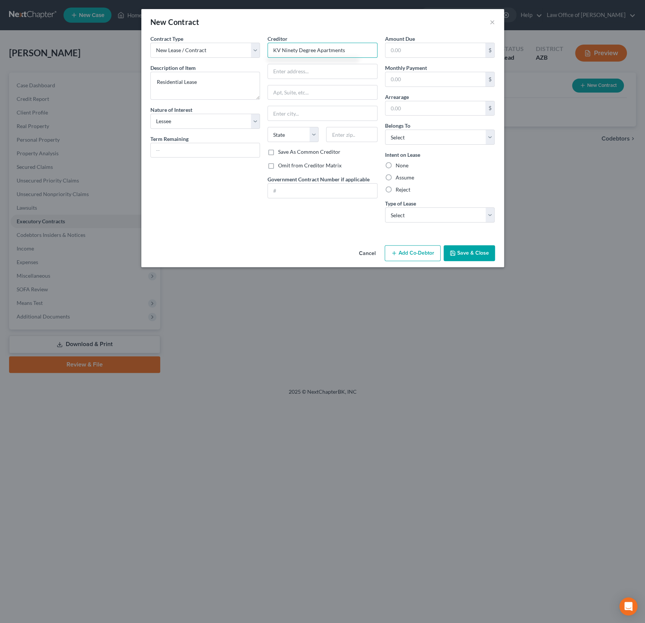
type input "KV Ninety Degree Apartments"
click at [293, 164] on label "Omit from Creditor Matrix" at bounding box center [310, 166] width 64 height 8
click at [286, 164] on input "Omit from Creditor Matrix" at bounding box center [283, 164] width 5 height 5
checkbox input "true"
click at [404, 165] on label "None" at bounding box center [402, 166] width 13 height 8
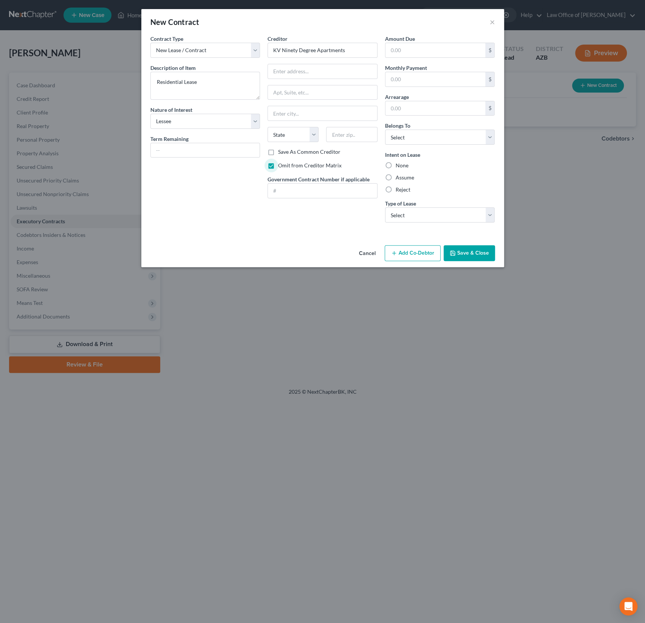
click at [404, 165] on input "None" at bounding box center [401, 164] width 5 height 5
radio input "true"
click at [416, 211] on select "Select Real Estate Car Other" at bounding box center [440, 215] width 110 height 15
select select "0"
click at [412, 136] on select "Select Debtor 1 Only Debtor 2 Only Debtor 1 And Debtor 2 Only At Least One Of T…" at bounding box center [440, 137] width 110 height 15
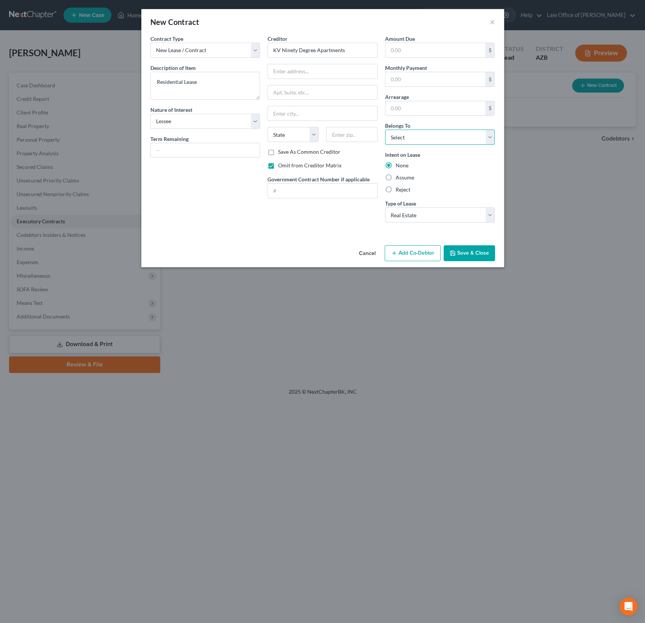
select select "0"
click at [481, 254] on button "Save & Close" at bounding box center [469, 253] width 51 height 16
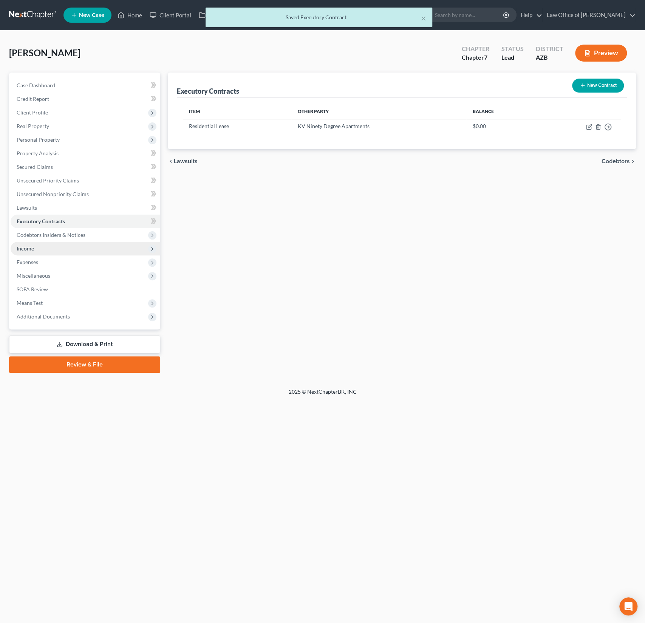
click at [35, 242] on span "Income" at bounding box center [86, 249] width 150 height 14
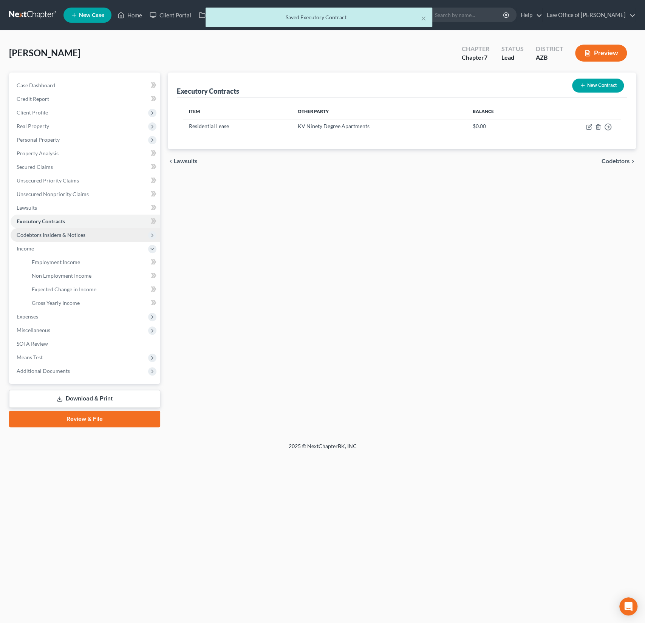
click at [36, 234] on span "Codebtors Insiders & Notices" at bounding box center [51, 235] width 69 height 6
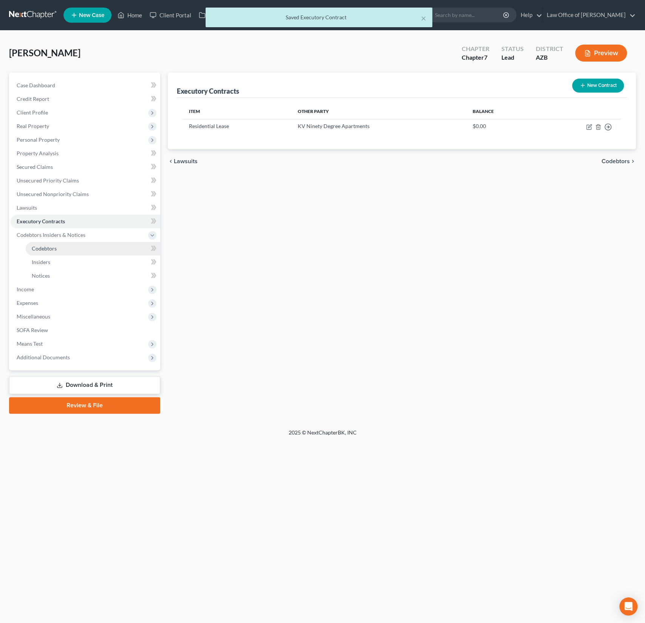
click at [42, 247] on span "Codebtors" at bounding box center [44, 248] width 25 height 6
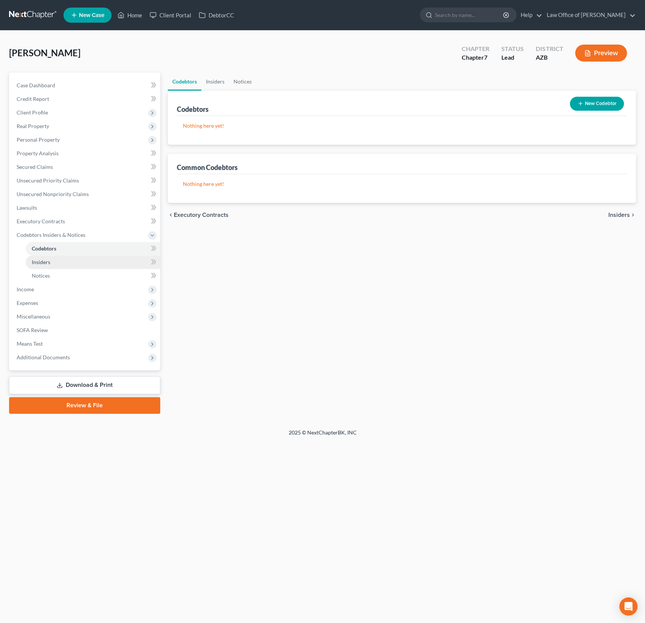
click at [40, 259] on span "Insiders" at bounding box center [41, 262] width 19 height 6
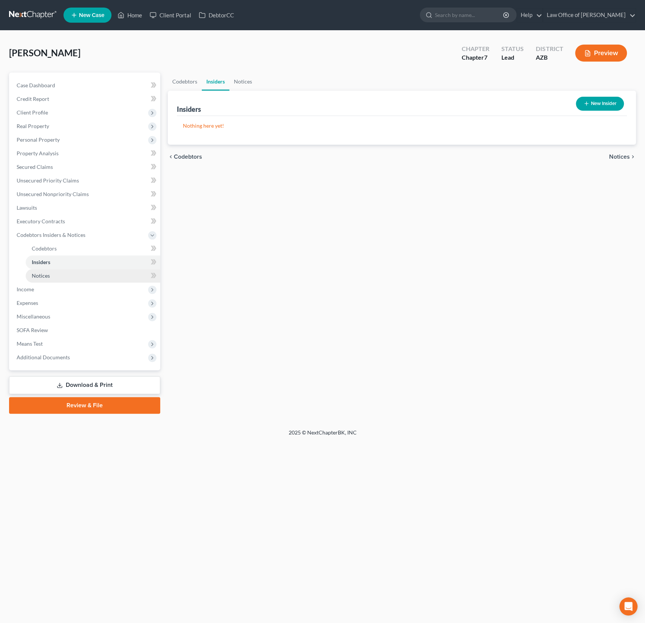
click at [42, 273] on span "Notices" at bounding box center [41, 276] width 18 height 6
click at [35, 283] on span "Income" at bounding box center [86, 290] width 150 height 14
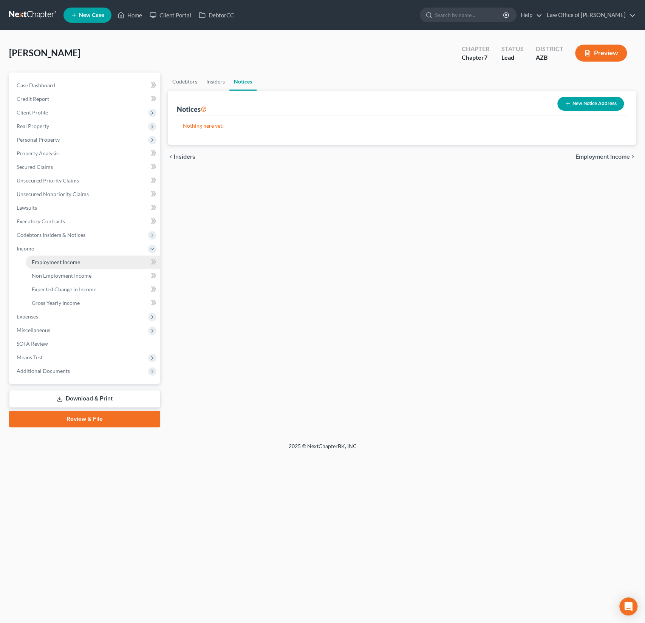
click at [47, 264] on span "Employment Income" at bounding box center [56, 262] width 48 height 6
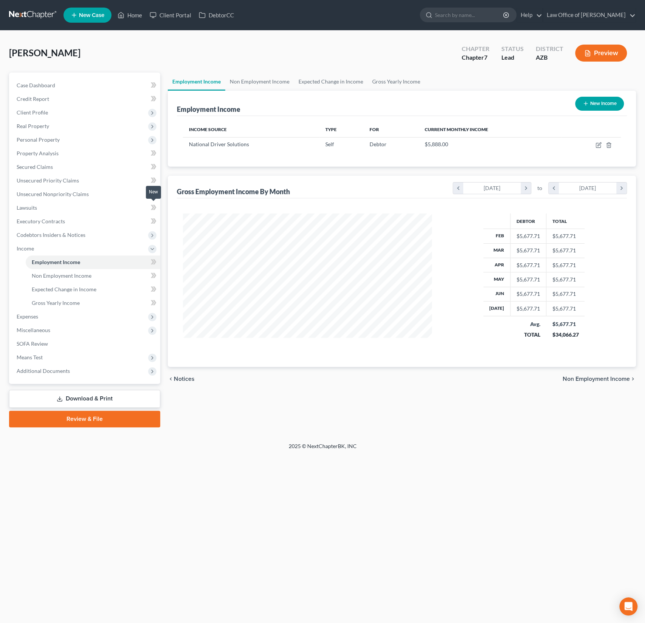
scroll to position [135, 264]
click at [51, 193] on span "Unsecured Nonpriority Claims" at bounding box center [53, 194] width 72 height 6
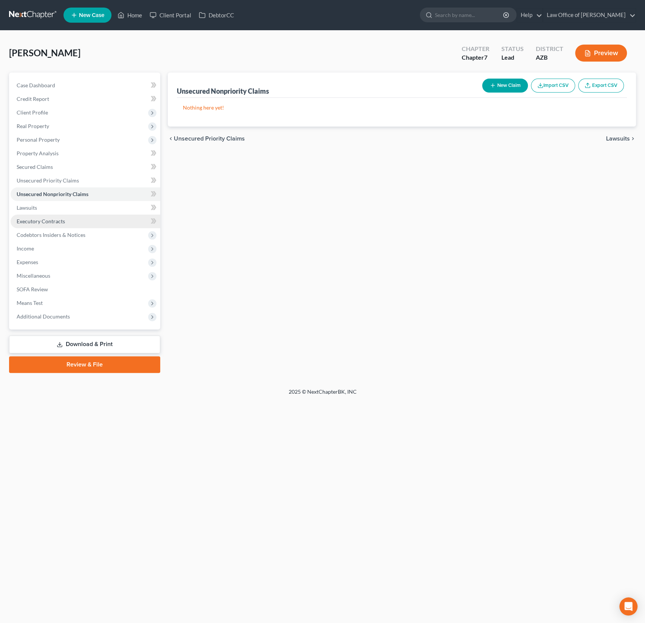
click at [42, 221] on span "Executory Contracts" at bounding box center [41, 221] width 48 height 6
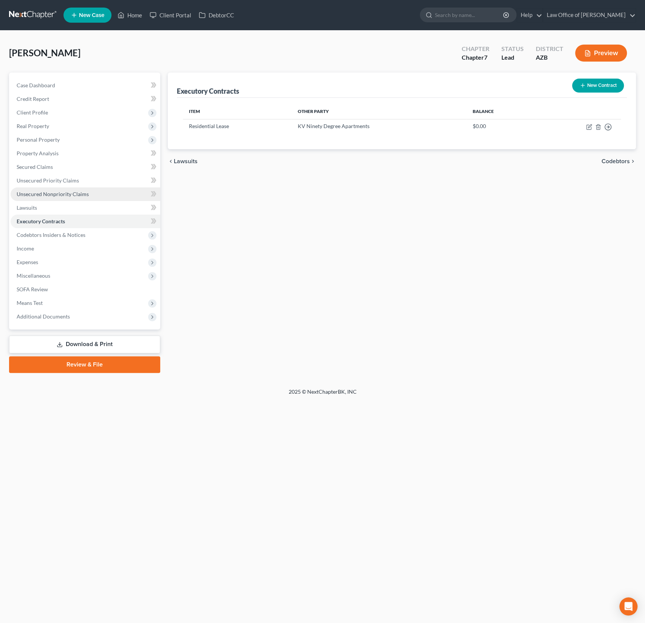
click at [50, 190] on link "Unsecured Nonpriority Claims" at bounding box center [86, 194] width 150 height 14
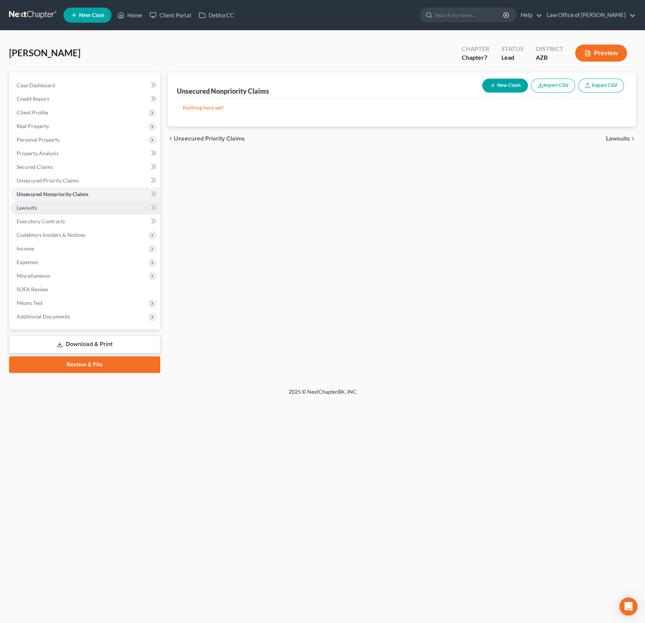
click at [51, 209] on link "Lawsuits" at bounding box center [86, 208] width 150 height 14
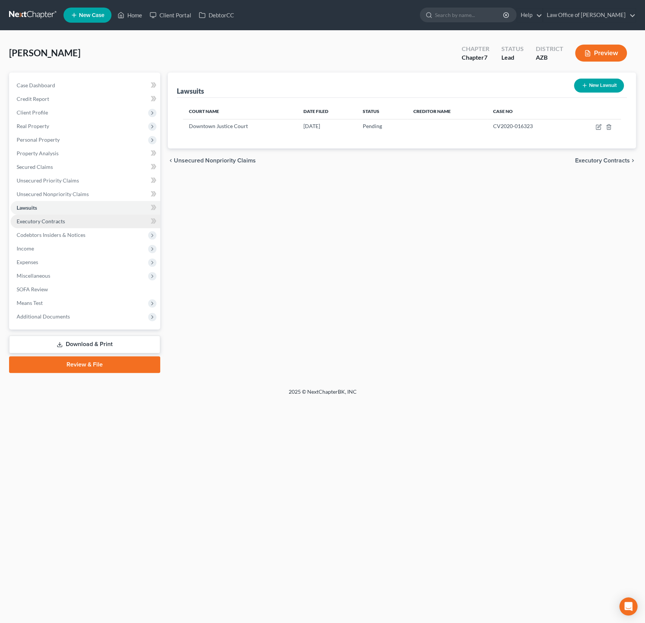
click at [50, 218] on span "Executory Contracts" at bounding box center [41, 221] width 48 height 6
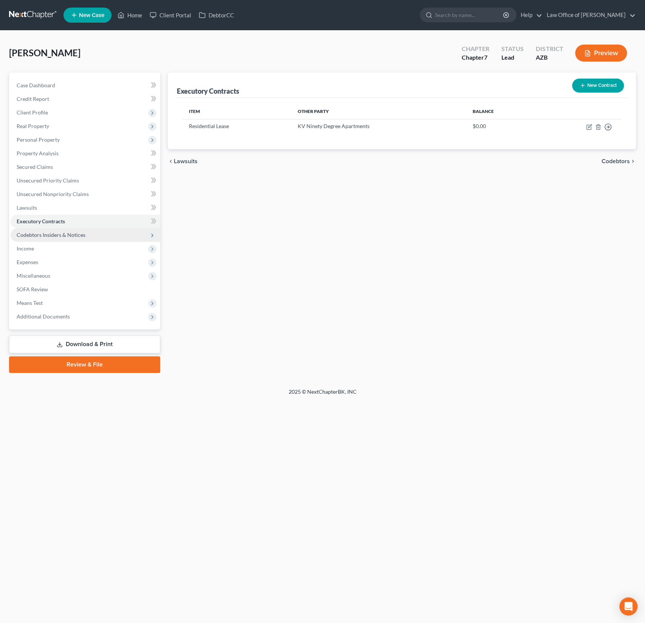
click at [57, 231] on span "Codebtors Insiders & Notices" at bounding box center [86, 235] width 150 height 14
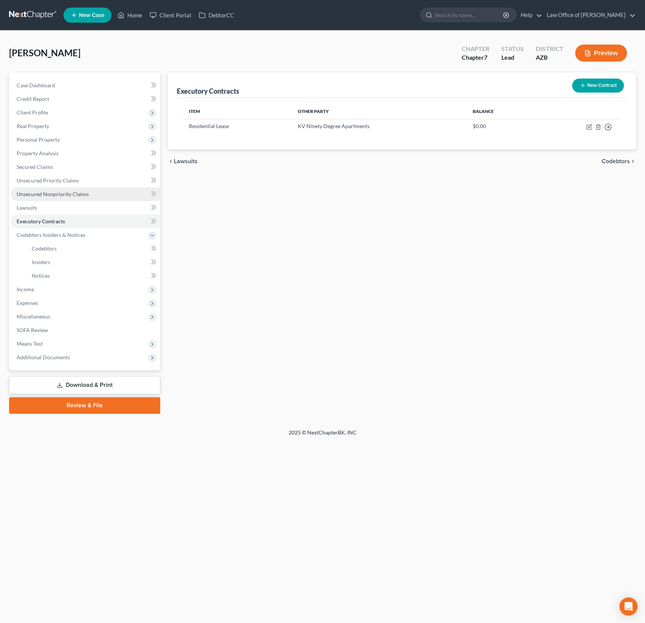
click at [48, 196] on span "Unsecured Nonpriority Claims" at bounding box center [53, 194] width 72 height 6
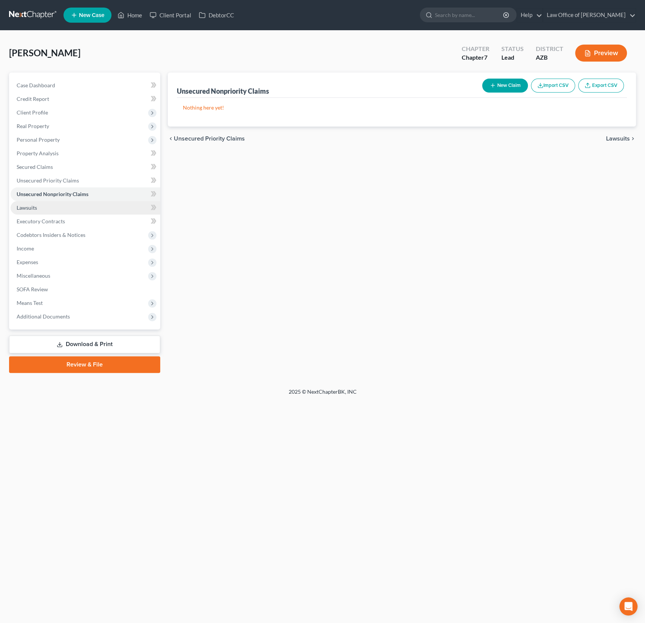
click at [34, 206] on span "Lawsuits" at bounding box center [27, 207] width 20 height 6
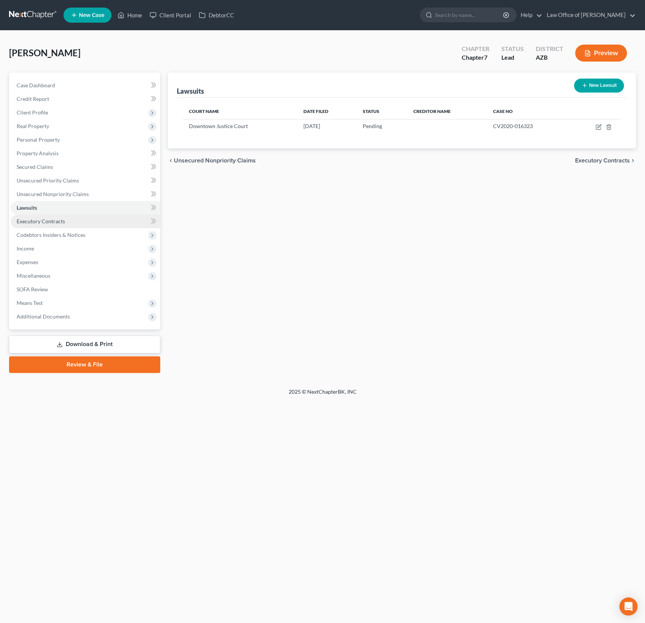
click at [41, 223] on span "Executory Contracts" at bounding box center [41, 221] width 48 height 6
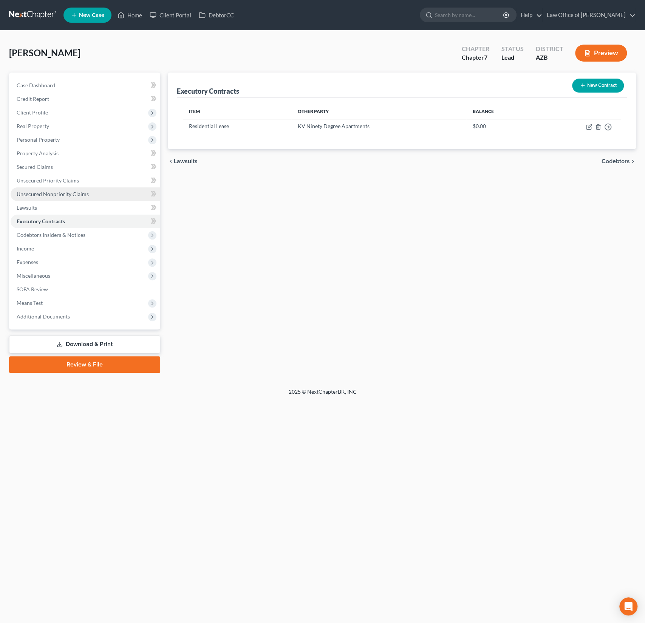
click at [59, 195] on span "Unsecured Nonpriority Claims" at bounding box center [53, 194] width 72 height 6
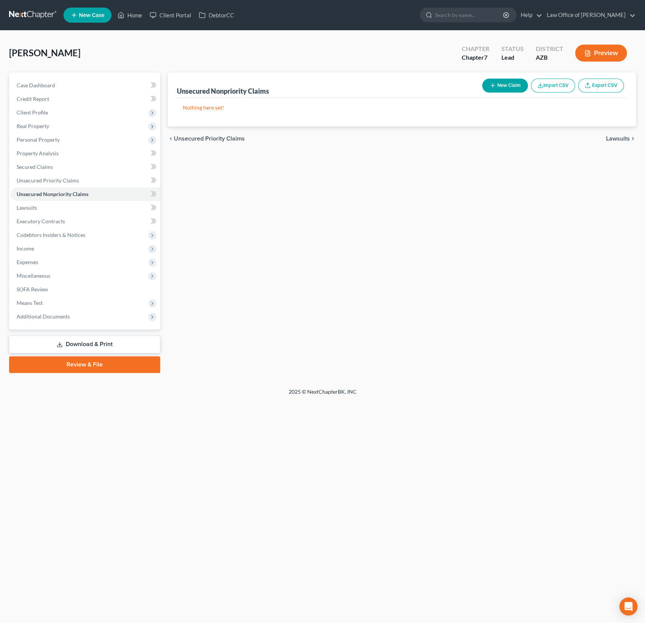
click at [507, 90] on button "New Claim" at bounding box center [505, 86] width 46 height 14
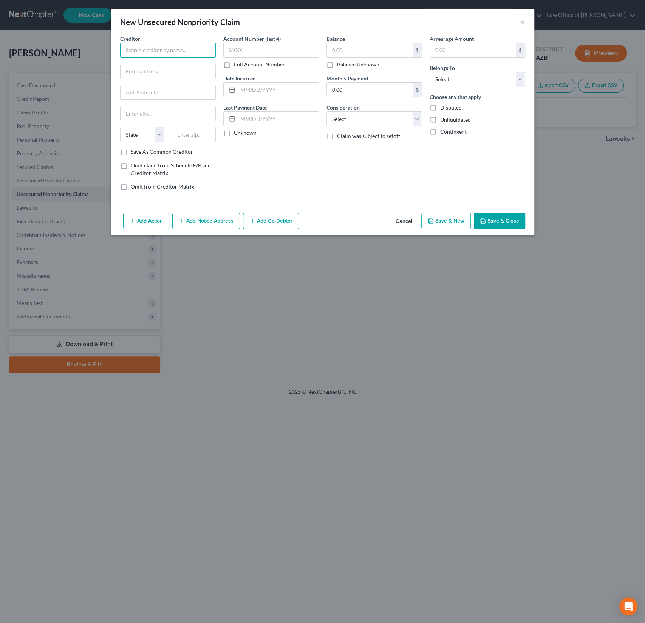
click at [141, 52] on input "text" at bounding box center [168, 50] width 96 height 15
type input "z"
type input "Bank of America"
click at [175, 65] on div "Bank of America" at bounding box center [165, 64] width 79 height 8
type input "PO BOX 301200"
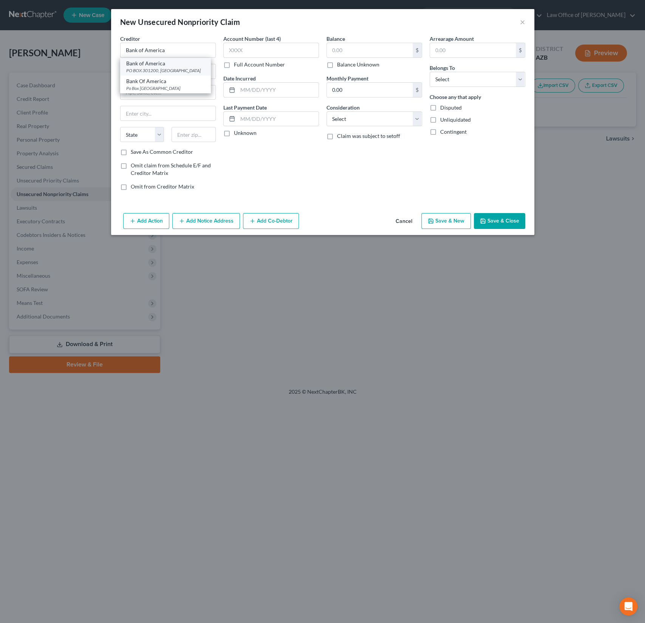
type input "Los Angeles"
select select "4"
type input "90030"
click at [366, 53] on input "text" at bounding box center [370, 50] width 86 height 14
type input "30,790.25"
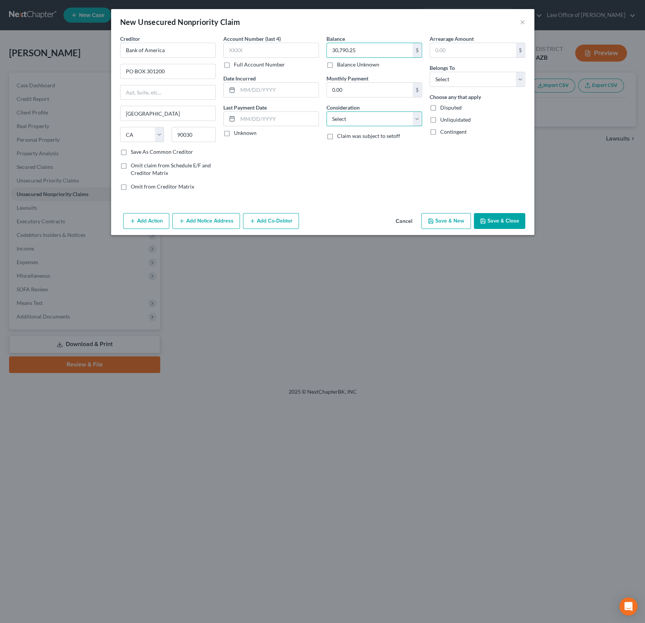
click at [382, 124] on select "Select Cable / Satellite Services Collection Agency Credit Card Debt Debt Couns…" at bounding box center [375, 119] width 96 height 15
click at [463, 79] on select "Select Debtor 1 Only Debtor 2 Only Debtor 1 And Debtor 2 Only At Least One Of T…" at bounding box center [478, 79] width 96 height 15
select select "0"
click at [485, 210] on div "Add Action Add Notice Address Add Co-Debtor Cancel Save & New Save & Close" at bounding box center [322, 222] width 423 height 25
click at [497, 221] on button "Save & Close" at bounding box center [499, 221] width 51 height 16
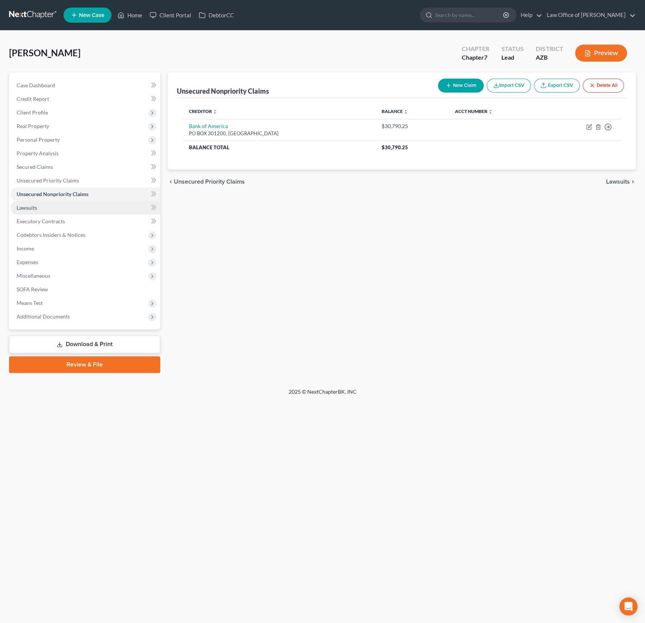
click at [42, 205] on link "Lawsuits" at bounding box center [86, 208] width 150 height 14
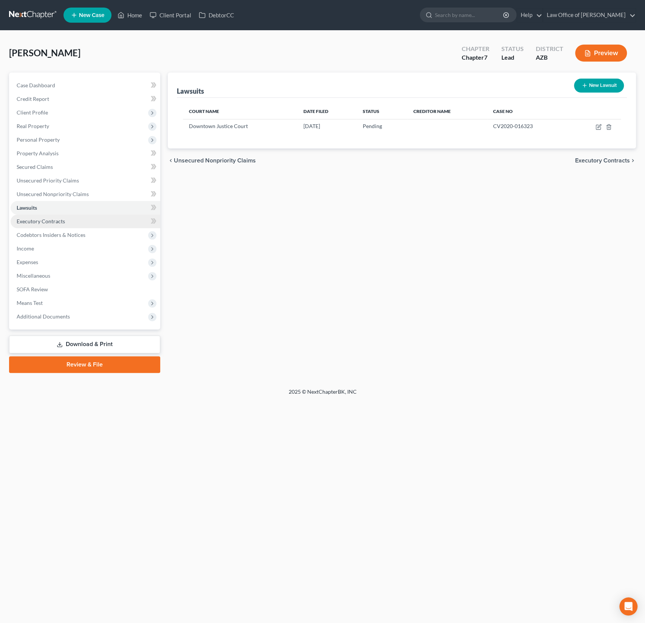
click at [46, 216] on link "Executory Contracts" at bounding box center [86, 222] width 150 height 14
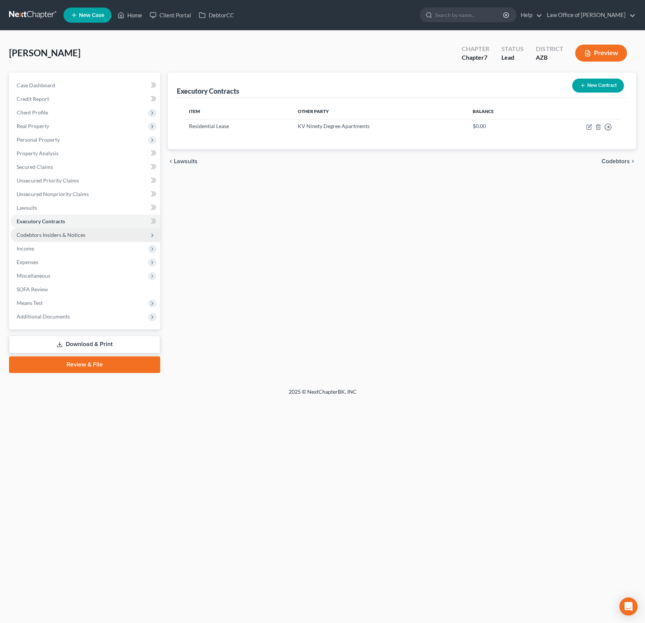
click at [51, 232] on span "Codebtors Insiders & Notices" at bounding box center [51, 235] width 69 height 6
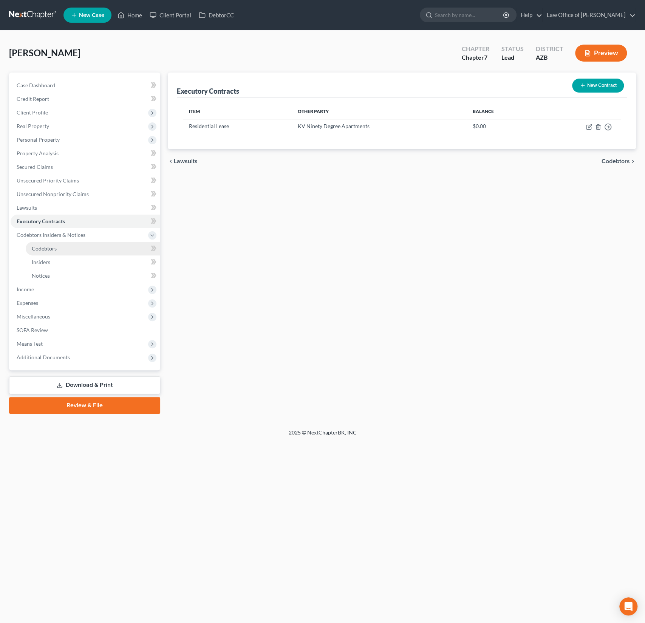
click at [48, 252] on link "Codebtors" at bounding box center [93, 249] width 135 height 14
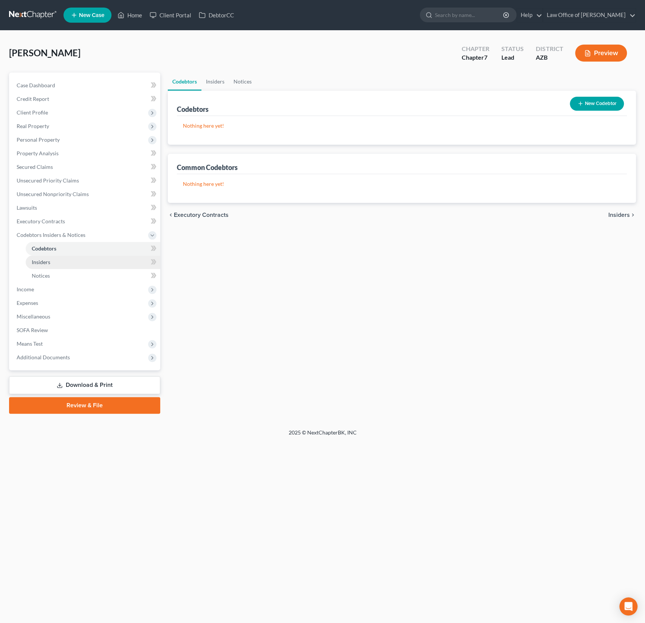
click at [44, 262] on span "Insiders" at bounding box center [41, 262] width 19 height 6
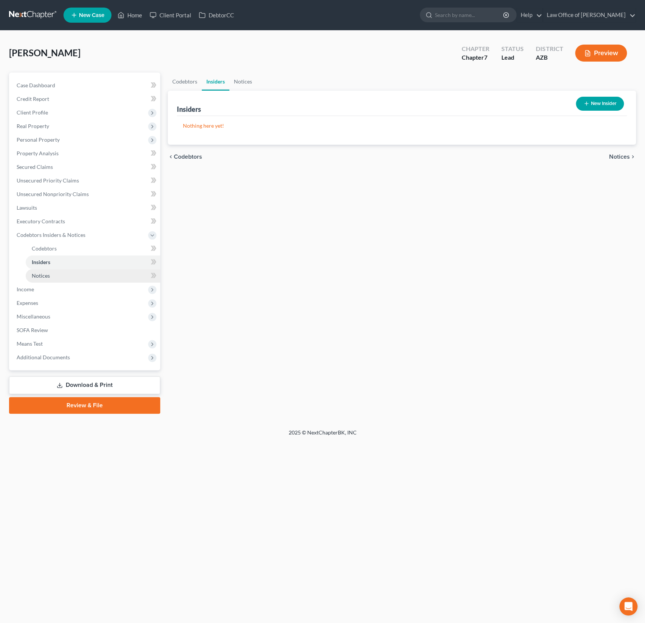
click at [42, 276] on span "Notices" at bounding box center [41, 276] width 18 height 6
click at [40, 286] on span "Income" at bounding box center [86, 290] width 150 height 14
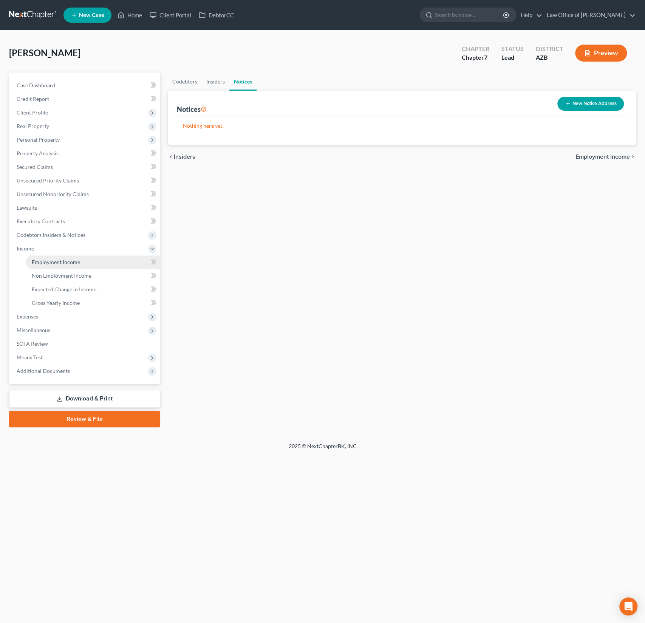
click at [55, 264] on span "Employment Income" at bounding box center [56, 262] width 48 height 6
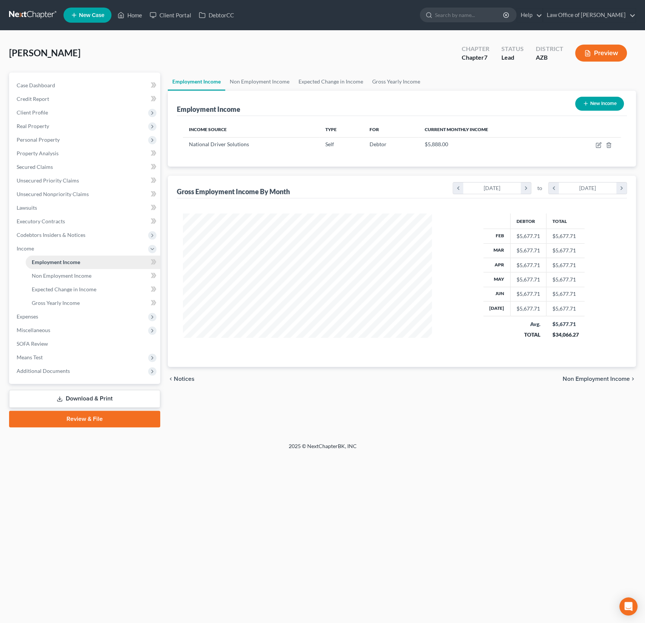
scroll to position [135, 264]
click at [55, 273] on span "Non Employment Income" at bounding box center [62, 276] width 60 height 6
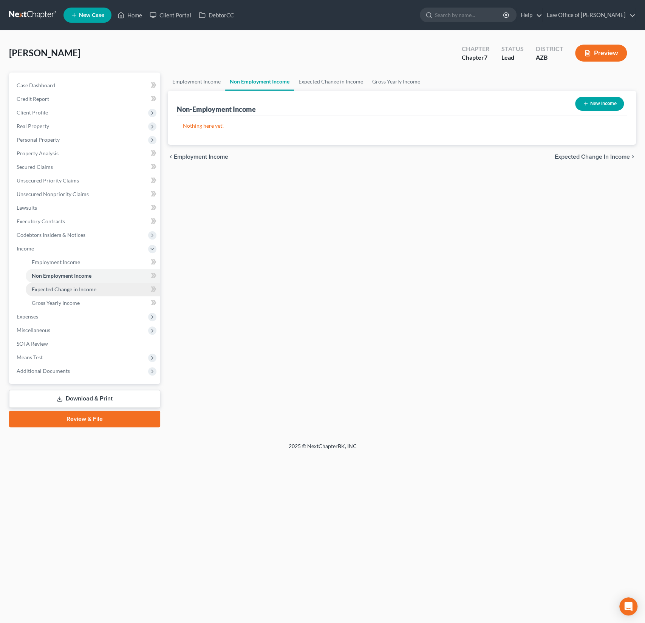
click at [57, 287] on span "Expected Change in Income" at bounding box center [64, 289] width 65 height 6
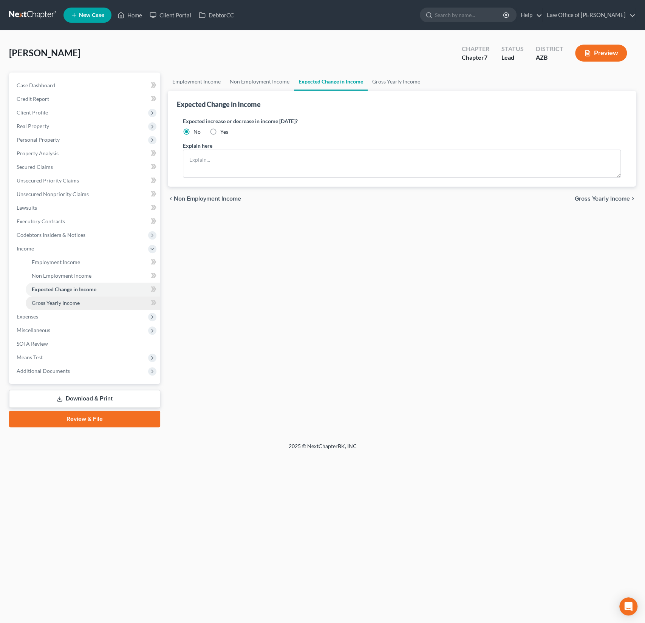
click at [56, 302] on span "Gross Yearly Income" at bounding box center [56, 303] width 48 height 6
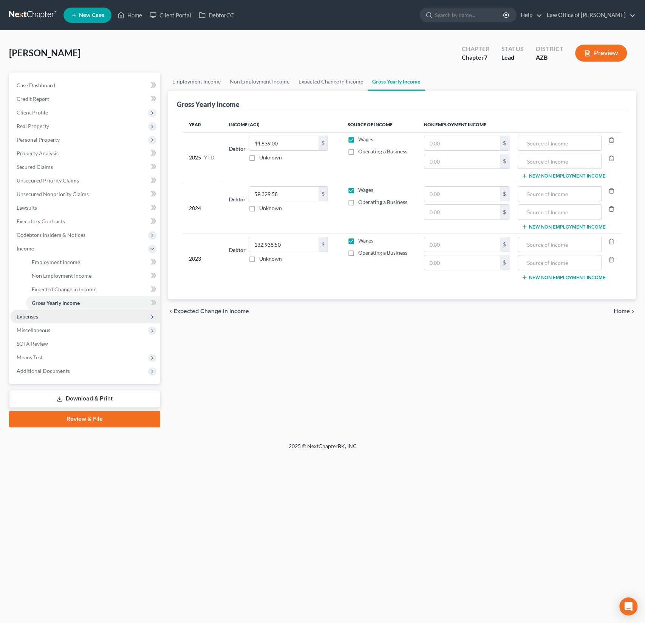
click at [39, 314] on span "Expenses" at bounding box center [86, 317] width 150 height 14
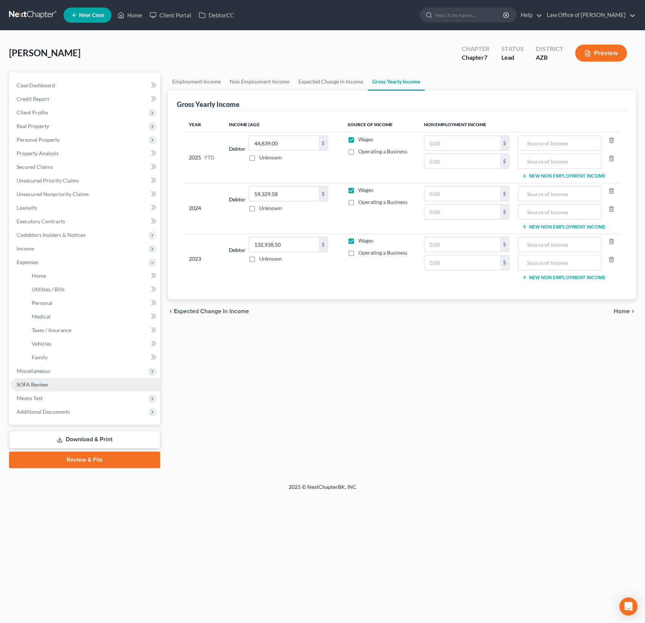
click at [49, 384] on link "SOFA Review" at bounding box center [86, 385] width 150 height 14
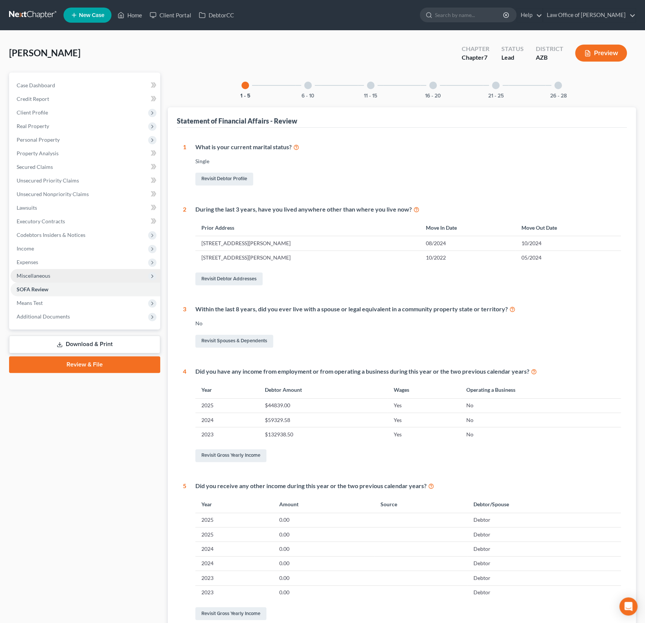
click at [39, 273] on span "Miscellaneous" at bounding box center [34, 276] width 34 height 6
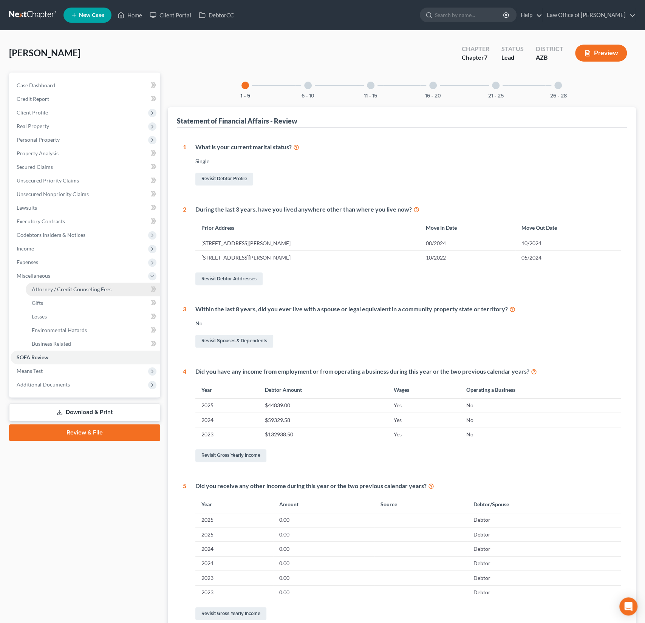
click at [51, 291] on span "Attorney / Credit Counseling Fees" at bounding box center [72, 289] width 80 height 6
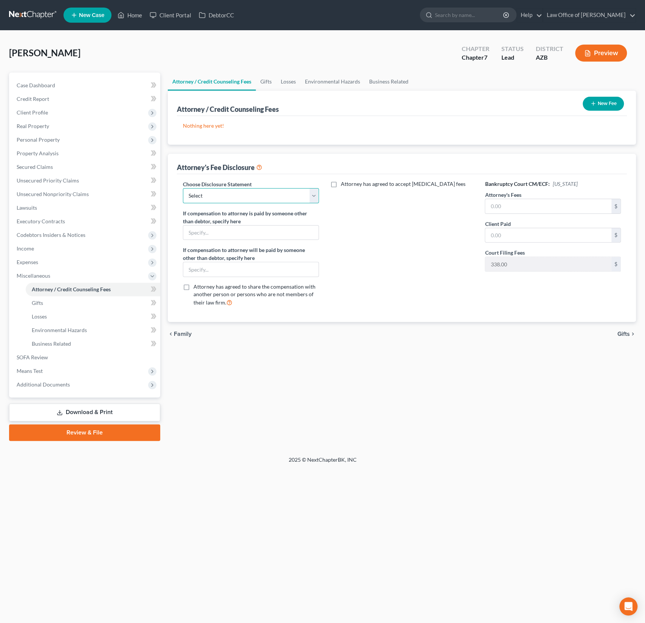
click at [271, 195] on select "Select Chapter 7 Chapter 13 Disclosure" at bounding box center [251, 195] width 136 height 15
select select "0"
click at [519, 201] on input "text" at bounding box center [548, 206] width 126 height 14
type input "928"
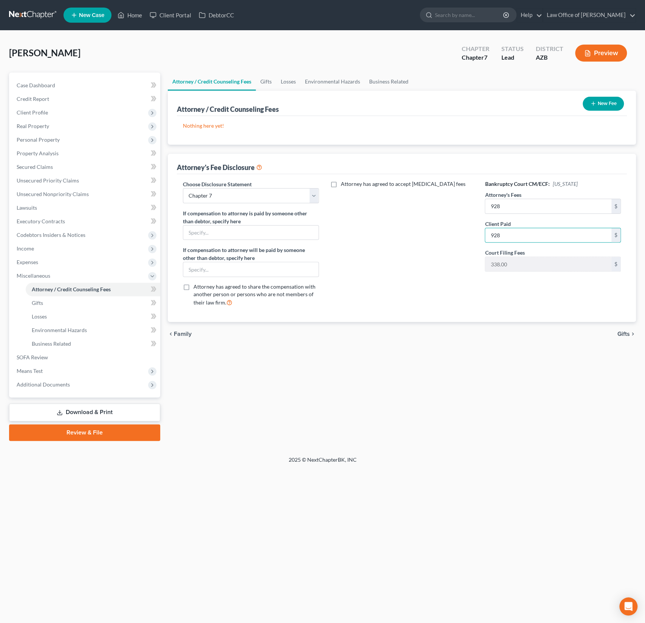
click at [588, 107] on button "New Fee" at bounding box center [603, 104] width 41 height 14
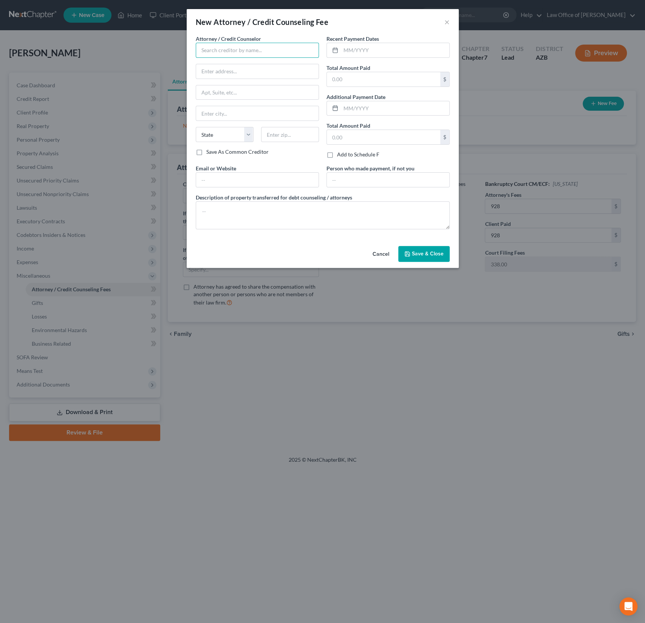
click at [220, 51] on input "text" at bounding box center [257, 50] width 123 height 15
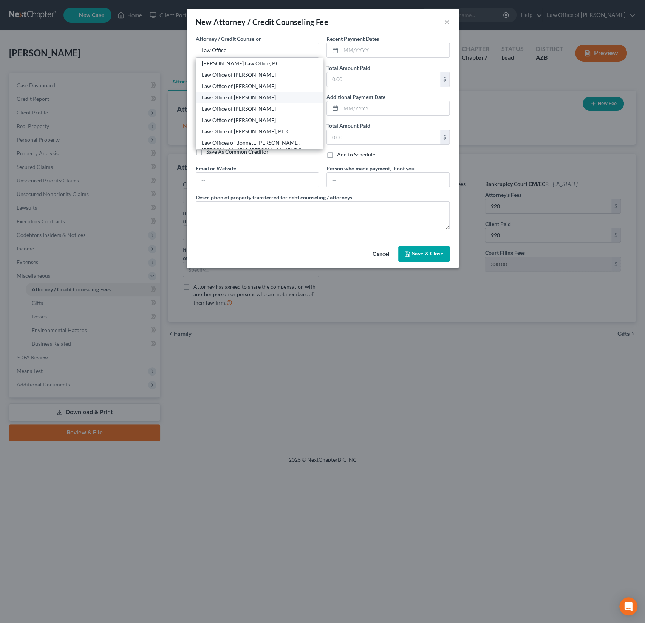
click at [262, 94] on div "Law Office of [PERSON_NAME]" at bounding box center [259, 98] width 115 height 8
type input "Law Office of [PERSON_NAME]"
type input "4186 W 2200 S"
type input "Ogden"
select select "46"
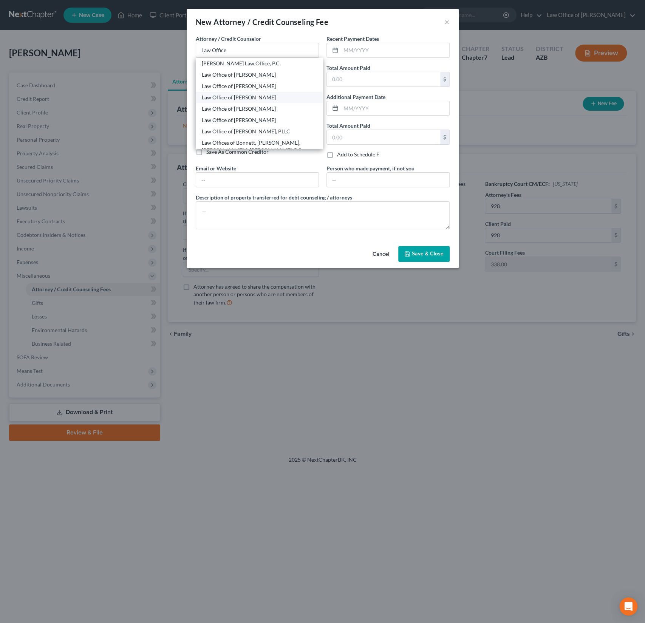
type input "84401"
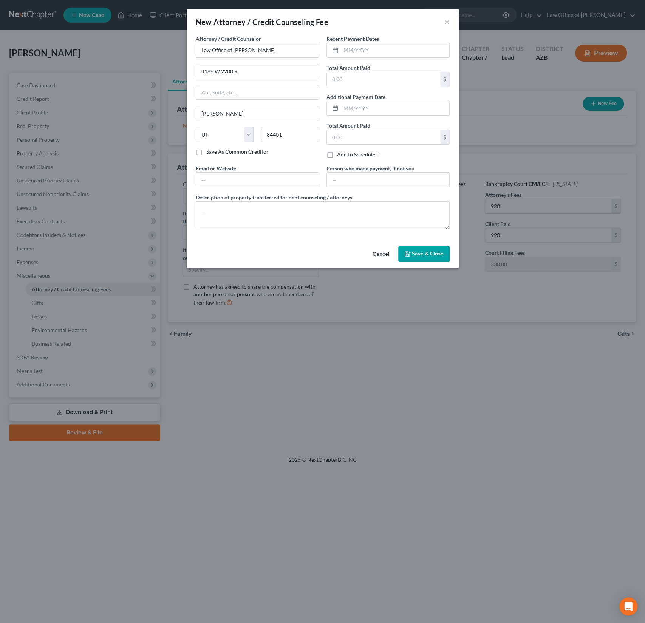
click at [390, 67] on div "Total Amount Paid $" at bounding box center [388, 75] width 123 height 23
click at [376, 73] on input "text" at bounding box center [383, 79] width 113 height 14
type input "928"
click at [426, 251] on span "Save & Close" at bounding box center [428, 254] width 32 height 6
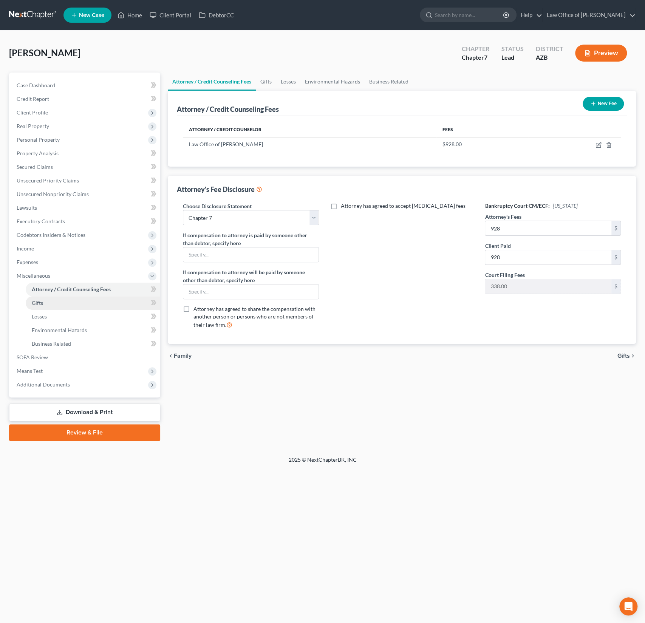
click at [49, 302] on link "Gifts" at bounding box center [93, 303] width 135 height 14
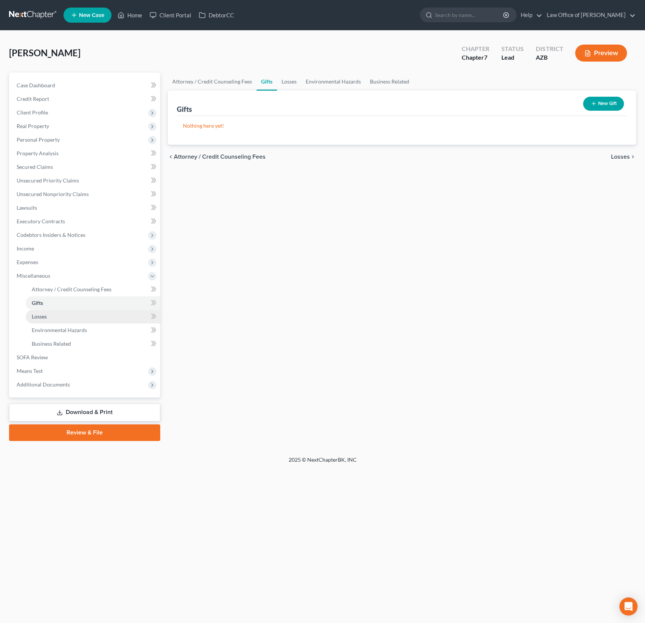
click at [47, 312] on link "Losses" at bounding box center [93, 317] width 135 height 14
click at [53, 331] on span "Environmental Hazards" at bounding box center [59, 330] width 55 height 6
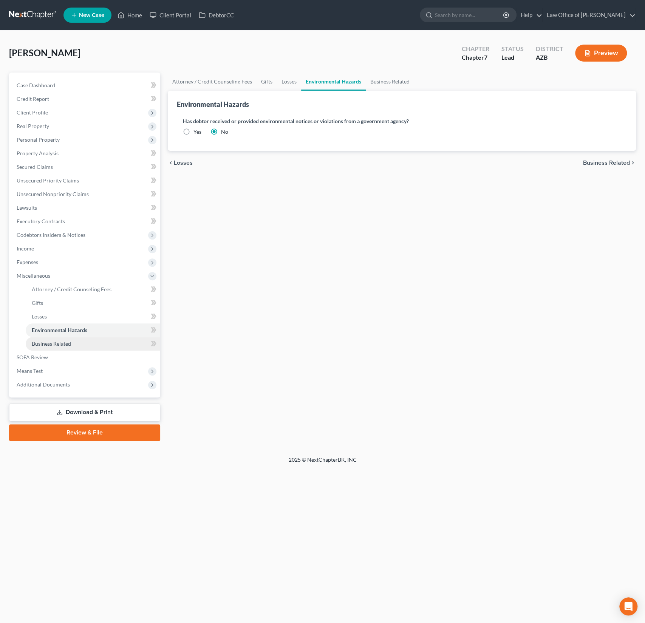
click at [56, 339] on link "Business Related" at bounding box center [93, 344] width 135 height 14
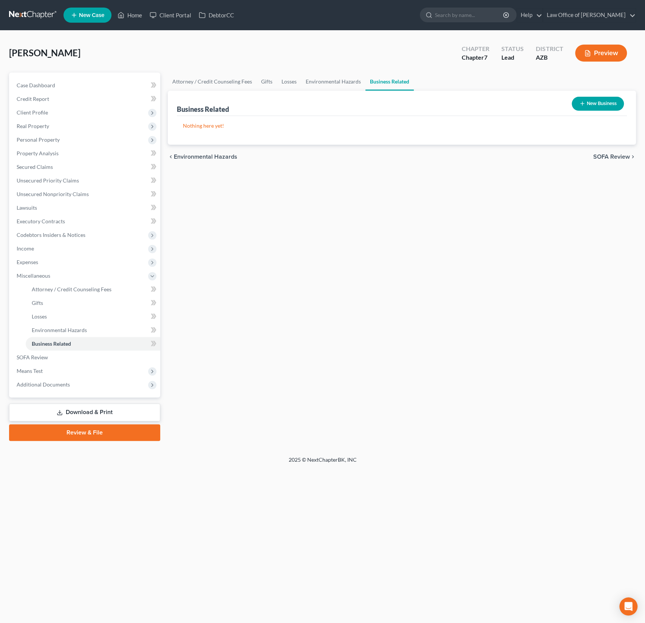
click at [594, 102] on button "New Business" at bounding box center [598, 104] width 52 height 14
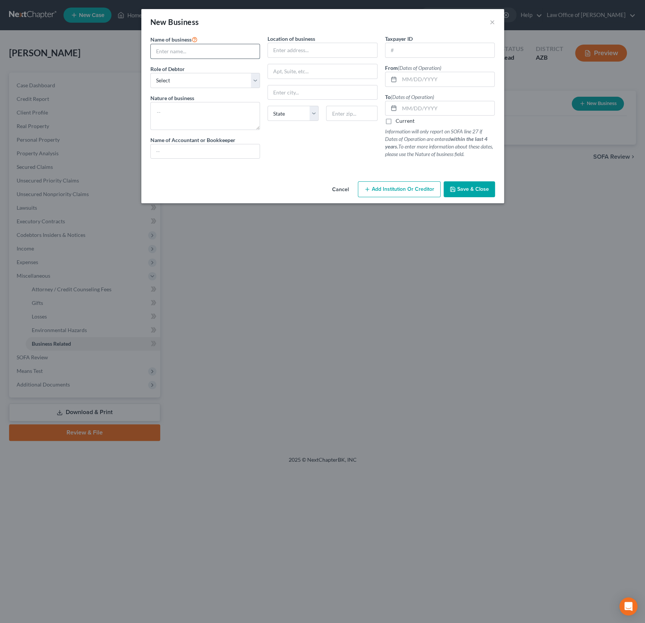
click at [163, 51] on input "text" at bounding box center [205, 51] width 109 height 14
type input "Self"
type textarea "1099 work in residential construction"
click at [426, 84] on input "text" at bounding box center [447, 79] width 95 height 14
type input "01/01/2020"
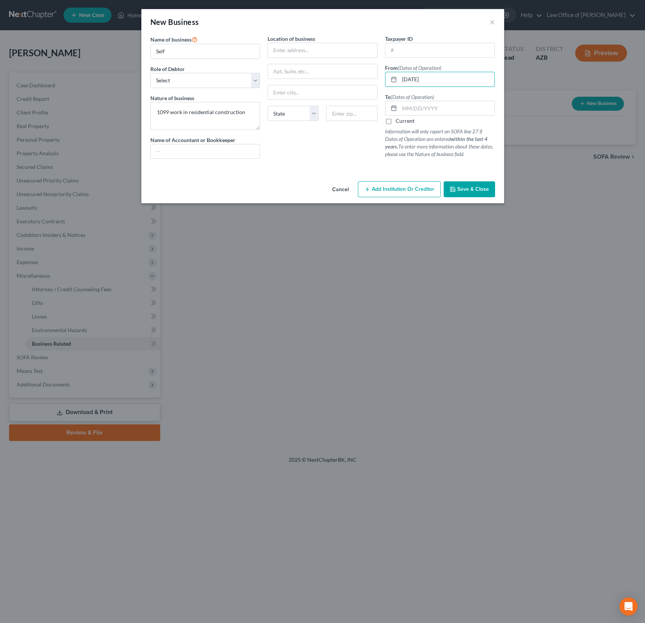
click at [403, 122] on label "Current" at bounding box center [405, 121] width 19 height 8
click at [403, 122] on input "Current" at bounding box center [401, 119] width 5 height 5
checkbox input "true"
click at [477, 186] on span "Save & Close" at bounding box center [473, 189] width 32 height 6
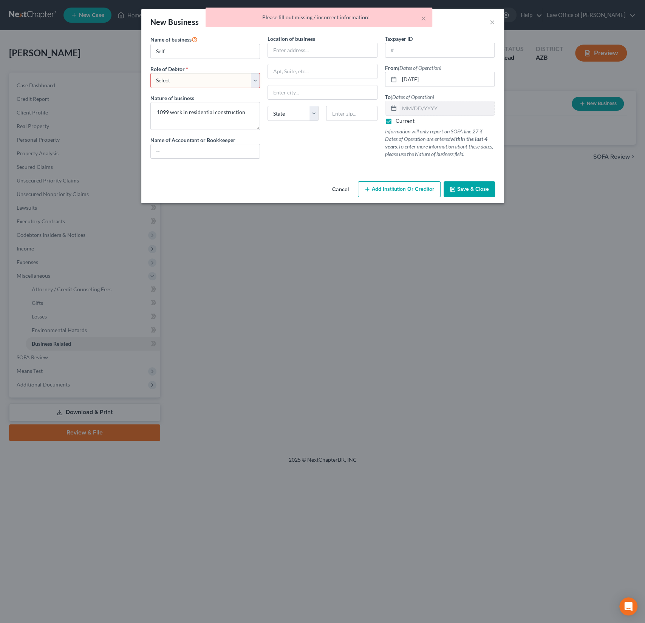
click at [179, 82] on select "Select A member of a limited liability company (LLC) or limited liability partn…" at bounding box center [205, 80] width 110 height 15
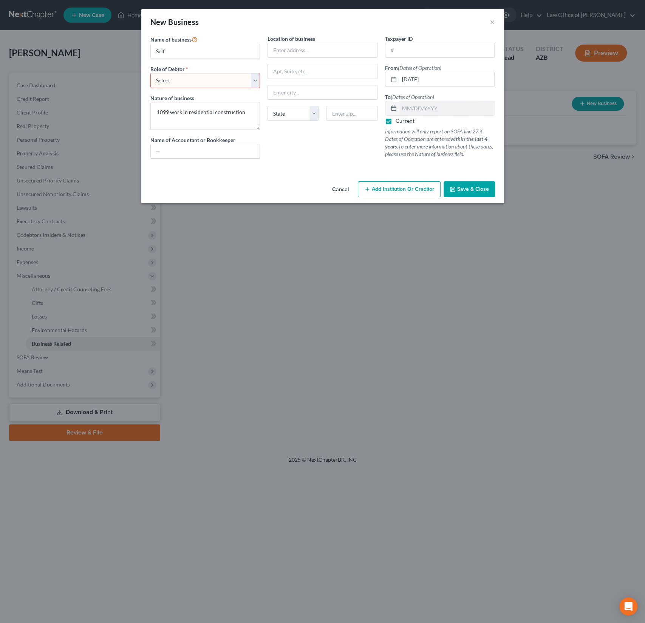
select select "sole_proprietor"
click at [470, 192] on button "Save & Close" at bounding box center [469, 189] width 51 height 16
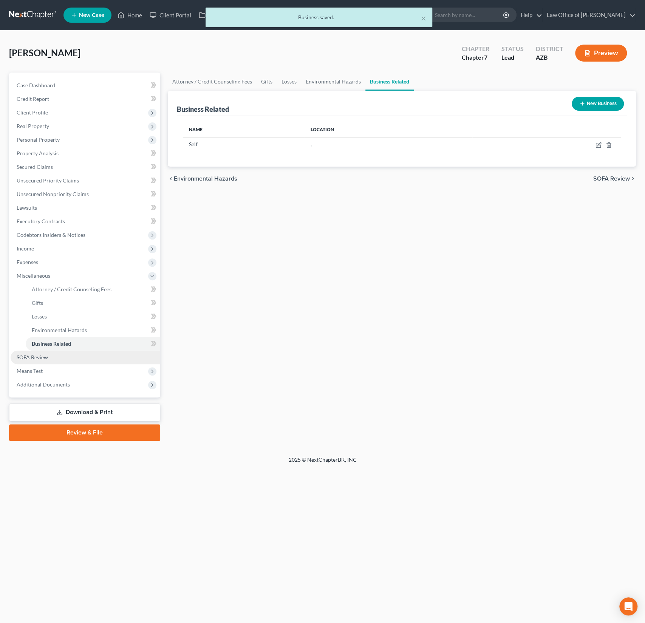
click at [45, 353] on link "SOFA Review" at bounding box center [86, 358] width 150 height 14
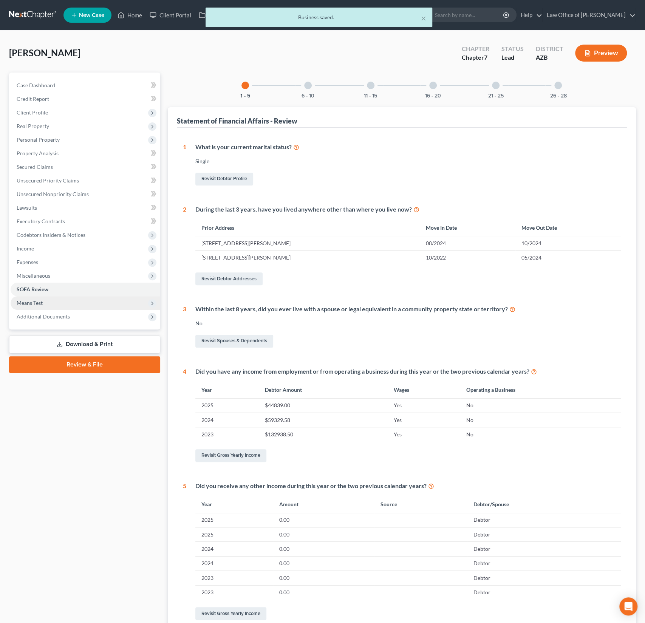
click at [37, 302] on span "Means Test" at bounding box center [30, 303] width 26 height 6
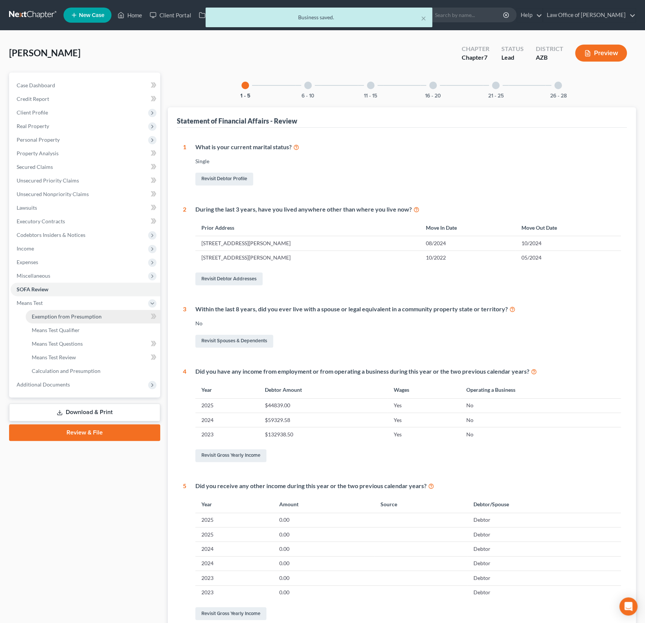
click at [47, 316] on span "Exemption from Presumption" at bounding box center [67, 316] width 70 height 6
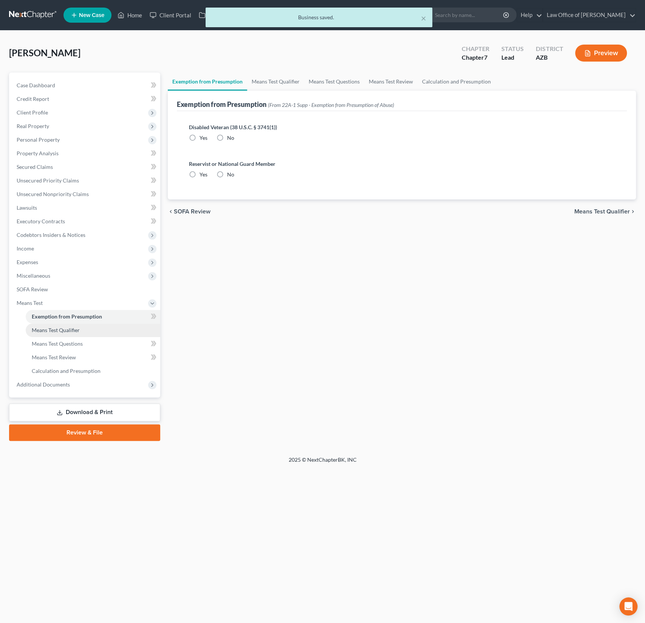
click at [53, 324] on link "Means Test Qualifier" at bounding box center [93, 331] width 135 height 14
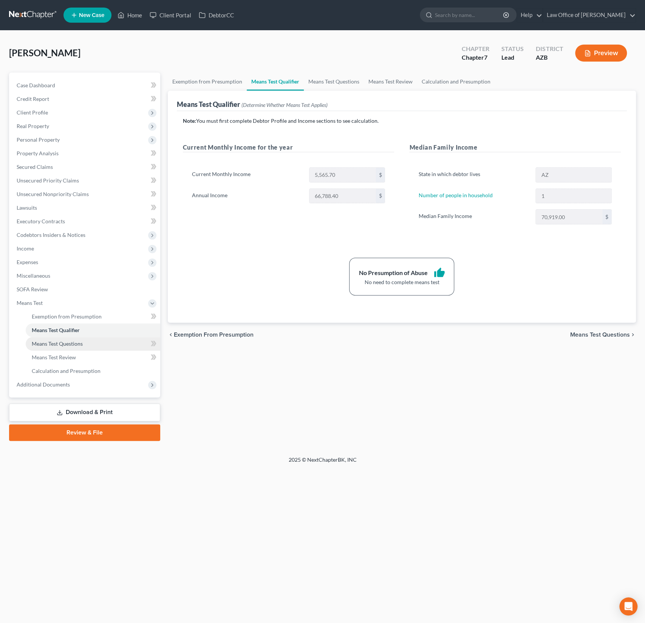
click at [54, 342] on span "Means Test Questions" at bounding box center [57, 344] width 51 height 6
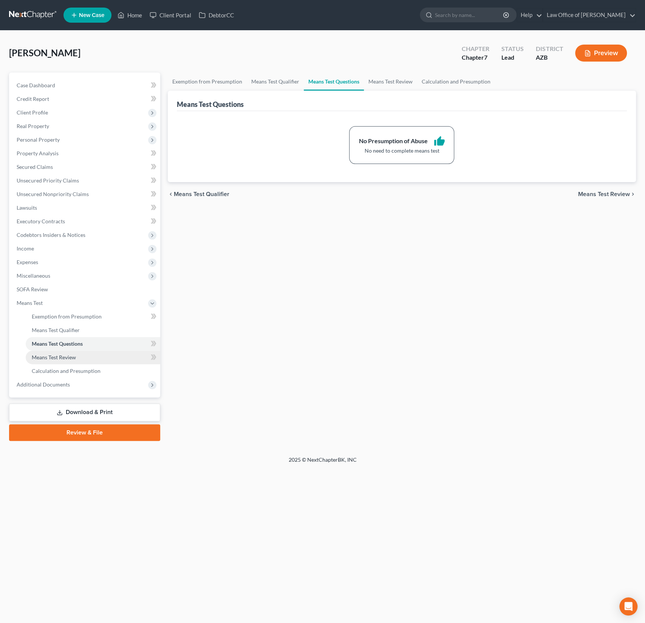
click at [54, 351] on link "Means Test Review" at bounding box center [93, 358] width 135 height 14
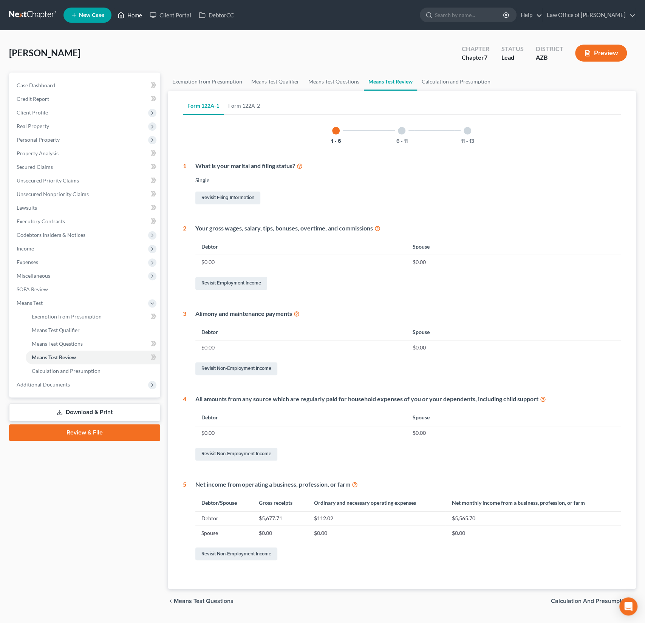
click at [135, 17] on link "Home" at bounding box center [130, 15] width 32 height 14
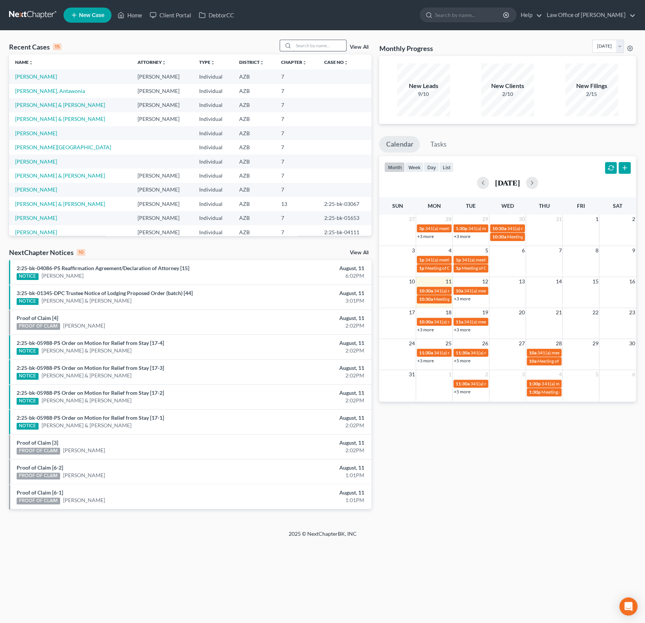
click at [313, 43] on input "search" at bounding box center [319, 45] width 53 height 11
type input "spain"
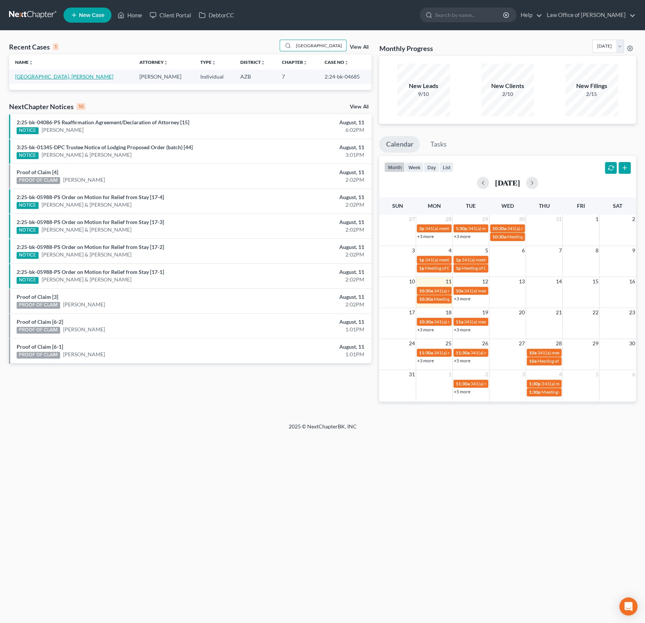
click at [36, 79] on link "Spain, Lawrence" at bounding box center [64, 76] width 98 height 6
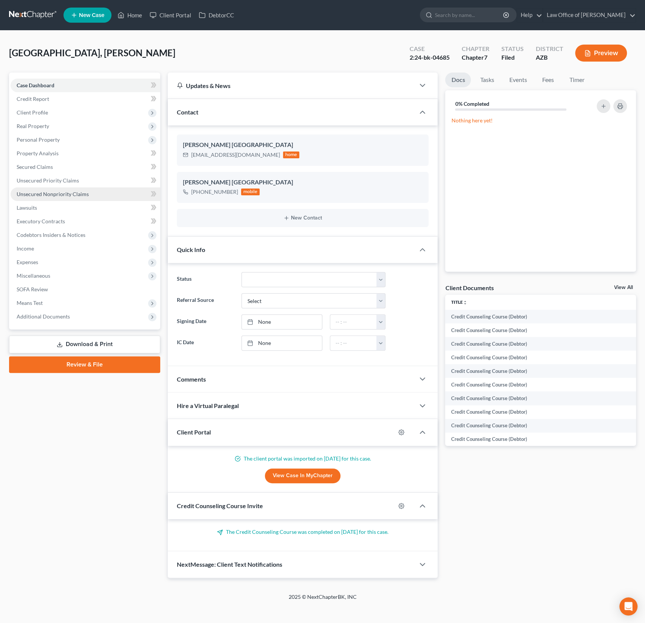
click at [63, 190] on link "Unsecured Nonpriority Claims" at bounding box center [86, 194] width 150 height 14
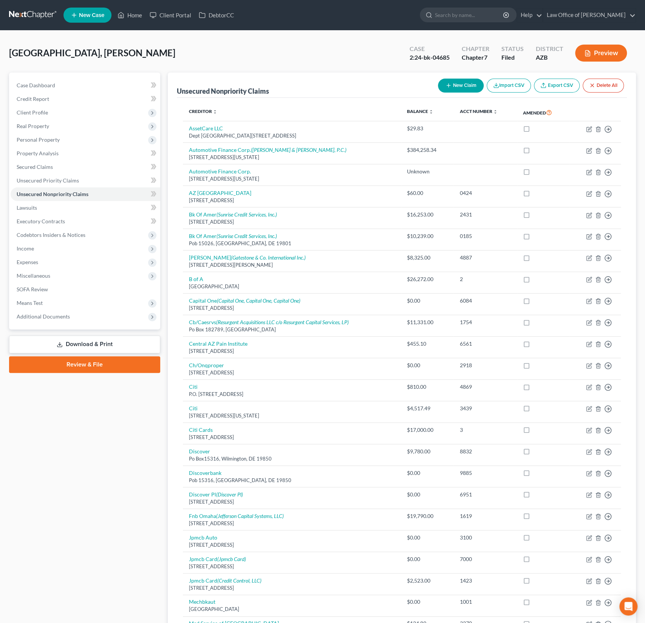
click at [460, 82] on button "New Claim" at bounding box center [461, 86] width 46 height 14
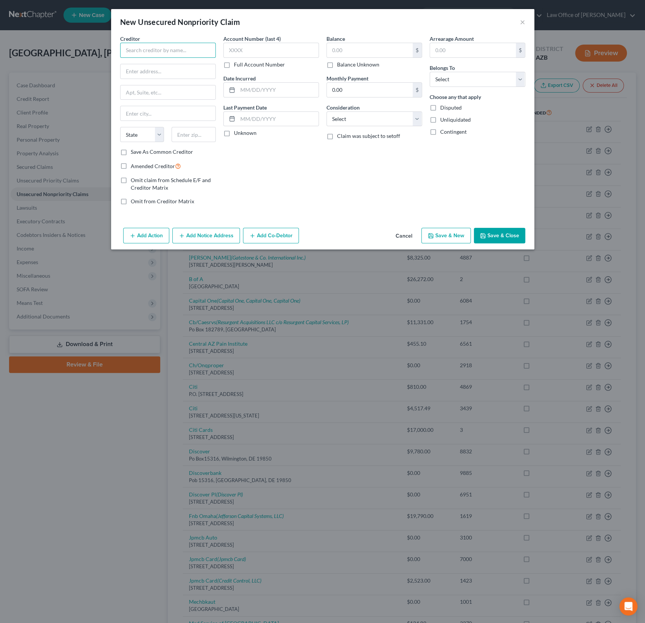
click at [140, 43] on input "text" at bounding box center [168, 50] width 96 height 15
type input "Allen, Jones & Giles, PLC"
click at [151, 77] on input "text" at bounding box center [168, 71] width 95 height 14
type input "1850 N Central Ave"
type input "Suite 1025"
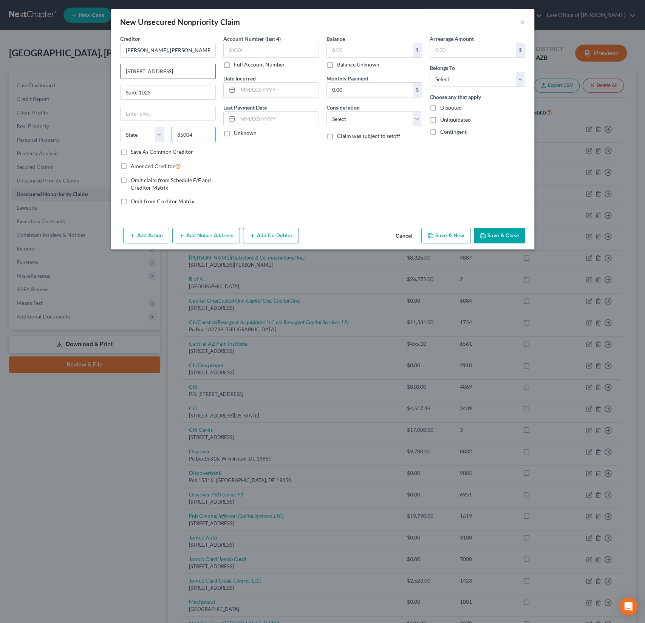
type input "85004"
type input "Phoenix"
select select "3"
click at [357, 56] on input "text" at bounding box center [370, 50] width 86 height 14
type input "5,282"
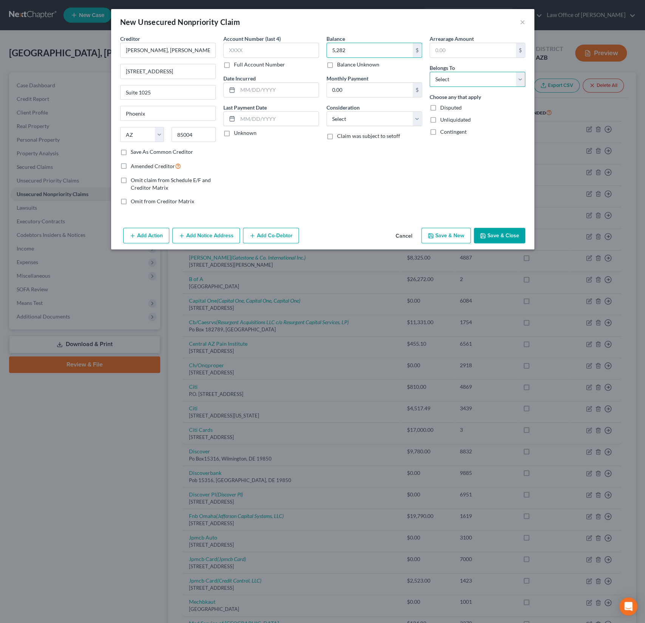
click at [481, 76] on select "Select Debtor 1 Only Debtor 2 Only Debtor 1 And Debtor 2 Only At Least One Of T…" at bounding box center [478, 79] width 96 height 15
select select "0"
click at [131, 166] on label "Amended Creditor" at bounding box center [156, 166] width 50 height 9
click at [134, 166] on input "Amended Creditor" at bounding box center [136, 164] width 5 height 5
checkbox input "true"
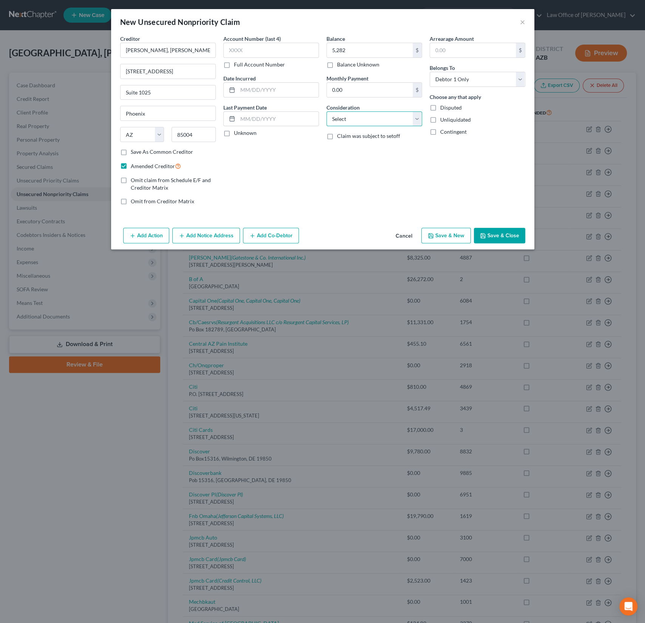
click at [363, 115] on select "Select Cable / Satellite Services Collection Agency Credit Card Debt Debt Couns…" at bounding box center [375, 119] width 96 height 15
select select "14"
click at [352, 145] on input "text" at bounding box center [374, 148] width 95 height 14
type input "Legal Fees"
click at [502, 234] on button "Save & Close" at bounding box center [499, 236] width 51 height 16
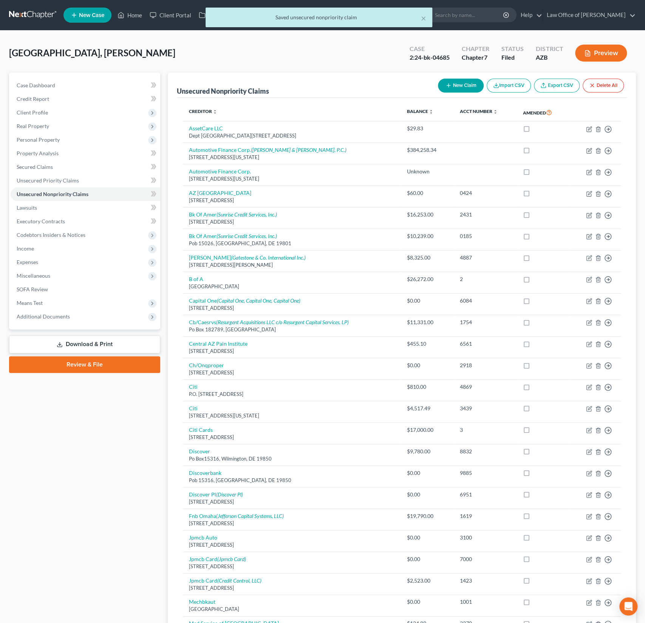
click at [106, 362] on link "Review & File" at bounding box center [84, 364] width 151 height 17
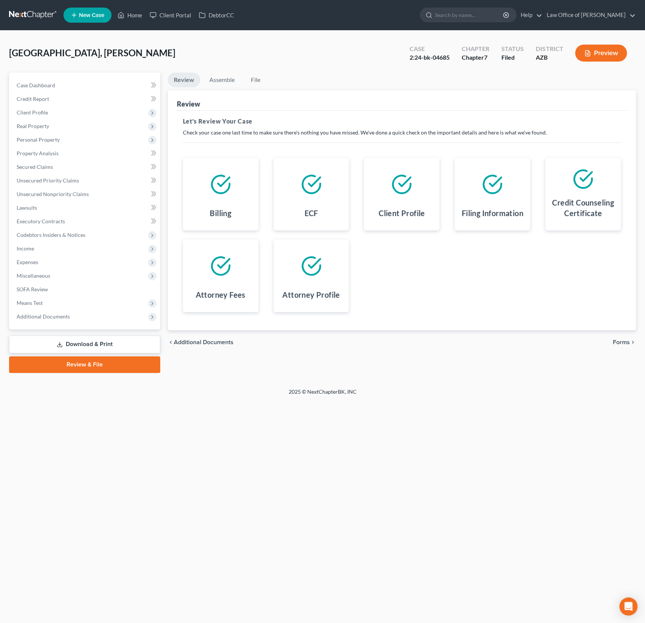
click at [624, 345] on div "chevron_left Additional Documents Forms chevron_right" at bounding box center [402, 342] width 468 height 24
click at [620, 339] on span "Forms" at bounding box center [621, 342] width 17 height 6
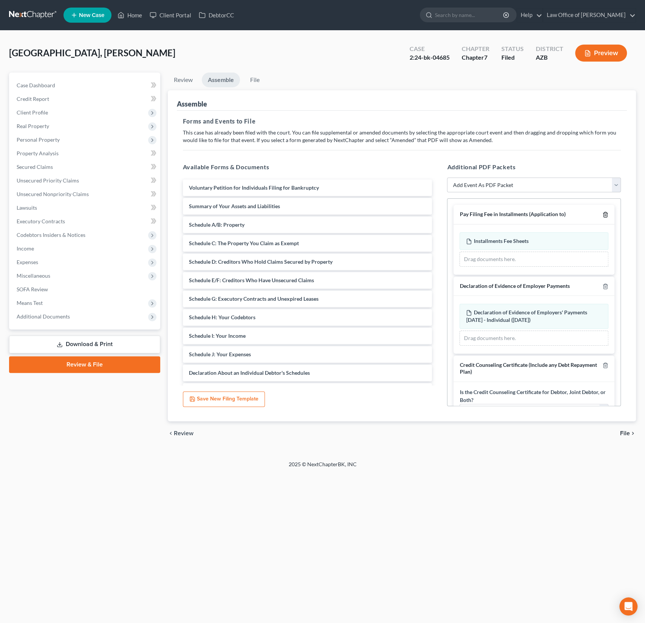
click at [606, 213] on polyline "button" at bounding box center [605, 213] width 5 height 0
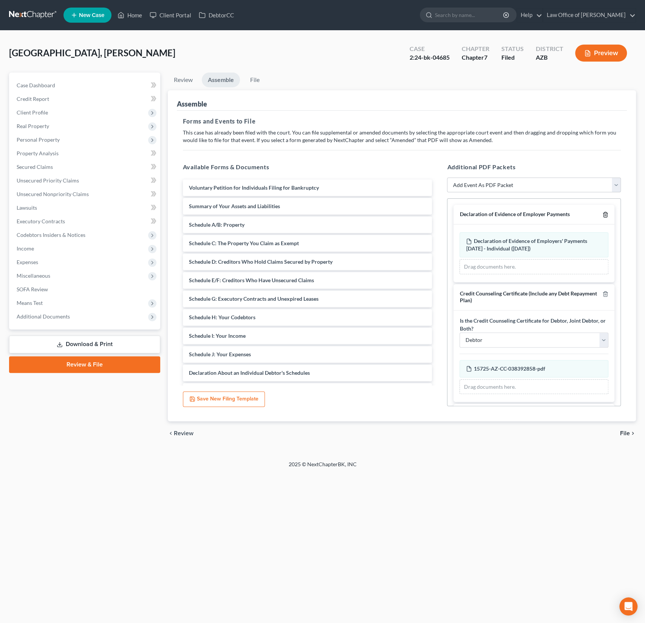
click at [606, 213] on polyline "button" at bounding box center [605, 213] width 5 height 0
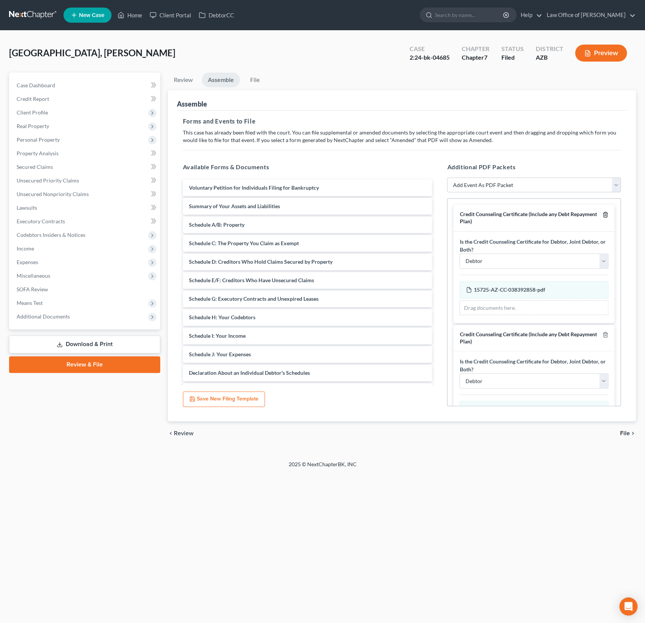
click at [606, 213] on polyline "button" at bounding box center [605, 213] width 5 height 0
click at [607, 212] on icon "button" at bounding box center [605, 214] width 3 height 5
click at [606, 212] on icon "button" at bounding box center [606, 215] width 6 height 6
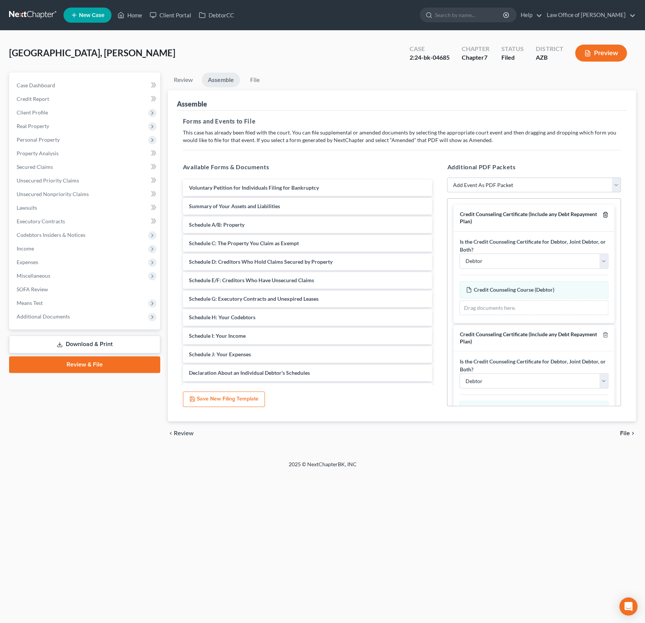
click at [606, 212] on icon "button" at bounding box center [606, 215] width 6 height 6
click at [610, 333] on div "Credit Counseling Certificate (Include any Debt Repayment Plan)" at bounding box center [534, 338] width 161 height 26
click at [607, 334] on icon "button" at bounding box center [605, 334] width 3 height 5
click at [494, 176] on div "Additional PDF Packets Add Event As PDF Packet Amendment to Mailing List (32.00…" at bounding box center [534, 284] width 189 height 256
click at [498, 187] on select "Add Event As PDF Packet Amendment to Mailing List (32.00 fee) Amendment to Peti…" at bounding box center [534, 185] width 174 height 15
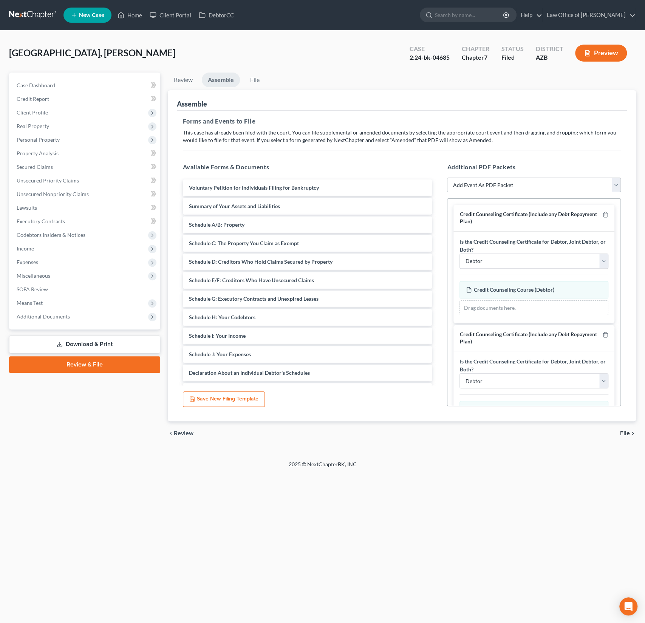
select select "3"
select select
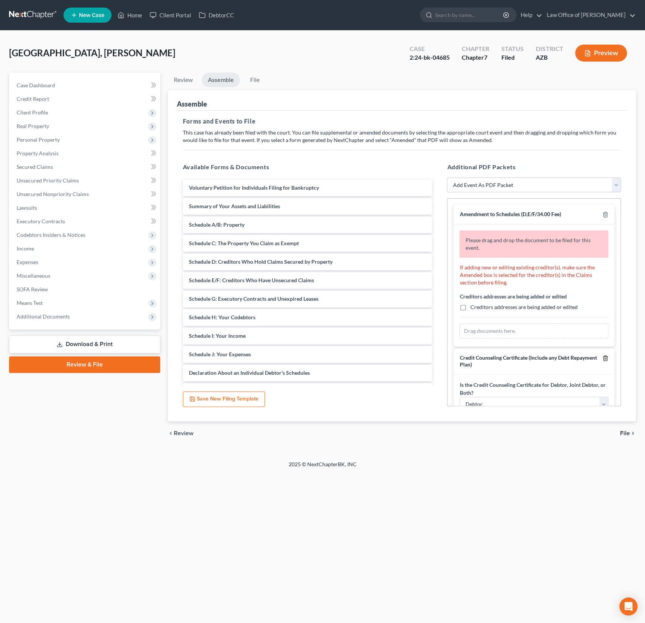
click at [605, 358] on line "button" at bounding box center [605, 359] width 0 height 2
click at [605, 356] on div "Amendment to Schedules (D,E/F/34.00 Fee) Please drag and drop the document to b…" at bounding box center [534, 302] width 174 height 208
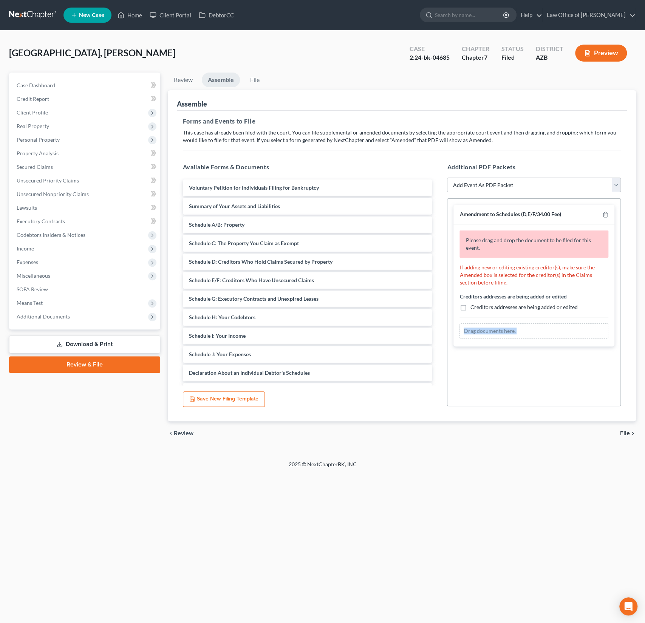
click at [605, 356] on div "Amendment to Schedules (D,E/F/34.00 Fee) Please drag and drop the document to b…" at bounding box center [534, 302] width 174 height 208
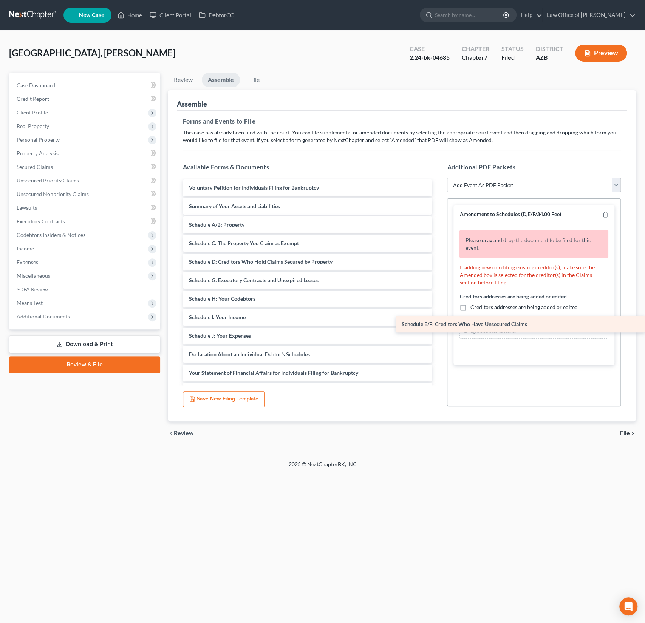
drag, startPoint x: 253, startPoint y: 277, endPoint x: 519, endPoint y: 322, distance: 269.4
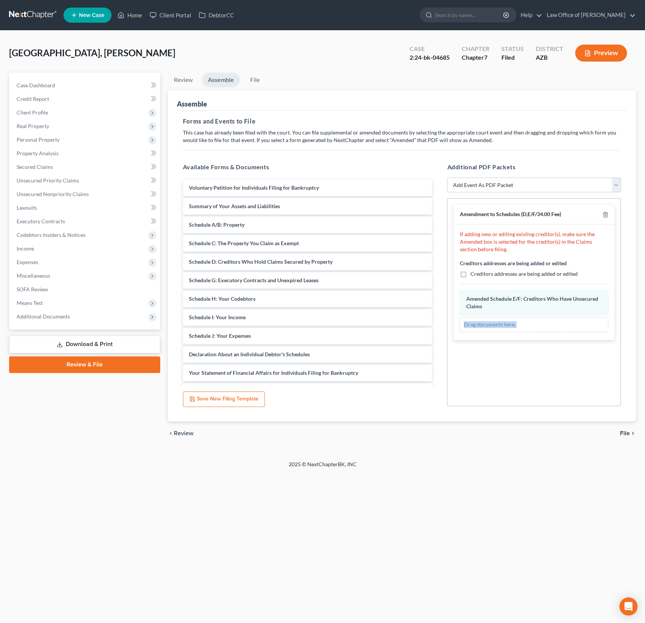
click at [472, 271] on span "Creditors addresses are being added or edited" at bounding box center [523, 274] width 107 height 6
click at [473, 270] on input "Creditors addresses are being added or edited" at bounding box center [475, 272] width 5 height 5
checkbox input "true"
click at [628, 432] on span "File" at bounding box center [625, 434] width 10 height 6
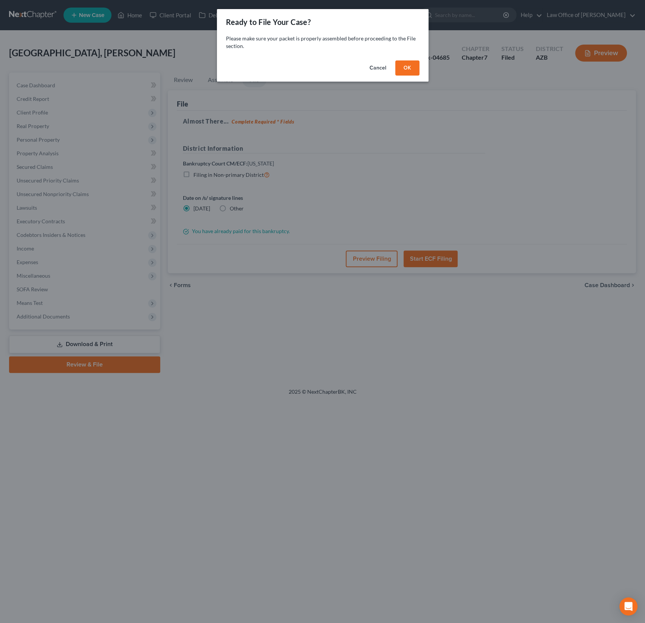
click at [401, 70] on button "OK" at bounding box center [407, 67] width 24 height 15
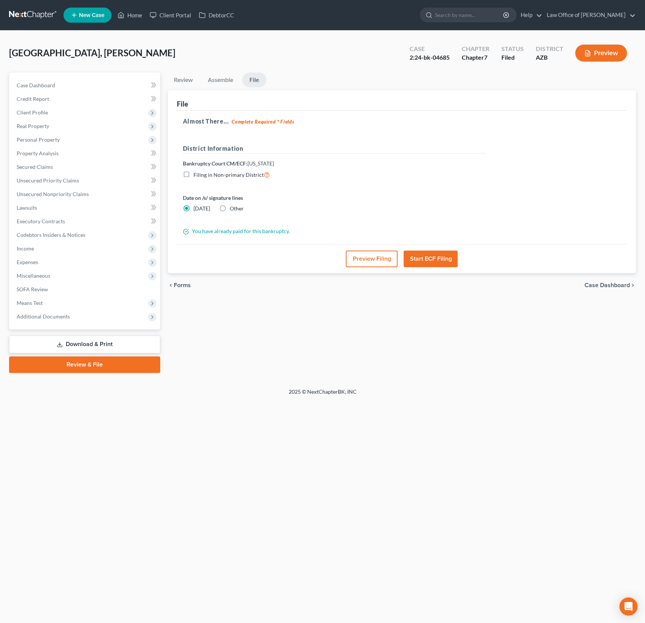
click at [376, 258] on button "Preview Filing" at bounding box center [372, 259] width 52 height 17
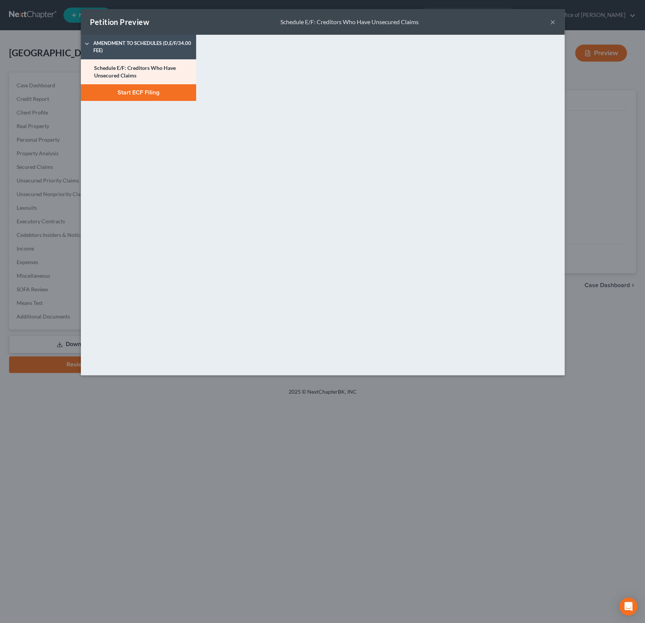
click at [141, 92] on button "Start ECF Filing" at bounding box center [138, 92] width 115 height 17
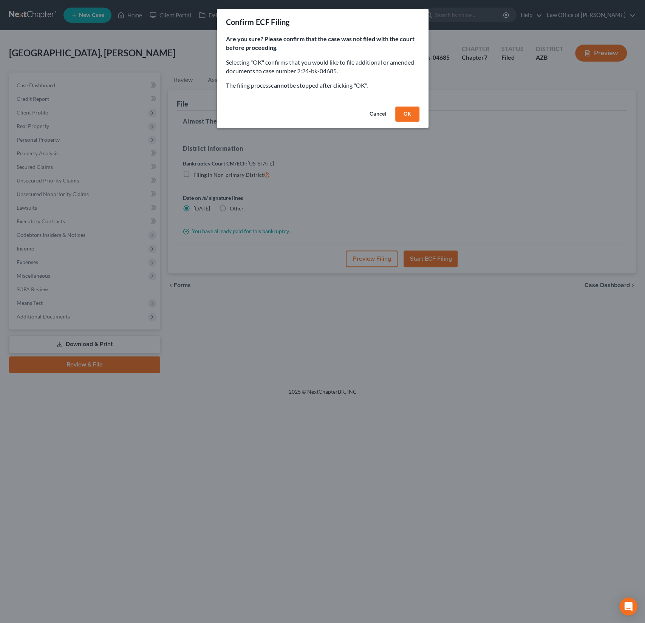
click at [410, 110] on button "OK" at bounding box center [407, 114] width 24 height 15
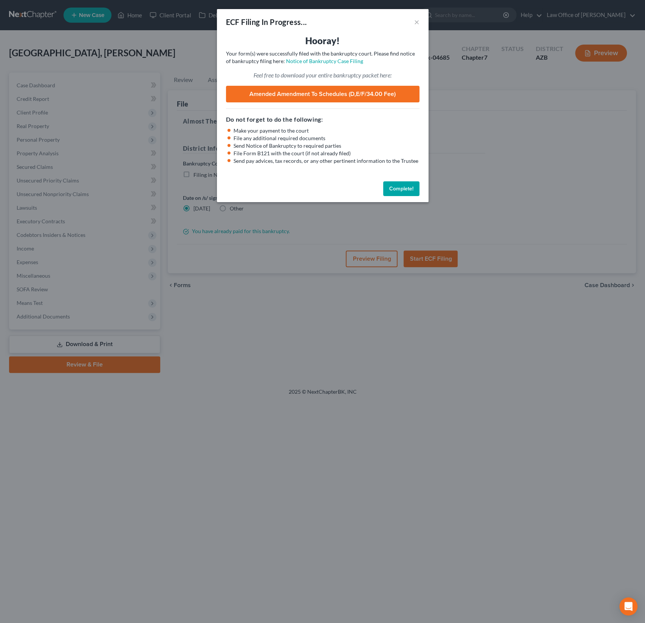
click at [357, 95] on link "Amended Amendment to Schedules (D,E/F/34.00 Fee)" at bounding box center [323, 94] width 194 height 17
click at [418, 15] on div "ECF Filing In Progress... ×" at bounding box center [323, 22] width 212 height 26
click at [416, 22] on button "×" at bounding box center [416, 21] width 5 height 9
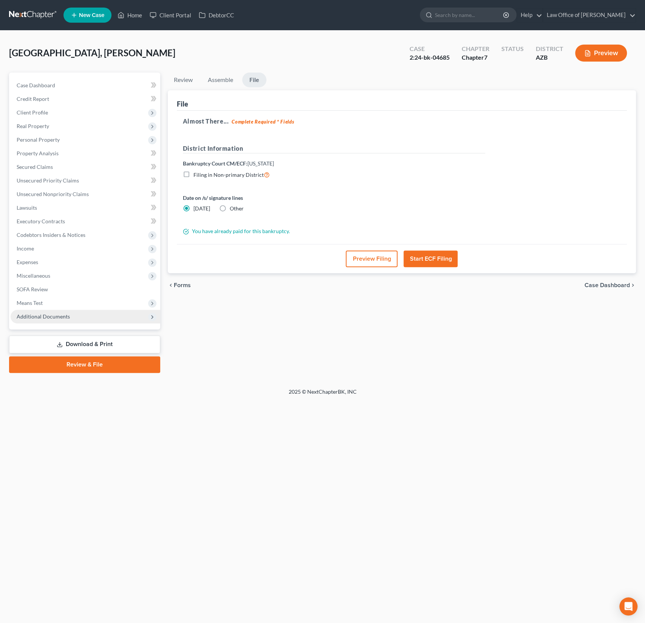
click at [53, 315] on span "Additional Documents" at bounding box center [43, 316] width 53 height 6
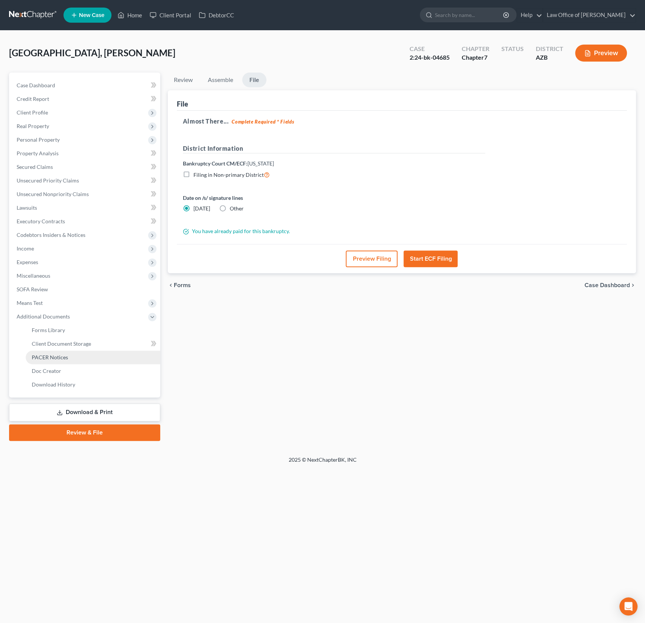
click at [48, 352] on link "PACER Notices" at bounding box center [93, 358] width 135 height 14
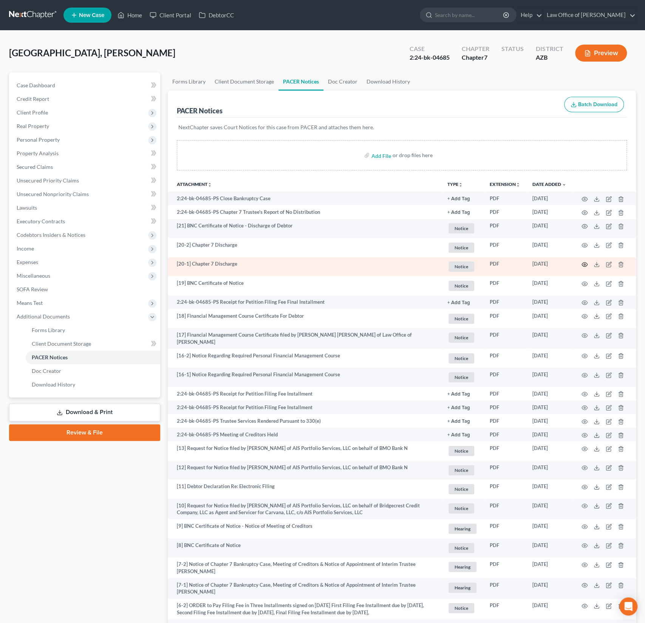
click at [584, 264] on icon "button" at bounding box center [585, 265] width 6 height 6
